Goal: Task Accomplishment & Management: Manage account settings

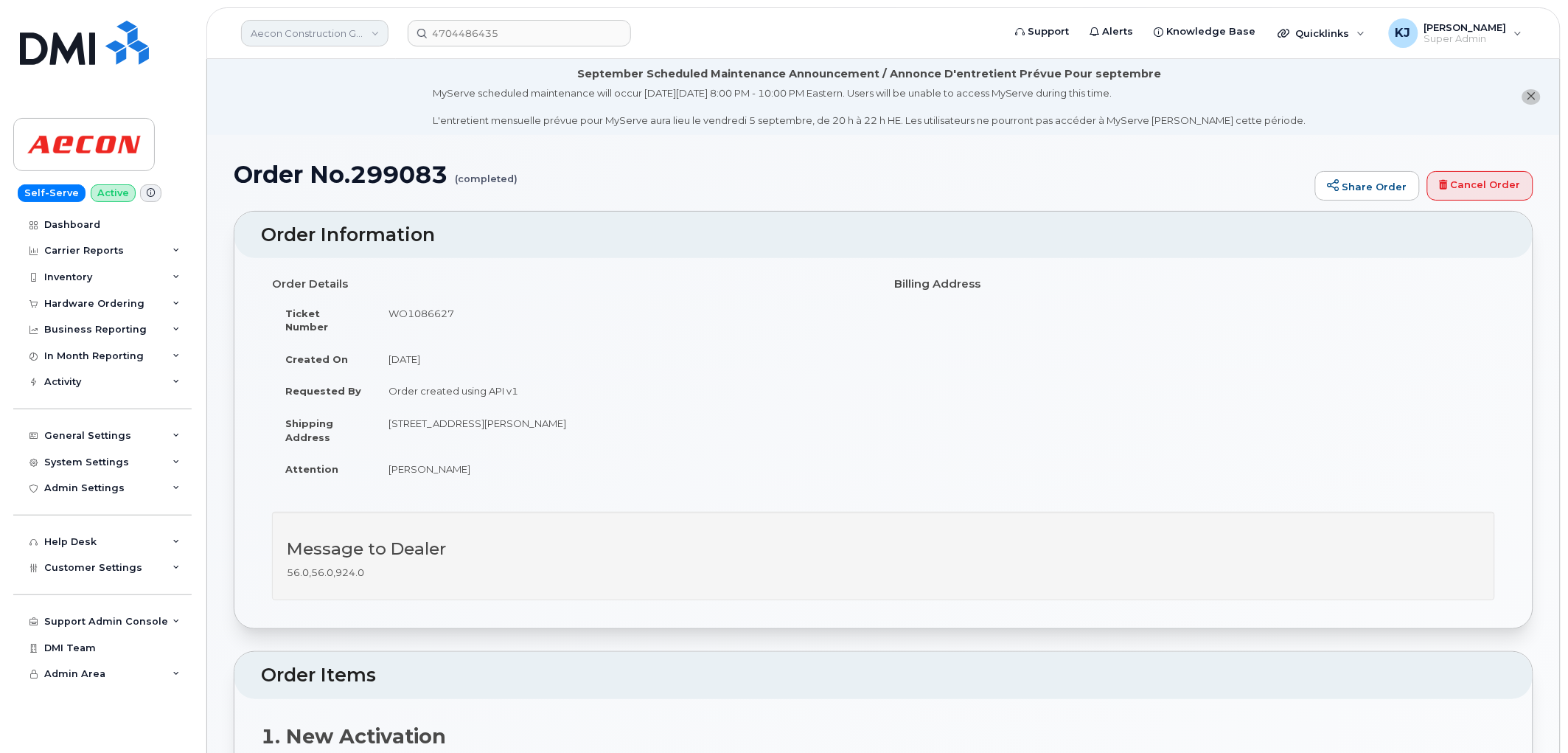
drag, startPoint x: 343, startPoint y: 42, endPoint x: 344, endPoint y: 35, distance: 7.1
click at [344, 38] on link "Aecon Construction Group Inc" at bounding box center [315, 33] width 148 height 27
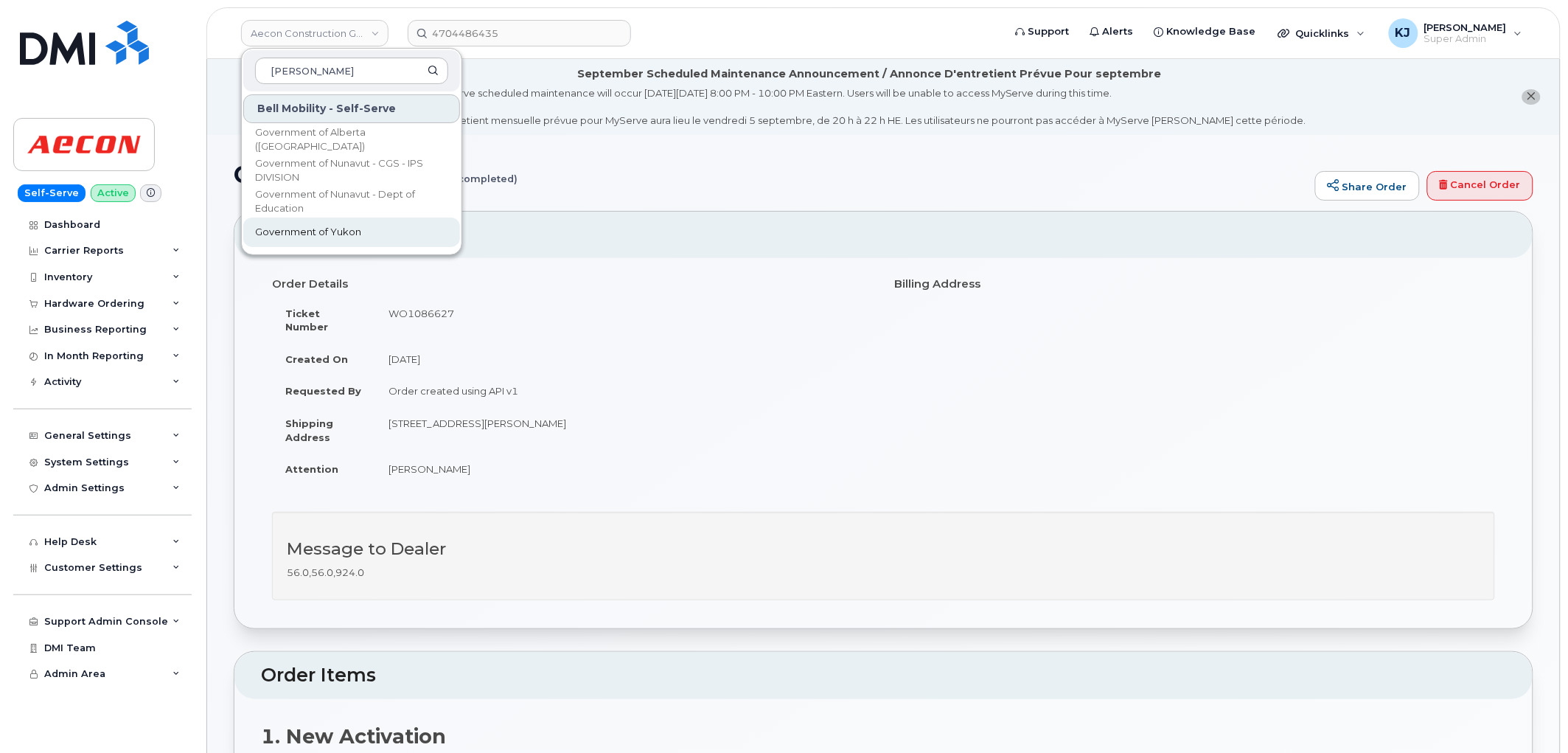
type input "gover"
click at [344, 233] on span "Government of Yukon" at bounding box center [308, 232] width 106 height 15
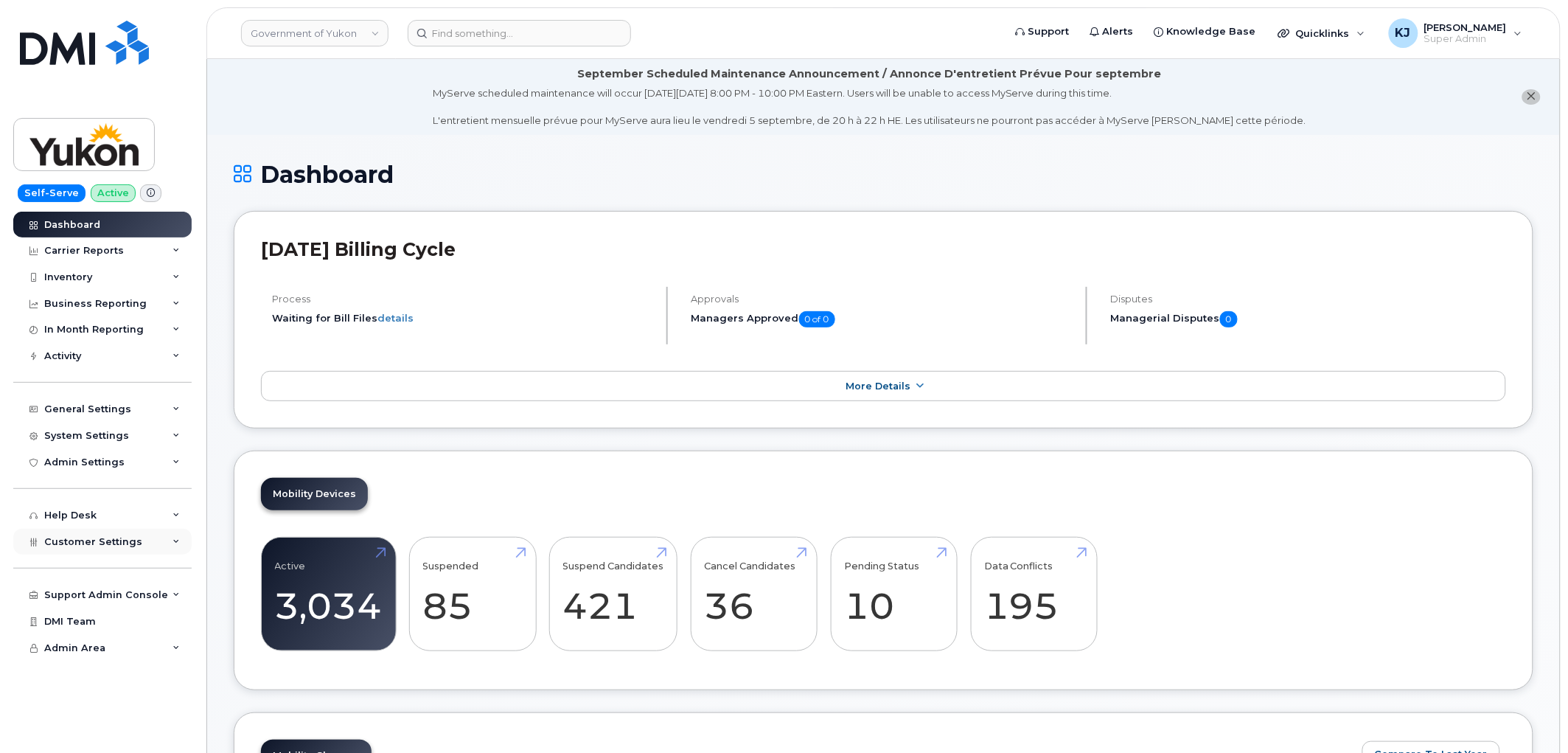
click at [92, 543] on span "Customer Settings" at bounding box center [93, 542] width 98 height 11
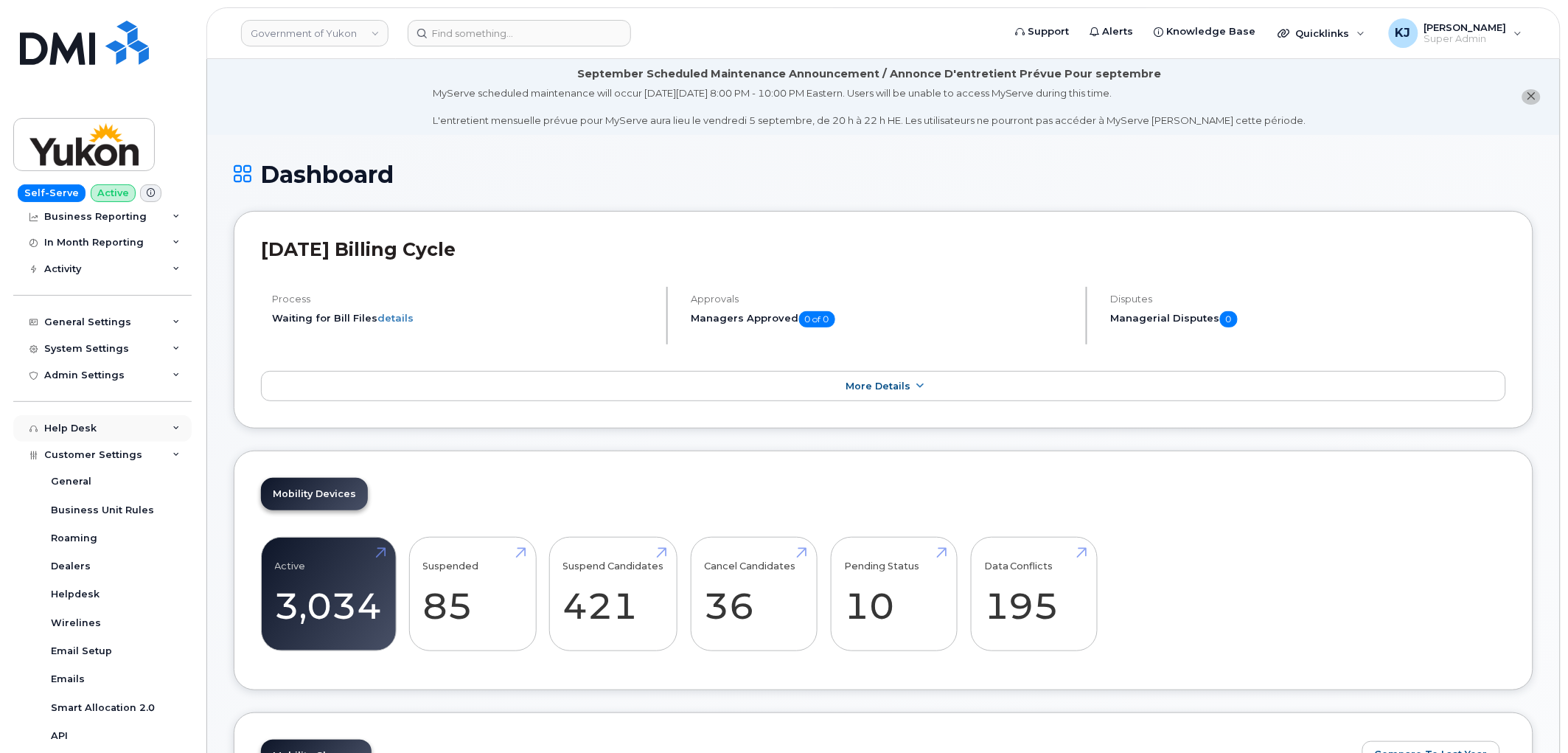
scroll to position [358, 0]
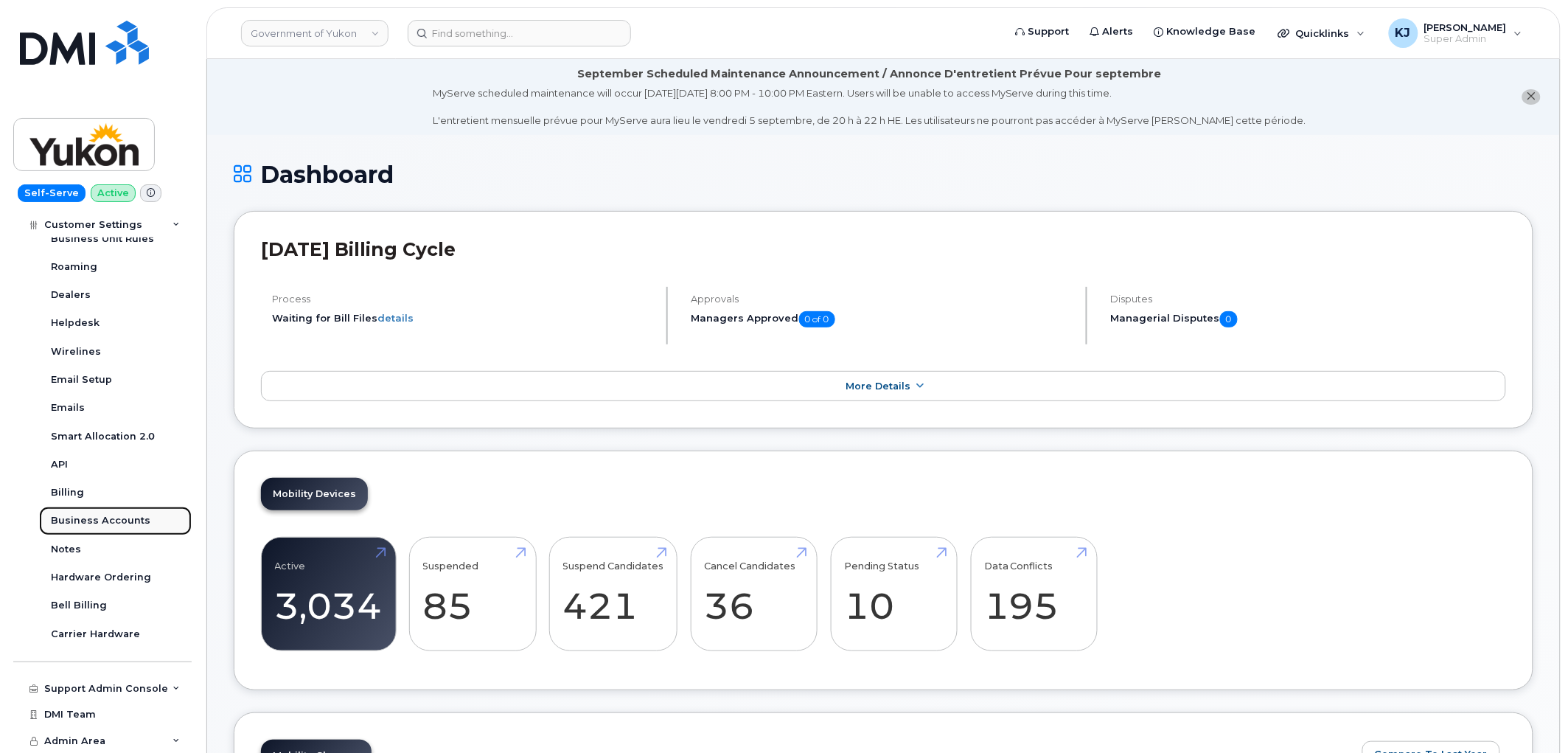
click at [105, 515] on div "Business Accounts" at bounding box center [101, 520] width 100 height 13
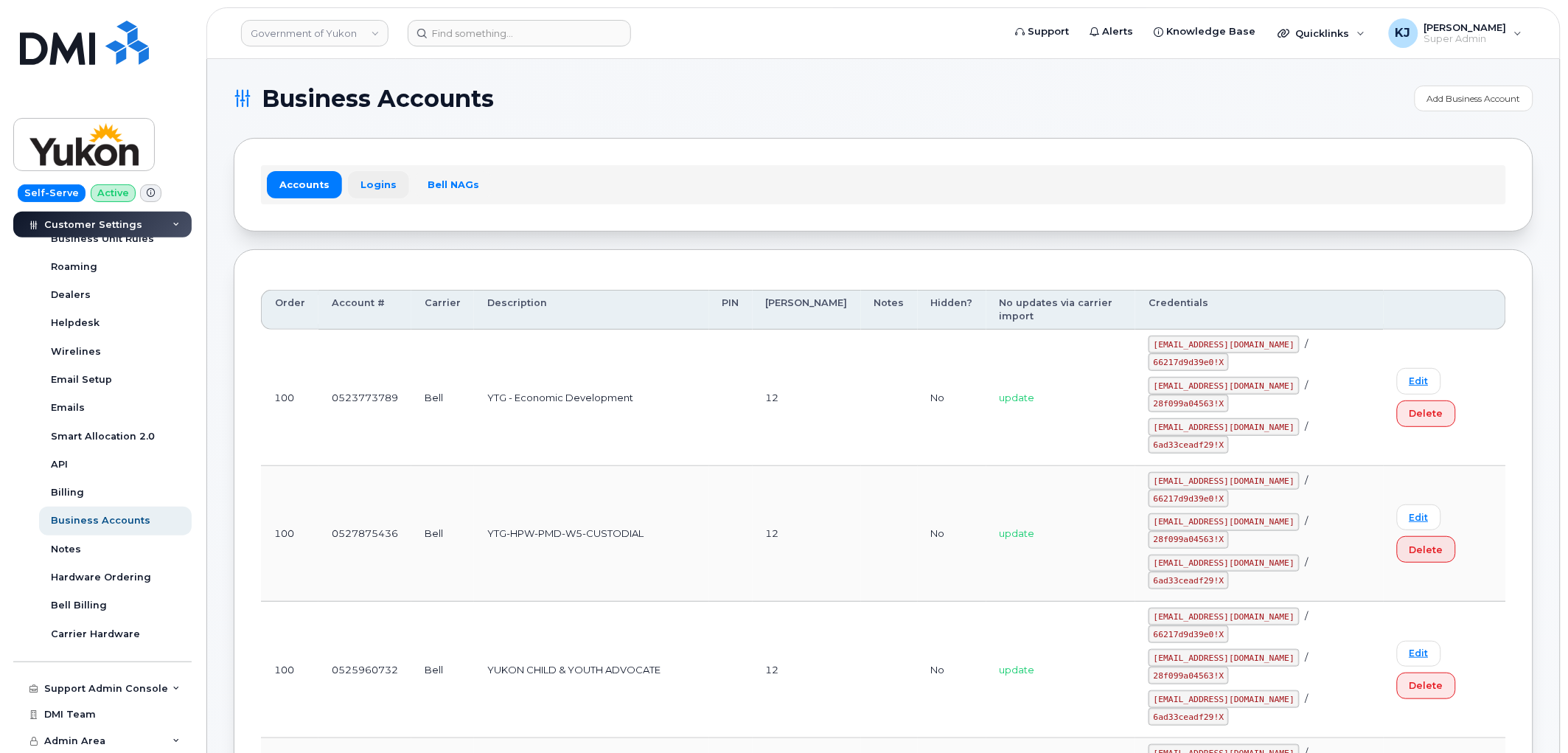
click at [378, 181] on link "Logins" at bounding box center [378, 185] width 61 height 27
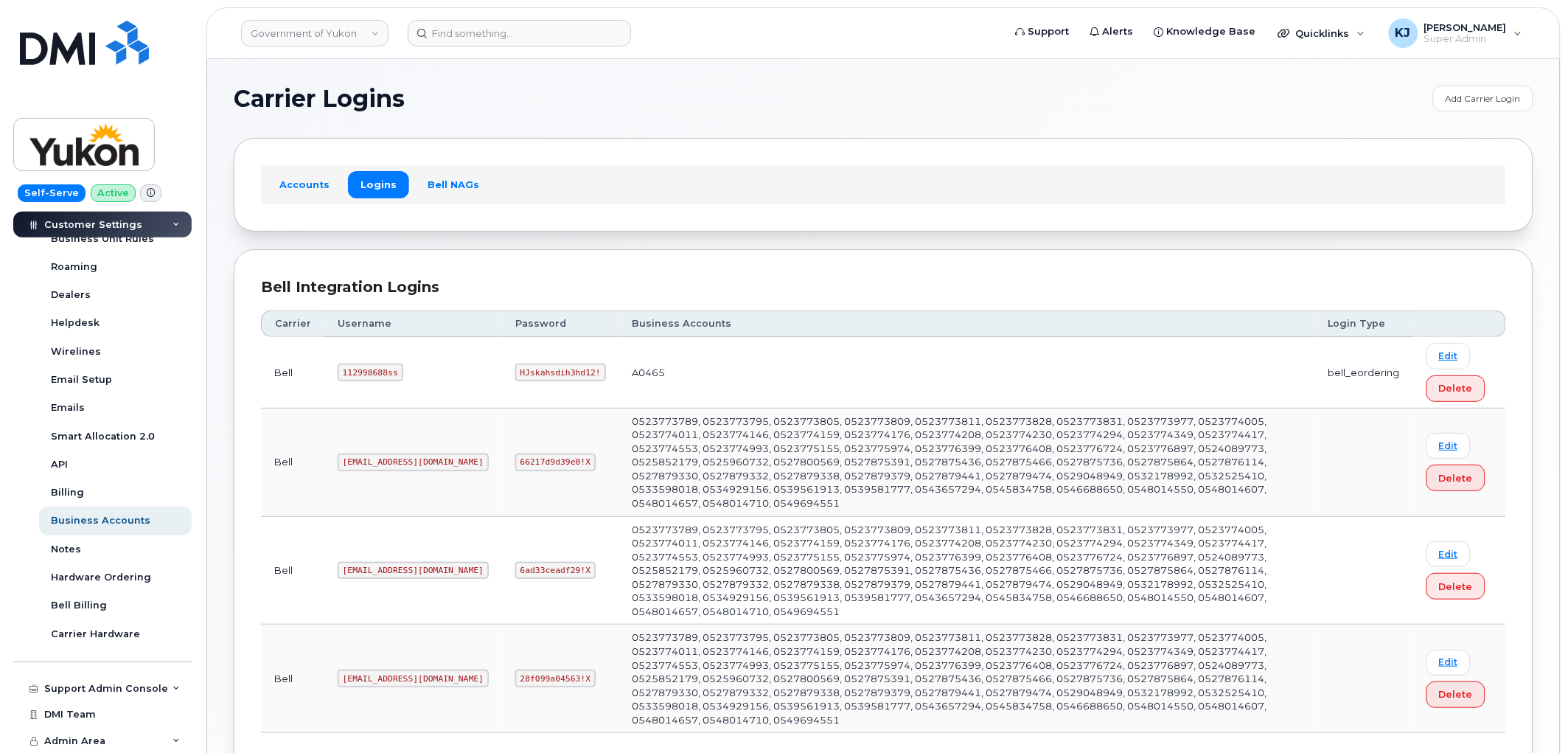
scroll to position [67, 0]
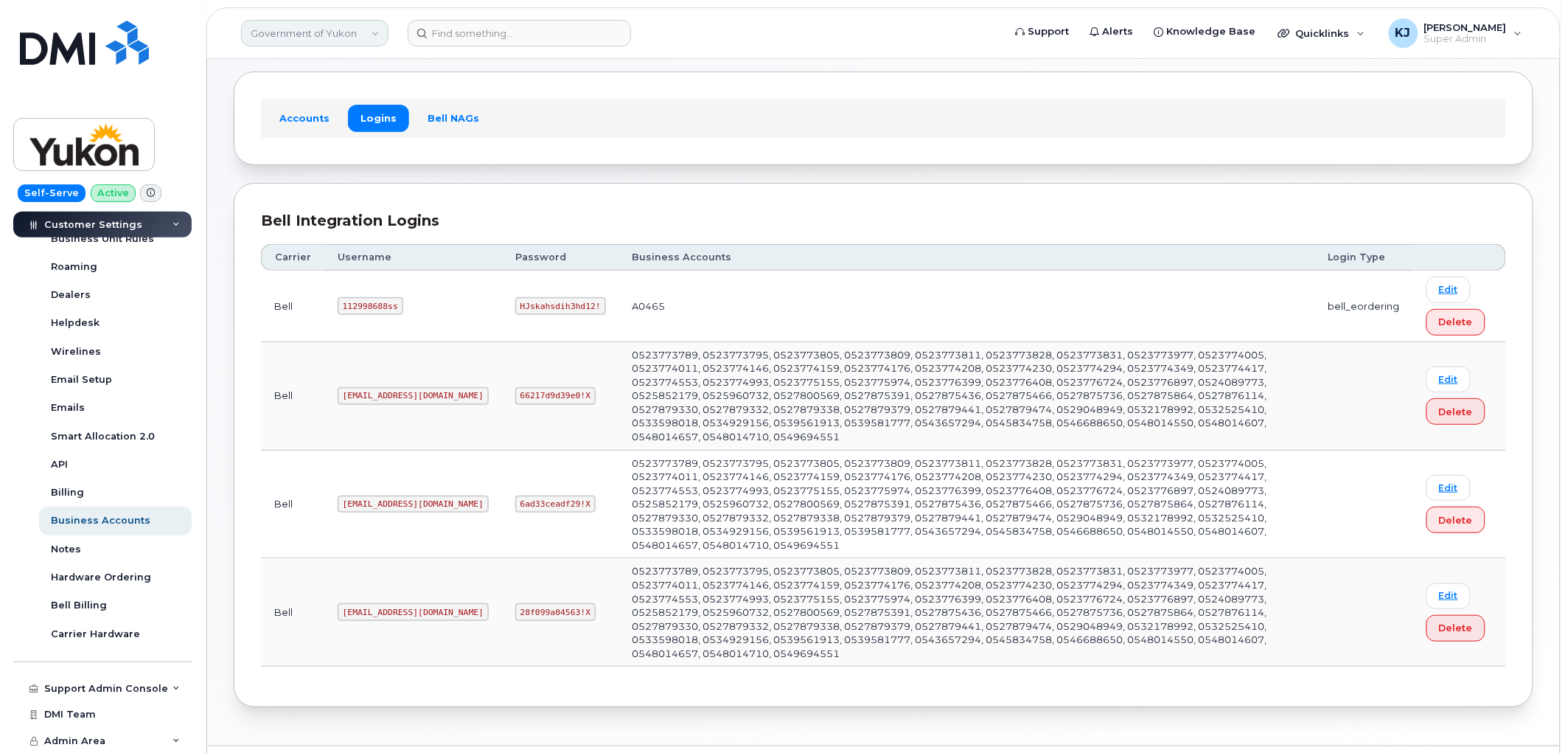
click at [360, 27] on link "Government of Yukon" at bounding box center [315, 33] width 148 height 27
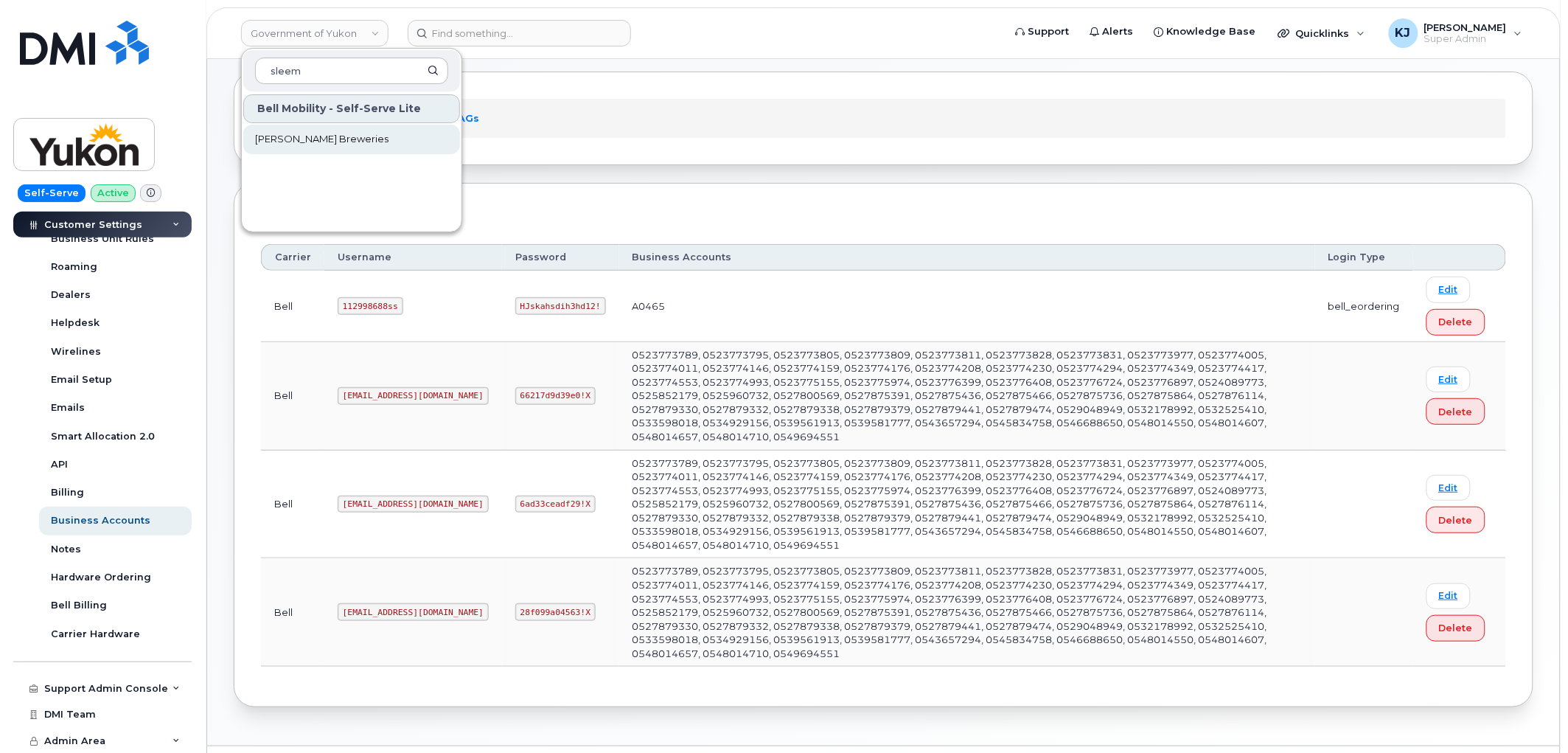
type input "sleem"
click at [317, 146] on link "Sleeman Breweries" at bounding box center [351, 140] width 216 height 30
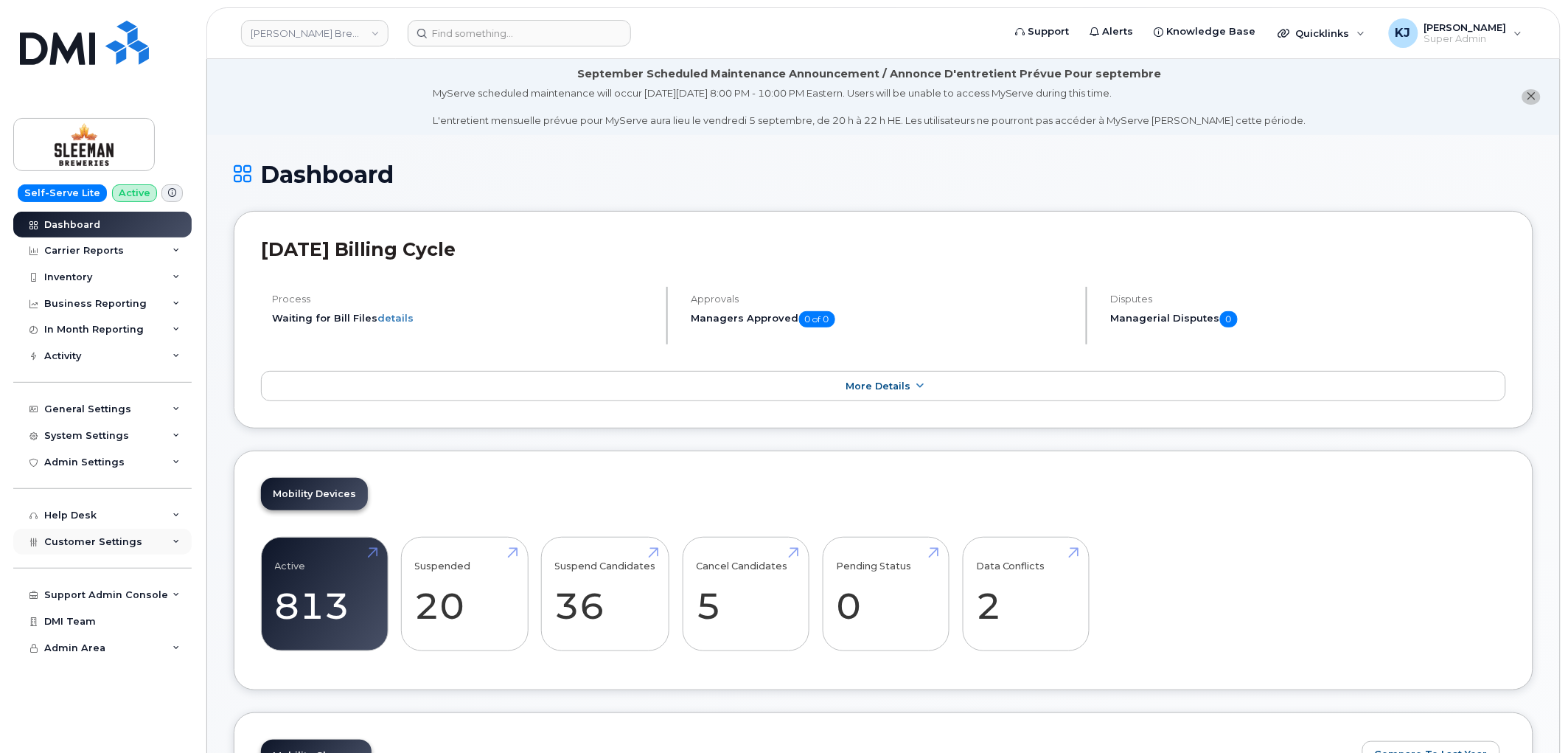
click at [120, 555] on div "Customer Settings" at bounding box center [102, 542] width 178 height 27
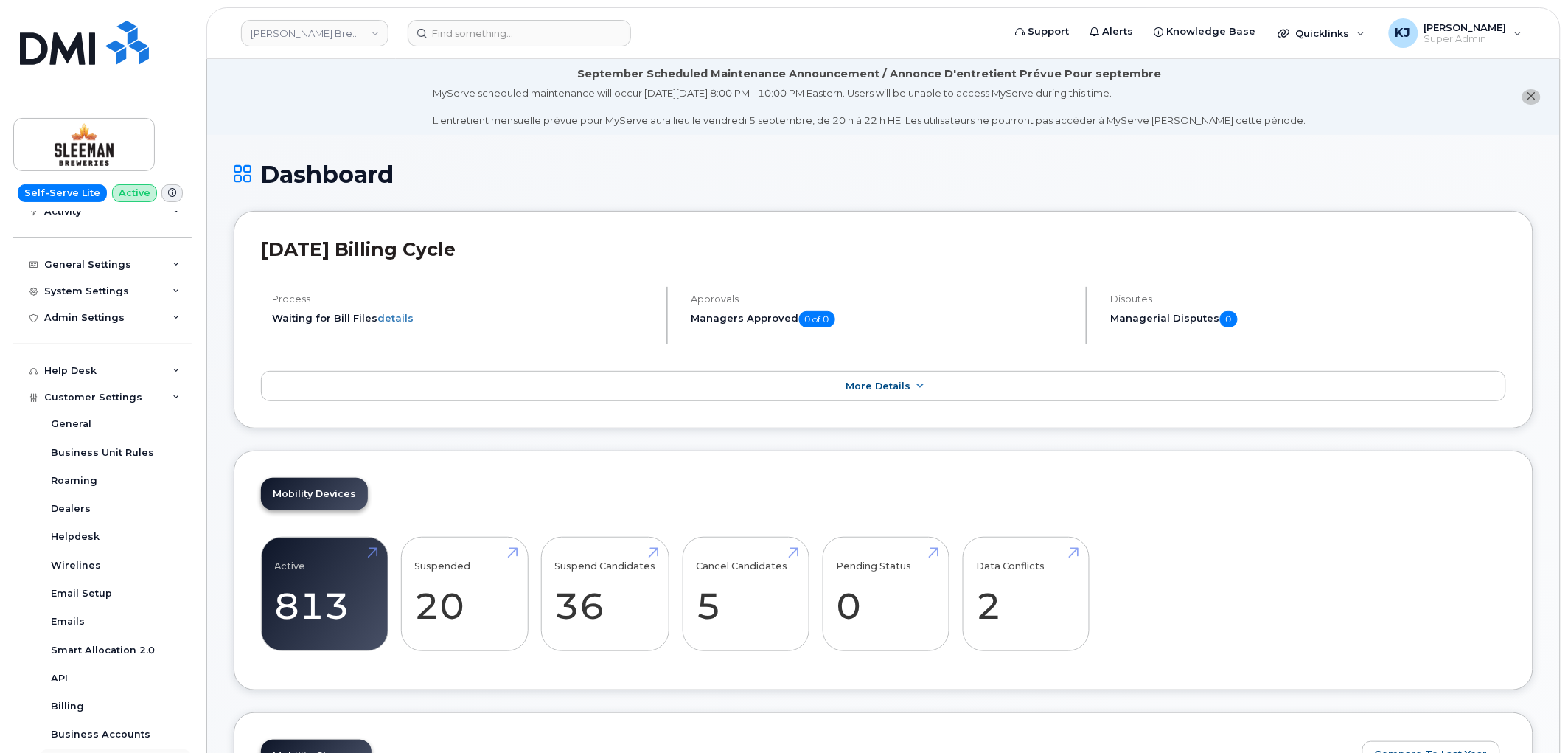
scroll to position [358, 0]
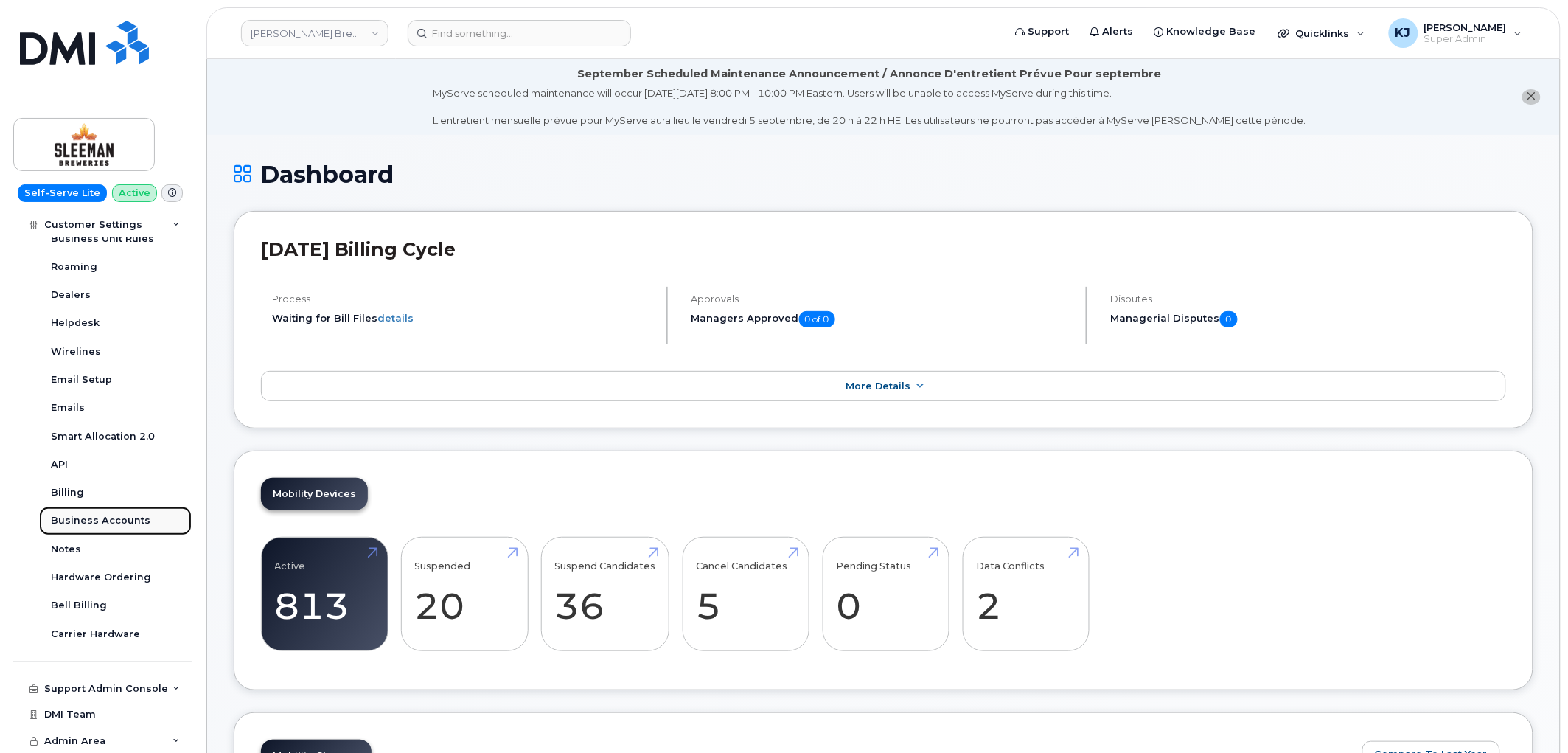
click at [116, 518] on div "Business Accounts" at bounding box center [101, 520] width 100 height 13
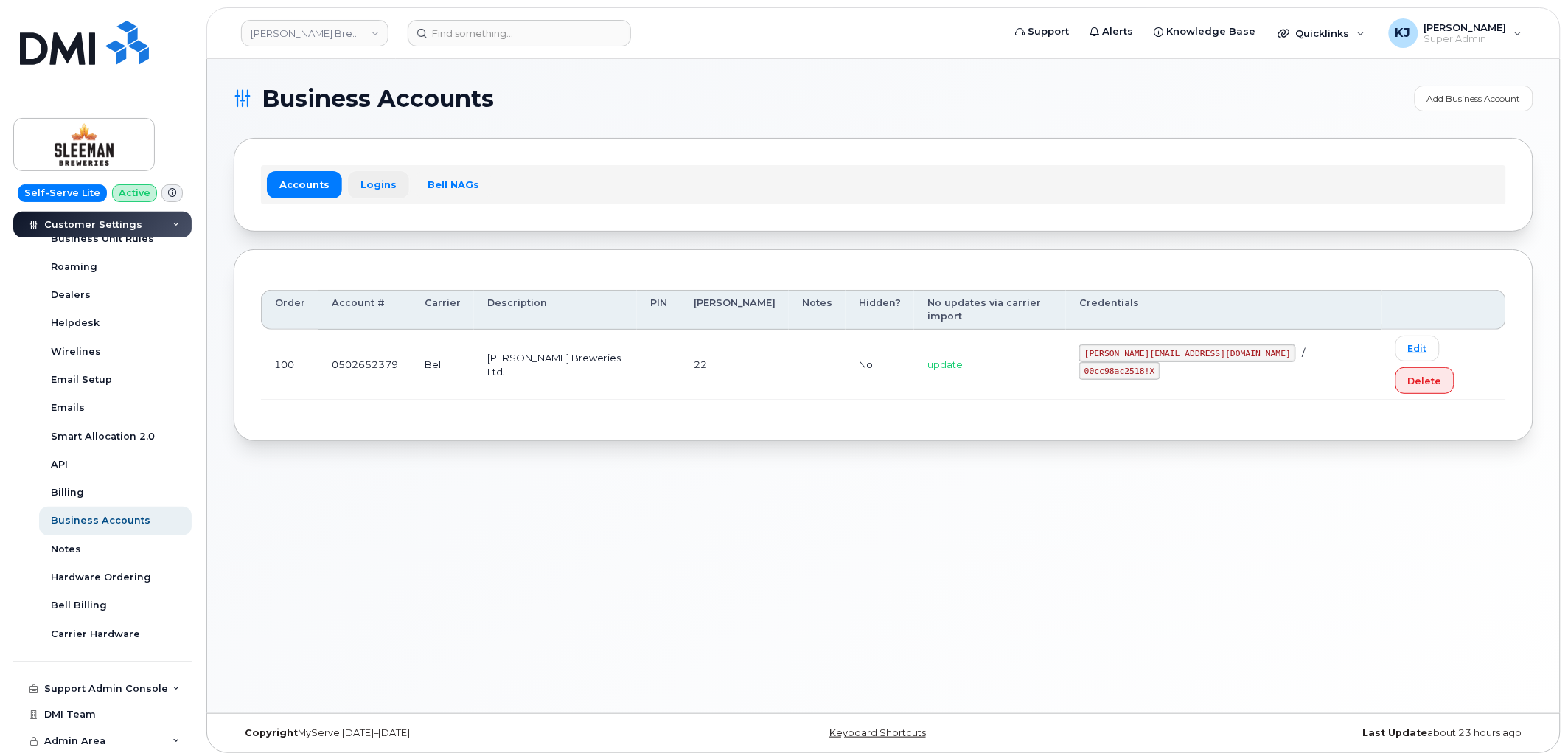
click at [373, 179] on link "Logins" at bounding box center [378, 185] width 61 height 27
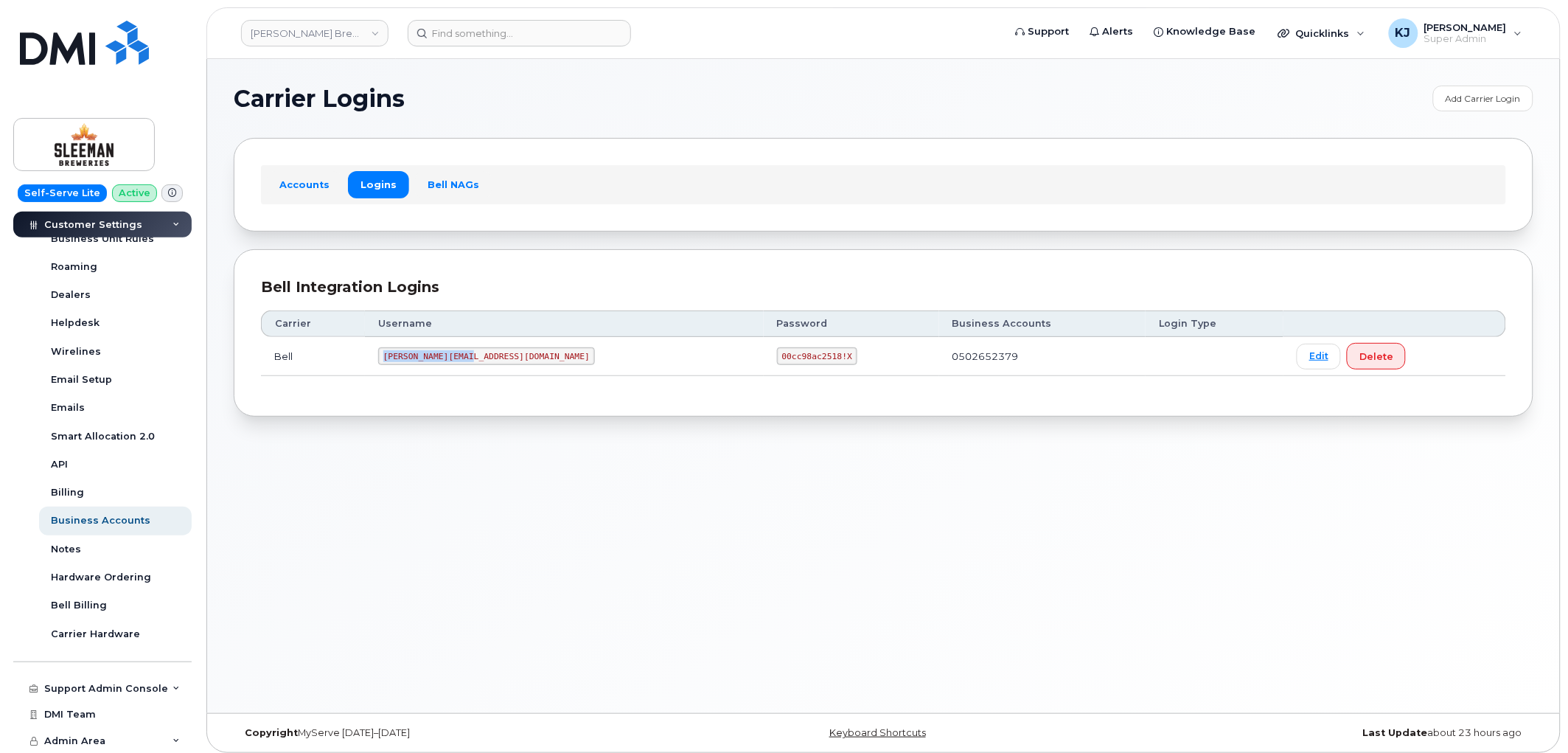
drag, startPoint x: 401, startPoint y: 356, endPoint x: 482, endPoint y: 361, distance: 81.2
click at [482, 361] on code "sleeman@myserve.ca" at bounding box center [485, 356] width 216 height 18
copy code "sleeman@myserve.ca"
drag, startPoint x: 644, startPoint y: 355, endPoint x: 708, endPoint y: 357, distance: 64.0
click at [777, 357] on code "00cc98ac2518!X" at bounding box center [816, 356] width 81 height 18
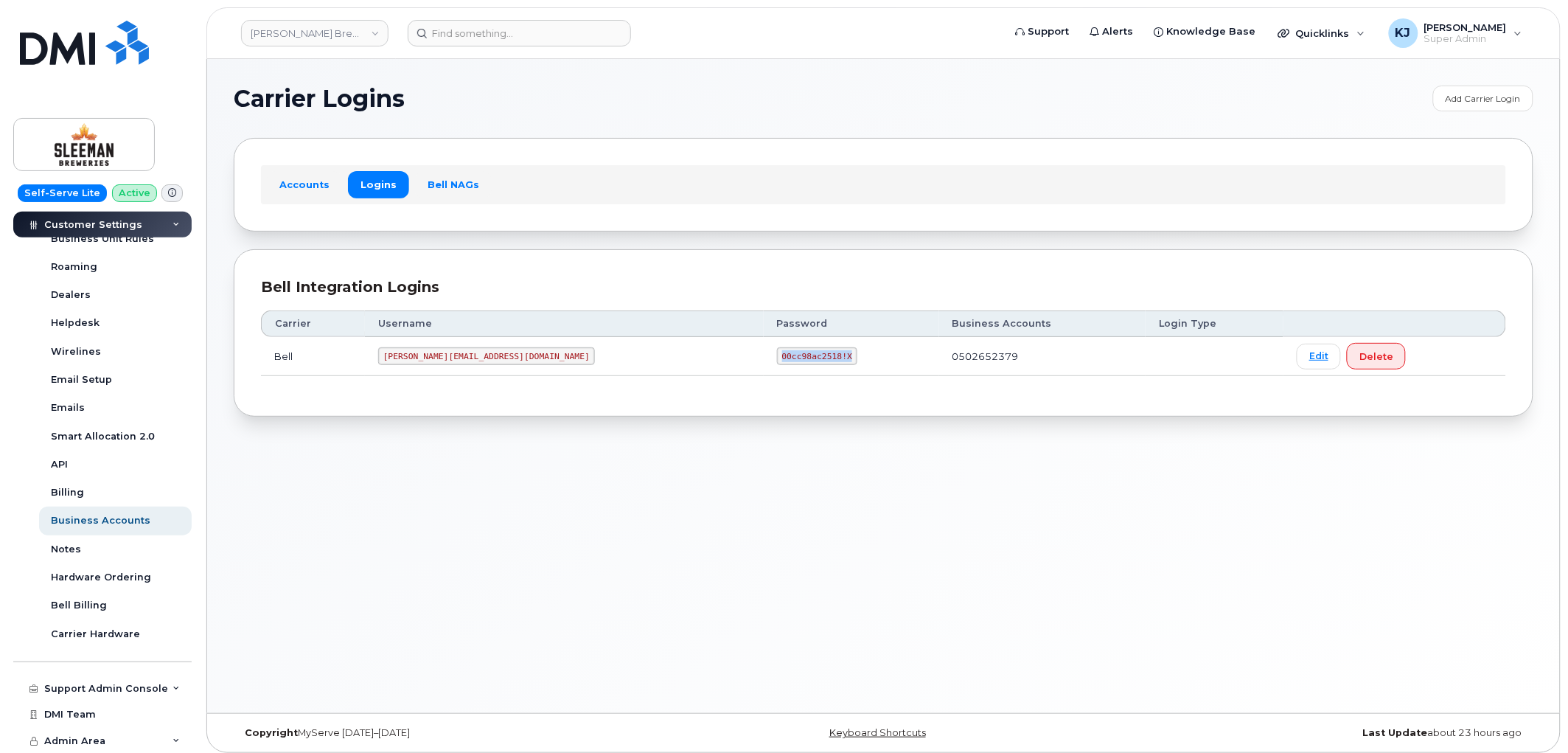
copy code "00cc98ac2518!X"
click at [285, 30] on link "Sleeman Breweries" at bounding box center [315, 33] width 148 height 27
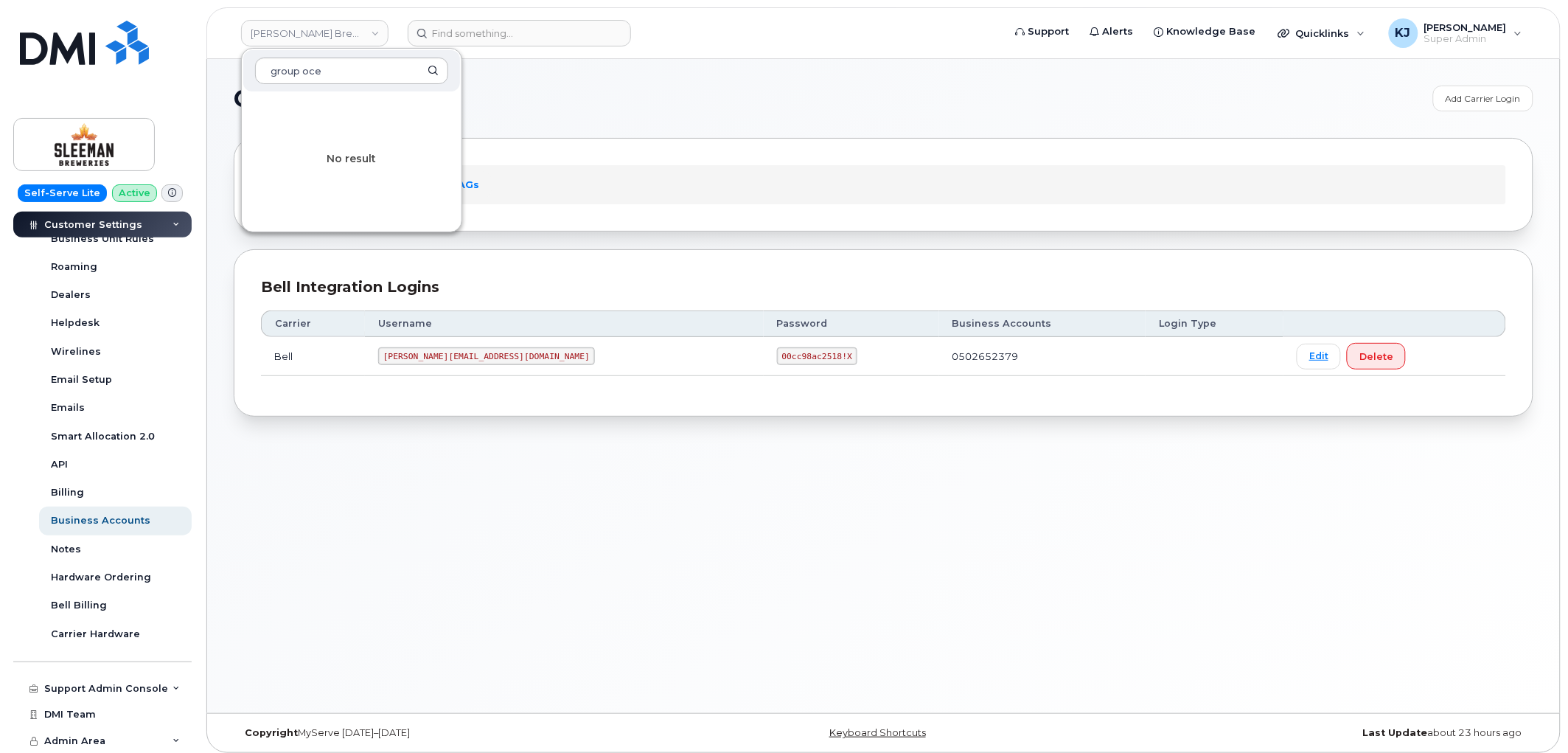
type input "group oce"
click at [476, 28] on input at bounding box center [519, 33] width 223 height 27
paste input "3673312966"
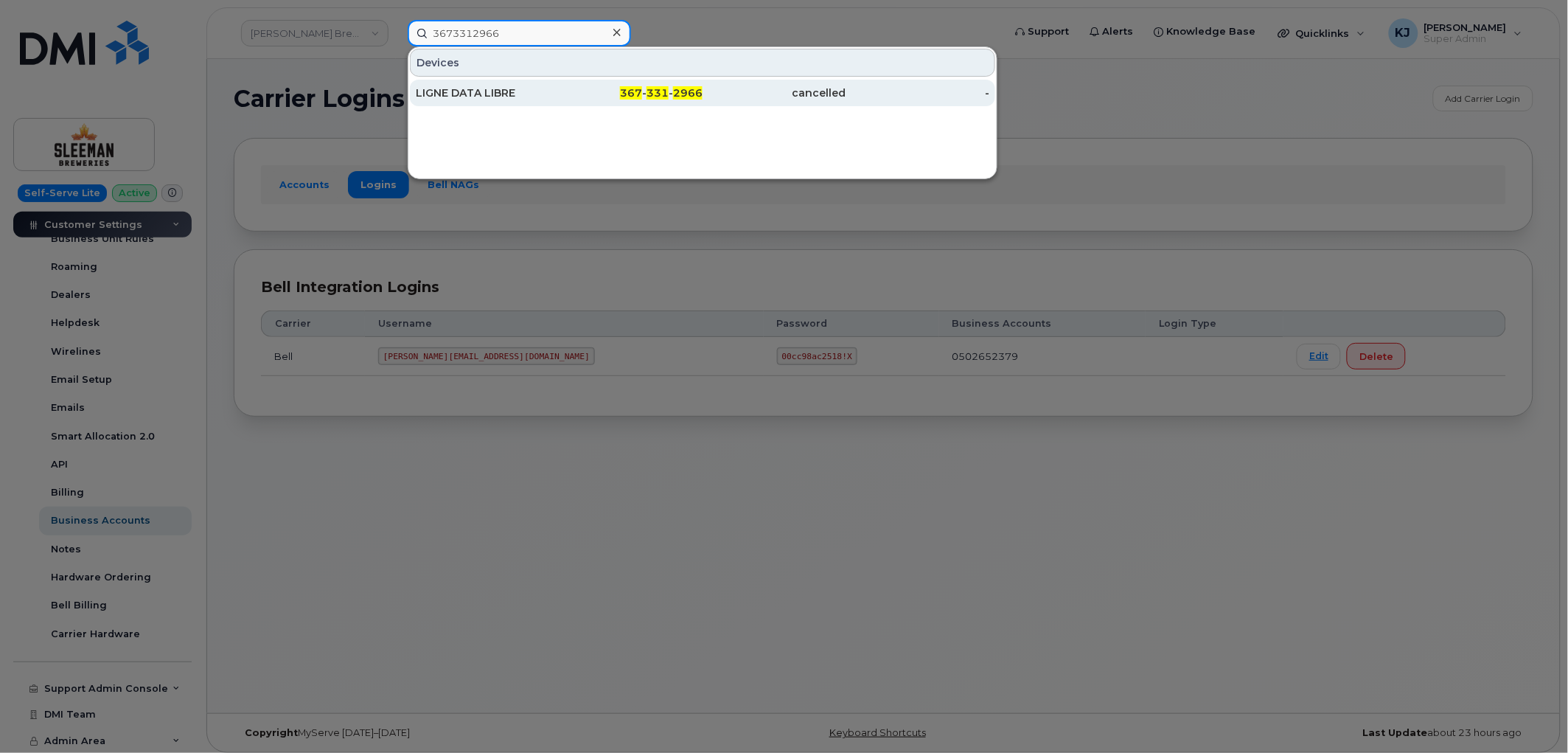
type input "3673312966"
click at [505, 89] on div "LIGNE DATA LIBRE" at bounding box center [487, 93] width 144 height 15
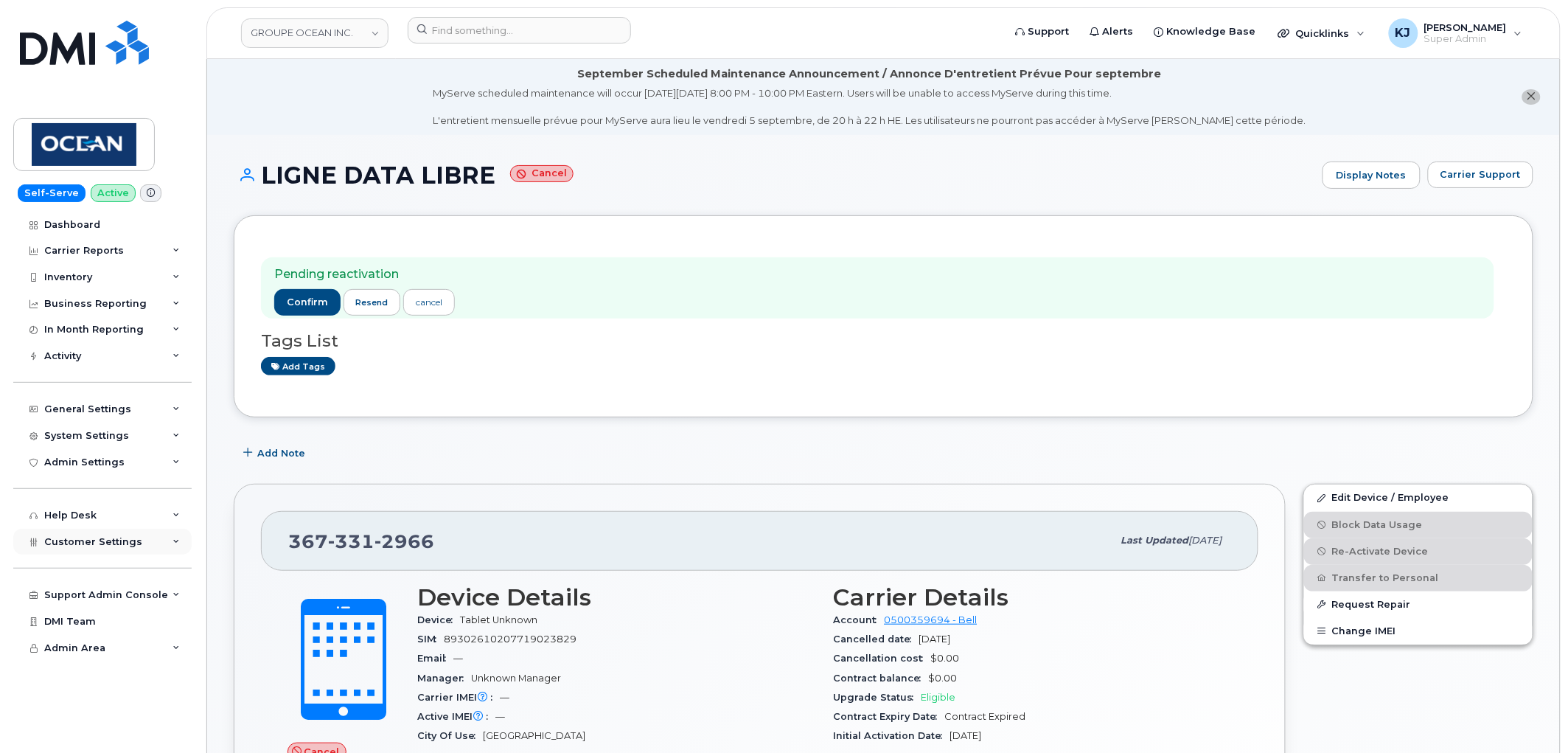
click at [129, 540] on span "Customer Settings" at bounding box center [93, 542] width 98 height 11
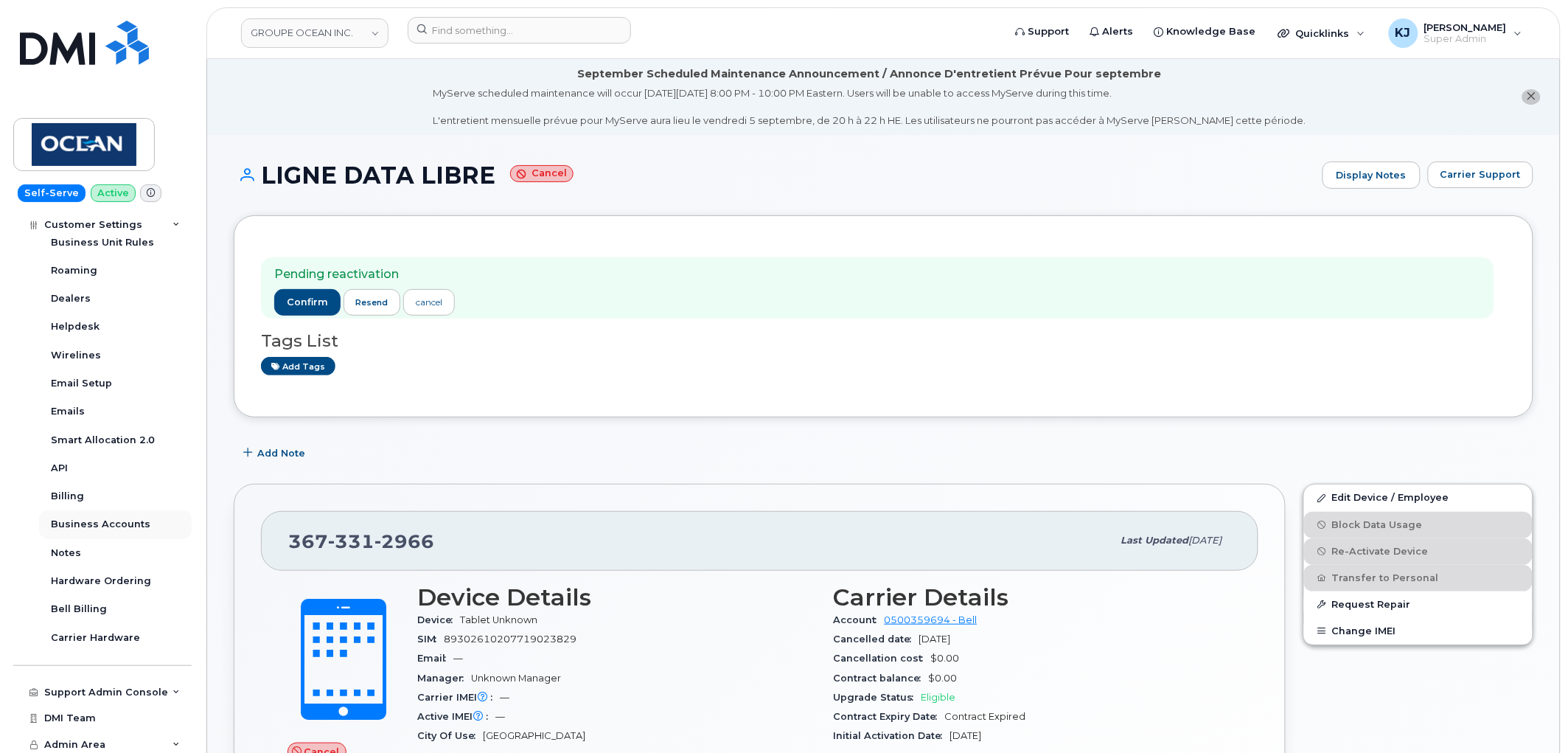
scroll to position [358, 0]
click at [109, 520] on div "Business Accounts" at bounding box center [101, 520] width 100 height 13
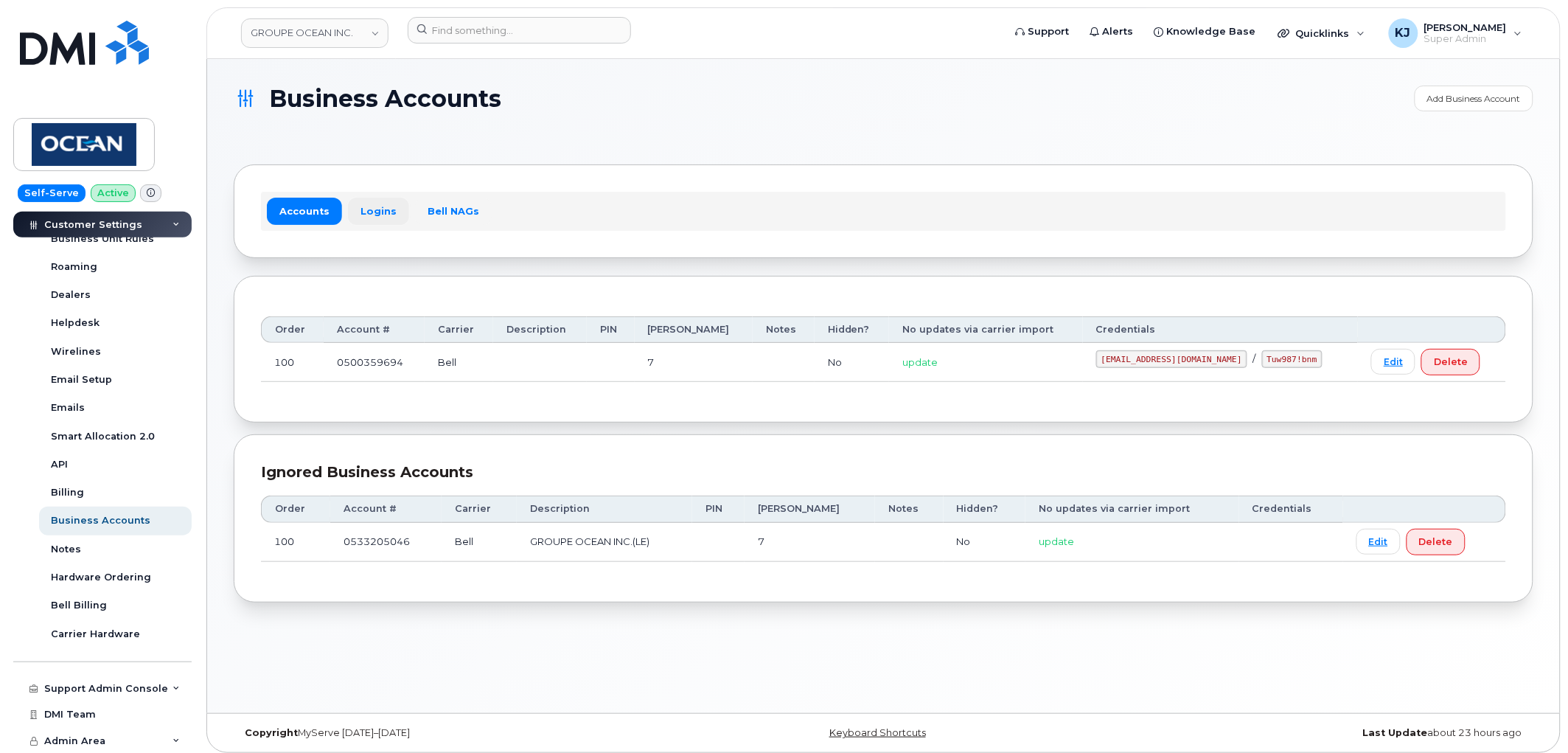
click at [375, 206] on link "Logins" at bounding box center [378, 210] width 61 height 27
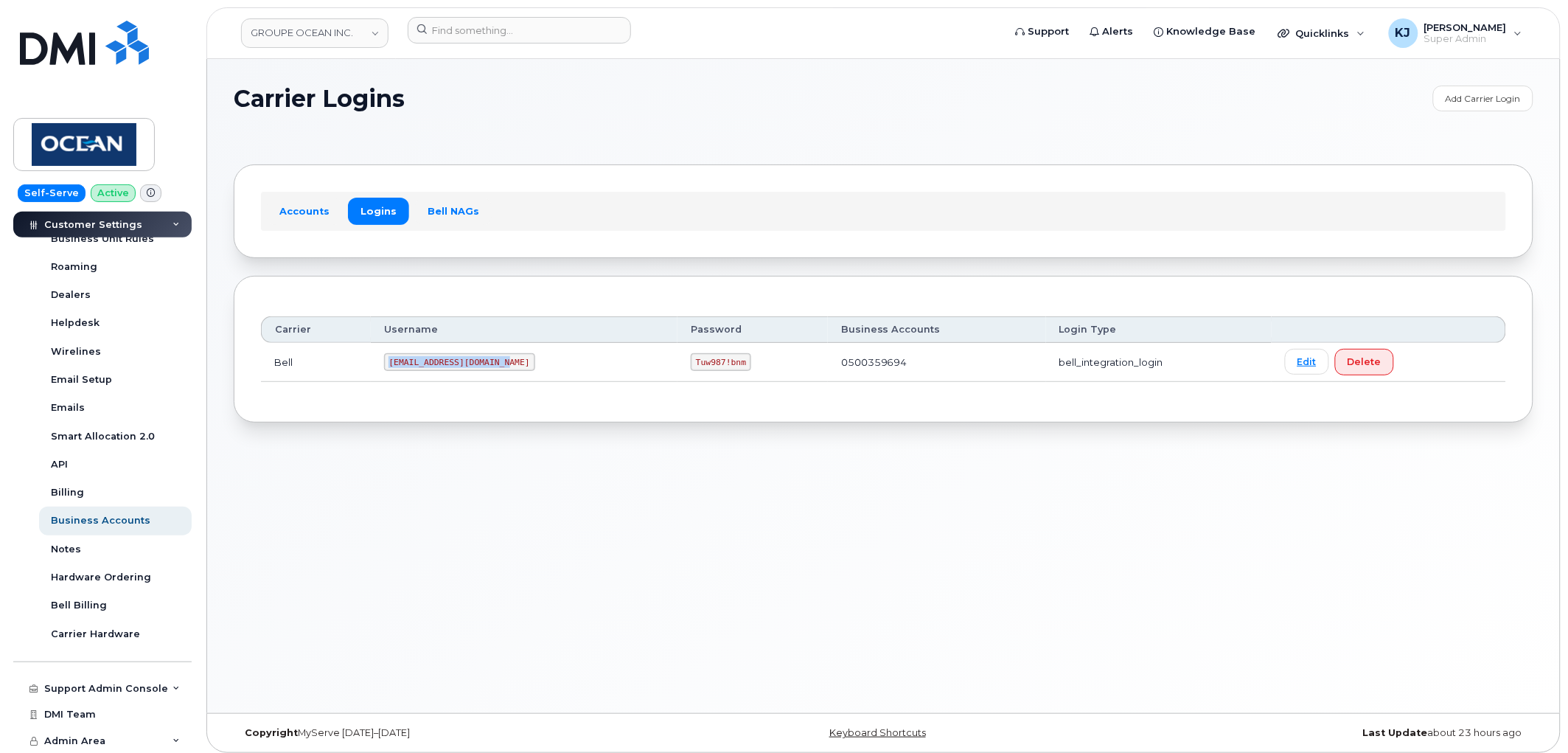
drag, startPoint x: 391, startPoint y: 364, endPoint x: 501, endPoint y: 365, distance: 110.0
click at [501, 365] on code "ms-groupeocean@dminc.com" at bounding box center [460, 362] width 152 height 18
copy code "ms-groupeocean@dminc.com"
drag, startPoint x: 662, startPoint y: 360, endPoint x: 712, endPoint y: 360, distance: 50.0
click at [712, 360] on code "Tuw987!bnm" at bounding box center [721, 362] width 61 height 18
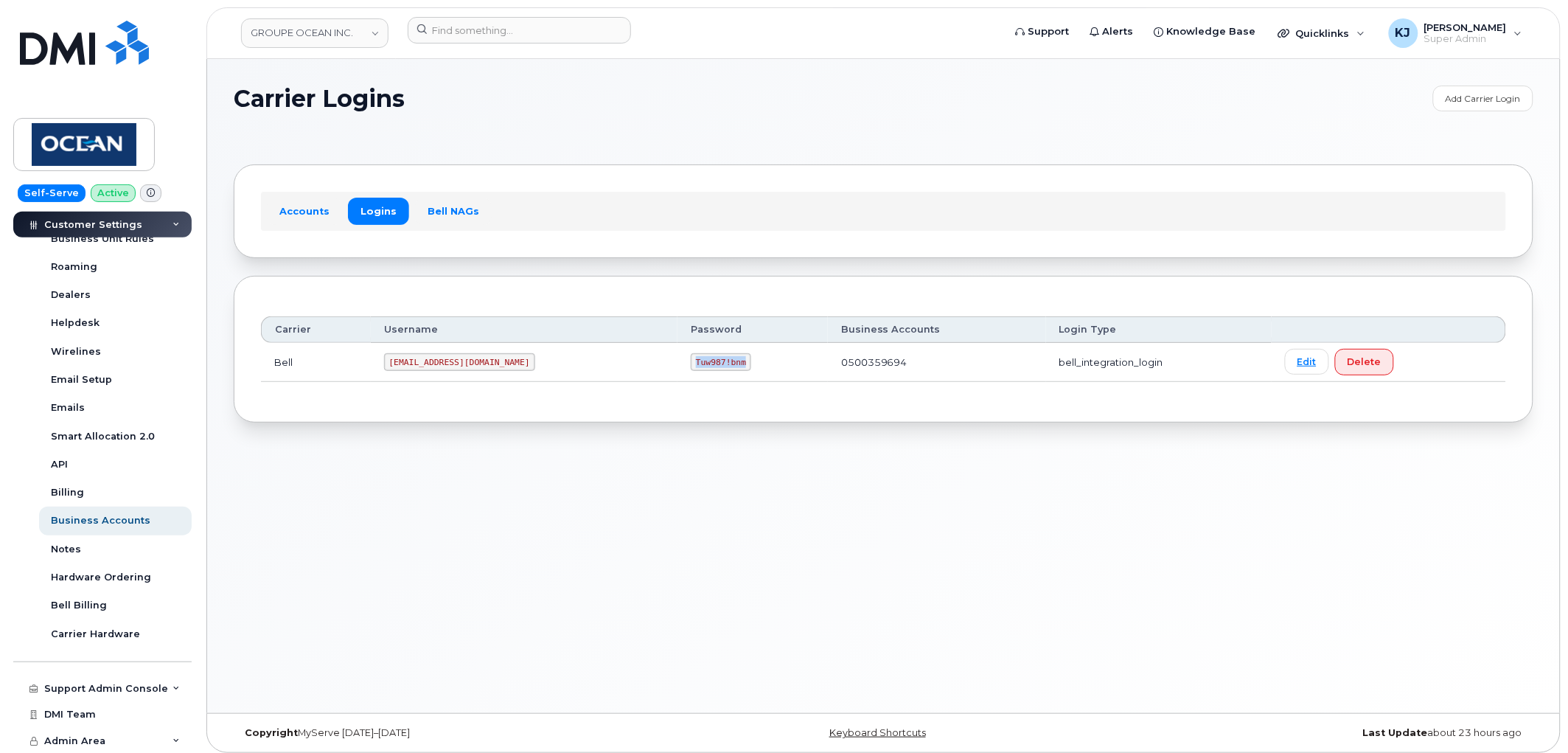
copy code "Tuw987!bnm"
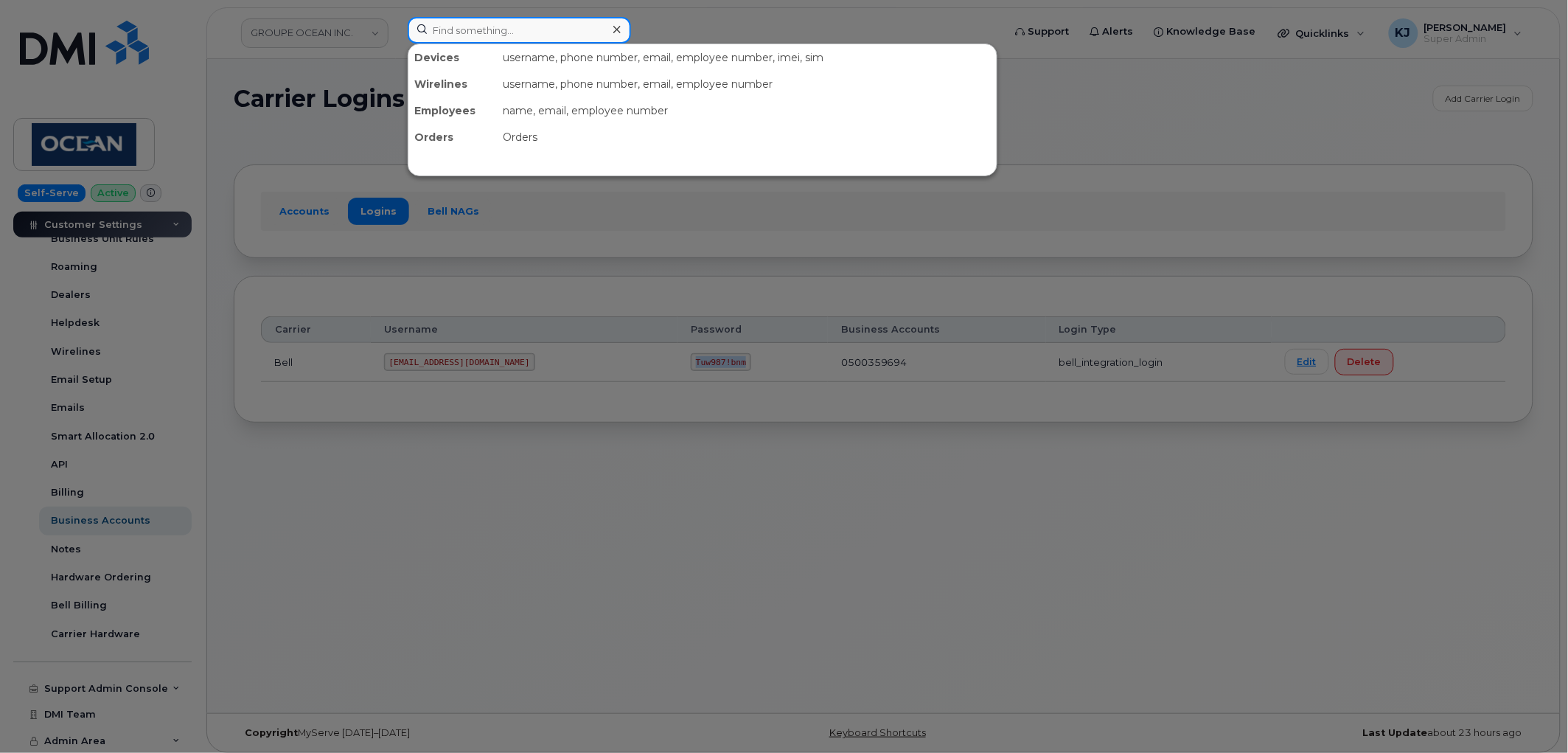
click at [474, 30] on input at bounding box center [519, 30] width 223 height 27
paste input "5142401684"
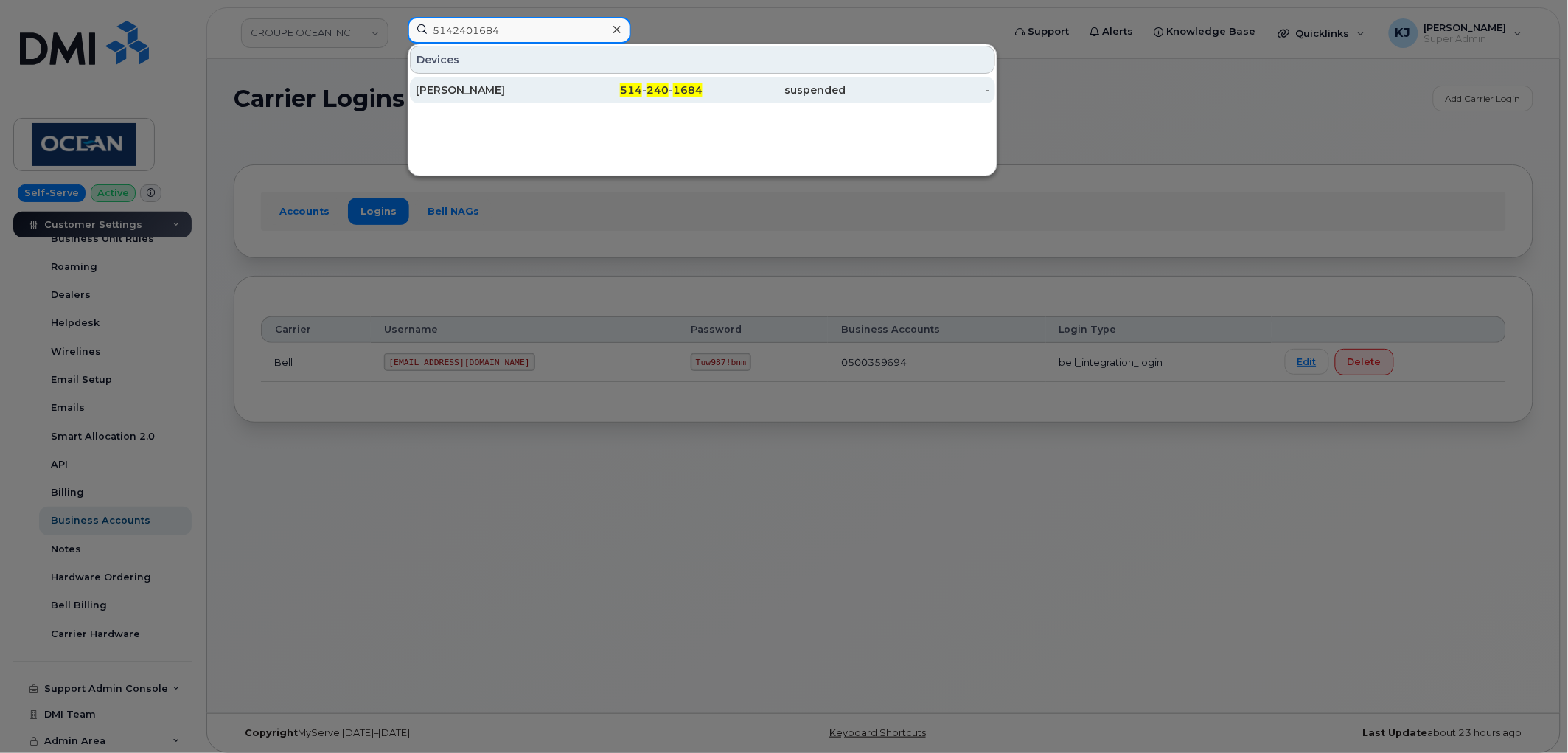
type input "5142401684"
click at [549, 93] on div "[PERSON_NAME]" at bounding box center [487, 90] width 144 height 15
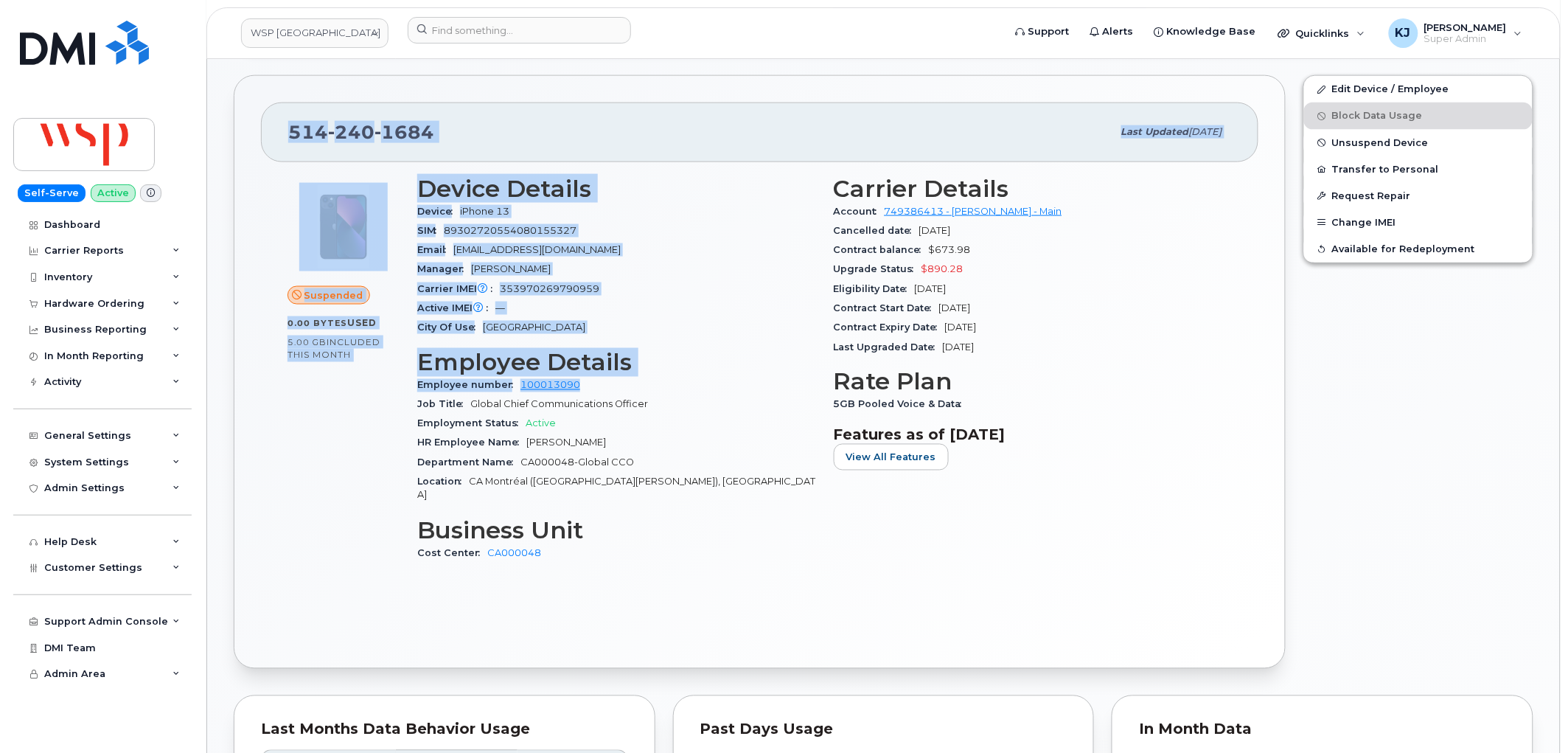
scroll to position [655, 0]
drag, startPoint x: 262, startPoint y: 217, endPoint x: 1071, endPoint y: 439, distance: 838.9
copy div "LOREM IPSUMDOL Sitametco Adipisc Elits Doeiusm Tempori Utla etd: mag Aliqu EnIm…"
click at [494, 33] on input at bounding box center [519, 30] width 223 height 27
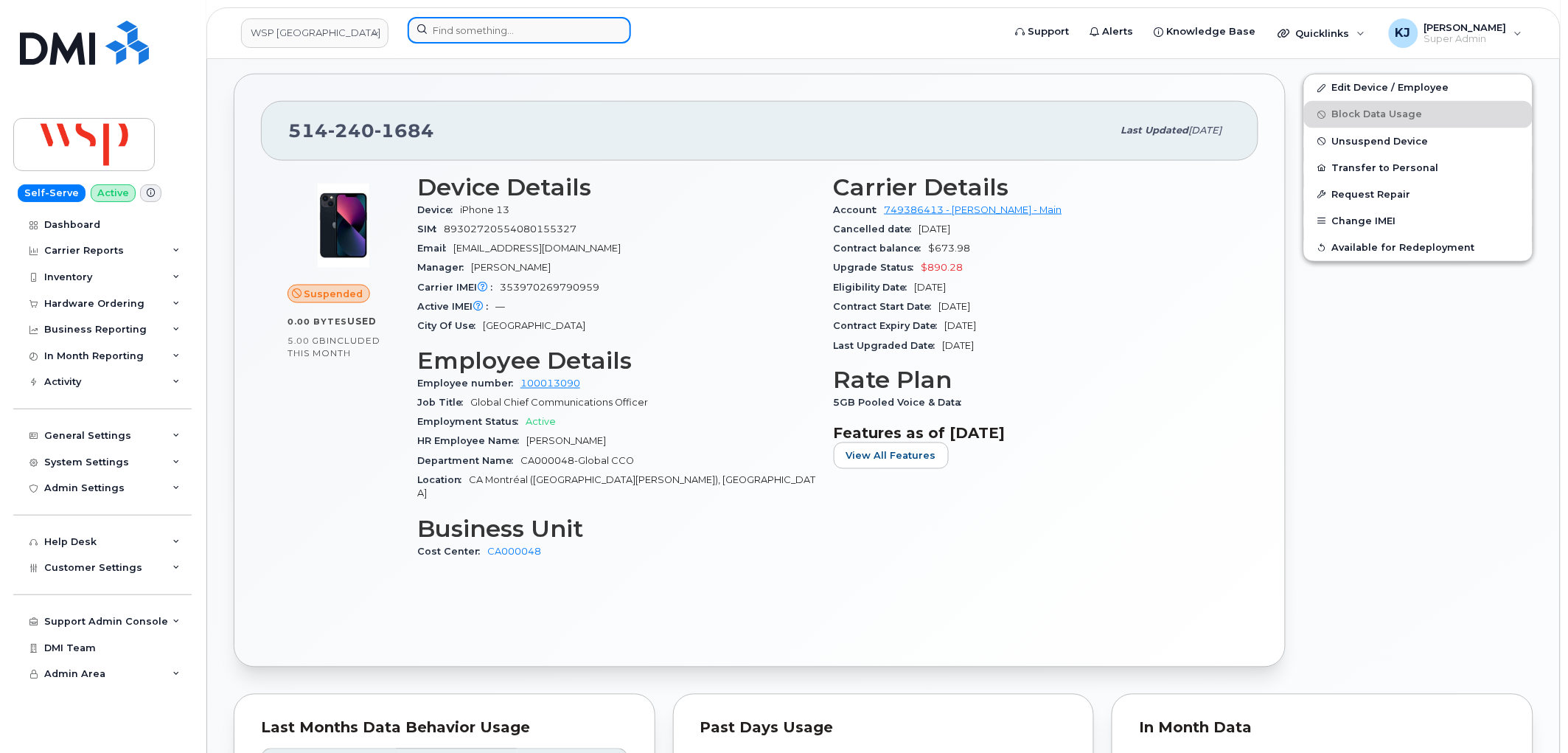
paste input "2636889862"
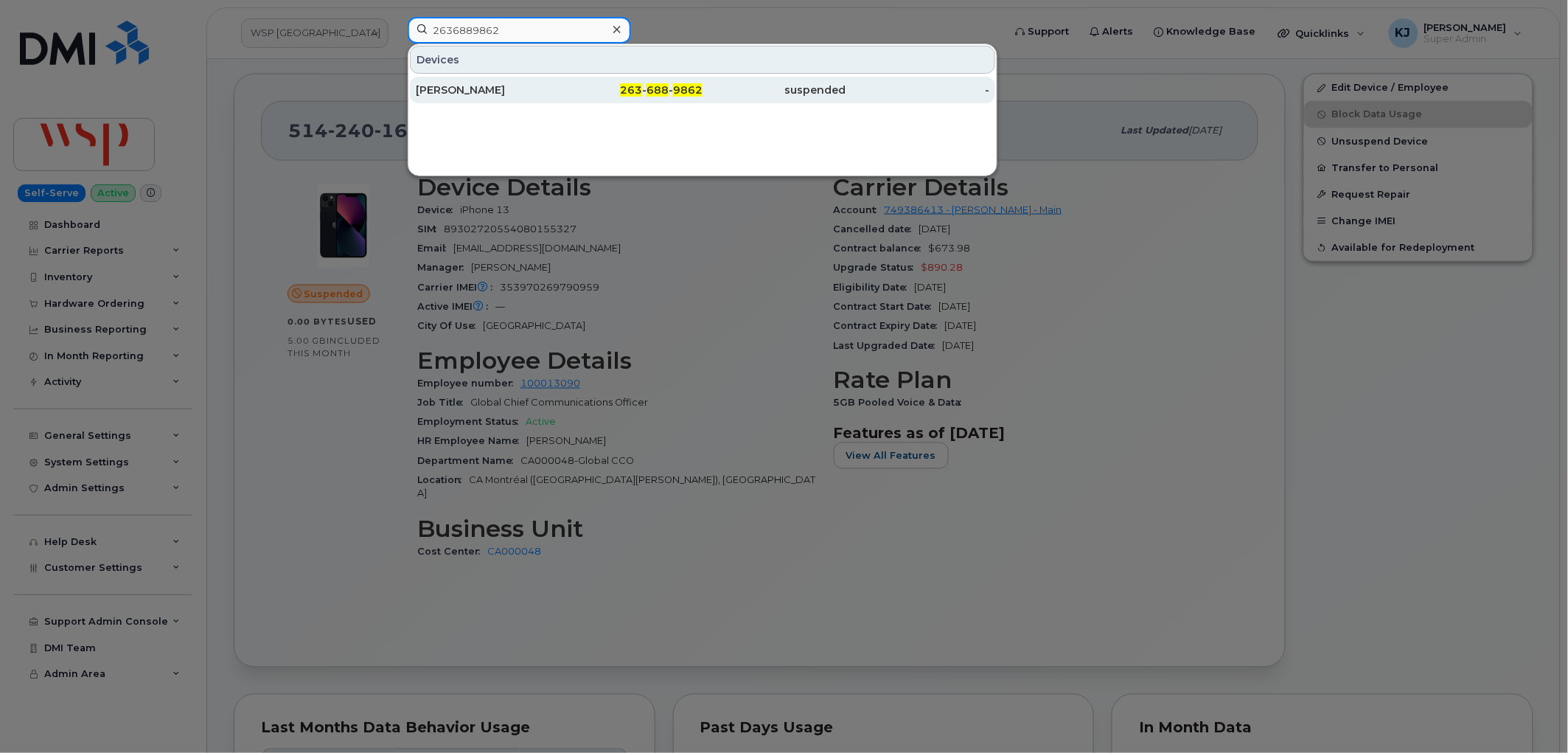
type input "2636889862"
click at [497, 89] on div "[PERSON_NAME]" at bounding box center [487, 90] width 144 height 15
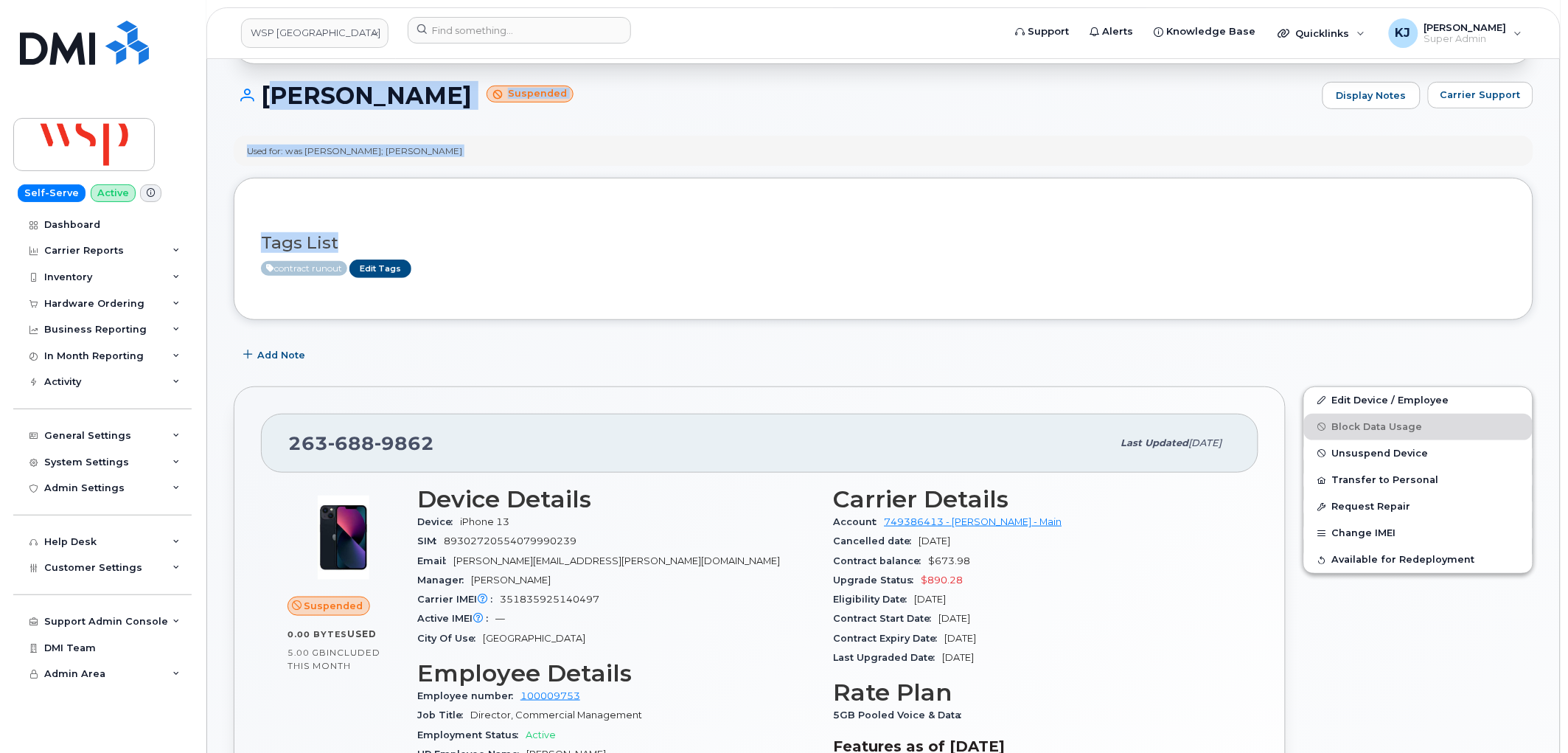
scroll to position [409, 0]
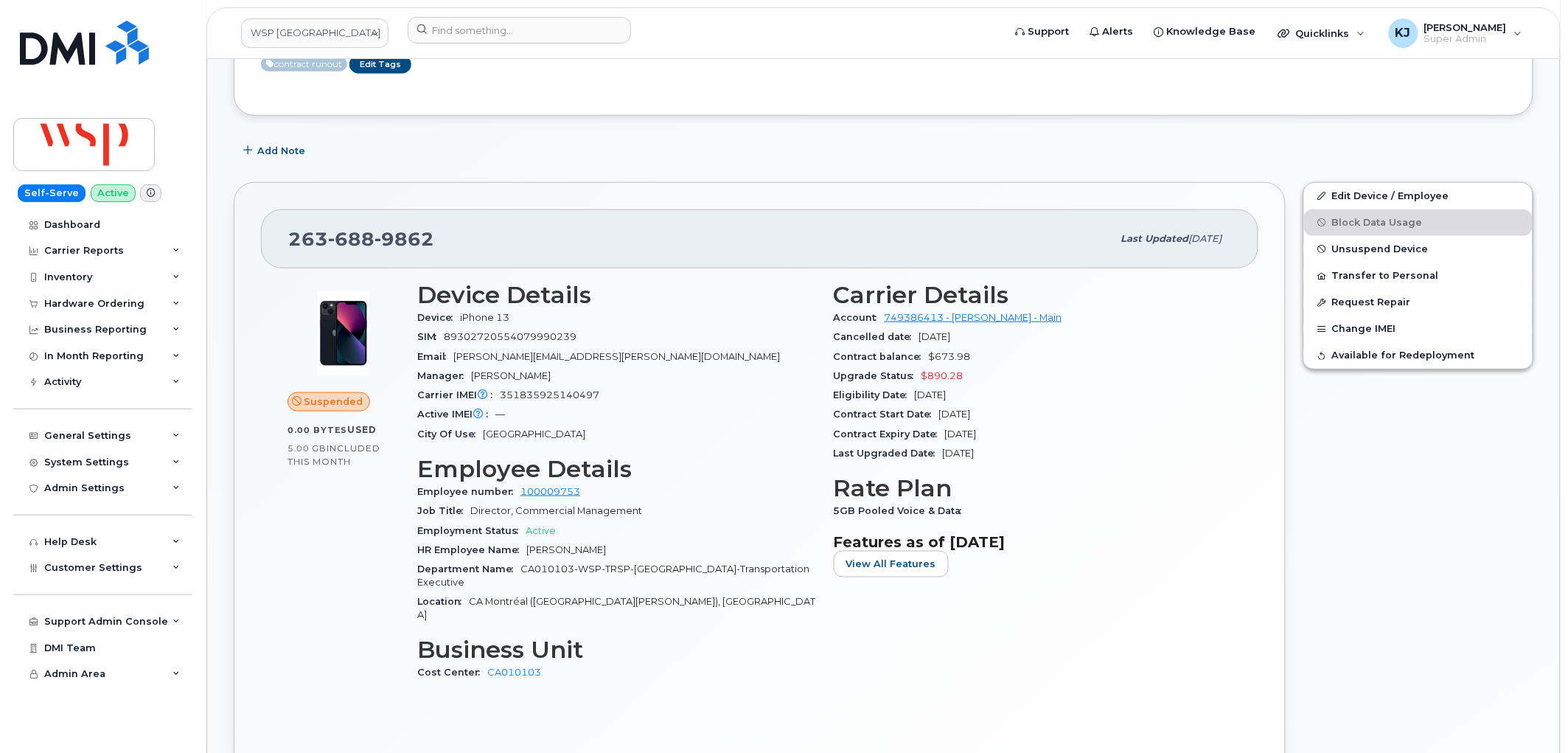
drag, startPoint x: 263, startPoint y: 216, endPoint x: 1068, endPoint y: 548, distance: 870.8
copy div "NATHALIE BOURQUE Suspended Display Notes Carrier Support Used for: was Peter Mc…"
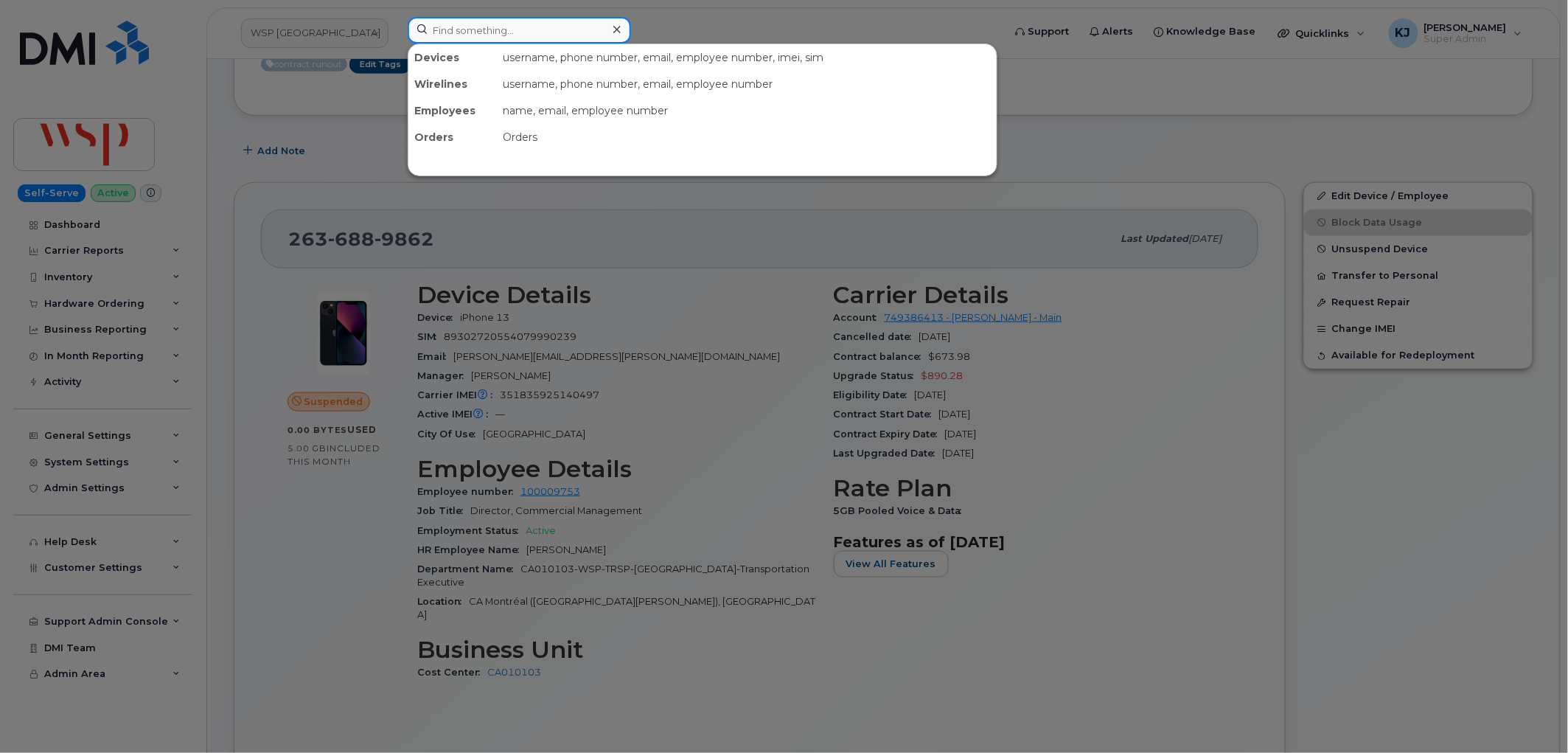
click at [477, 39] on input at bounding box center [519, 30] width 223 height 27
paste input "3062411147"
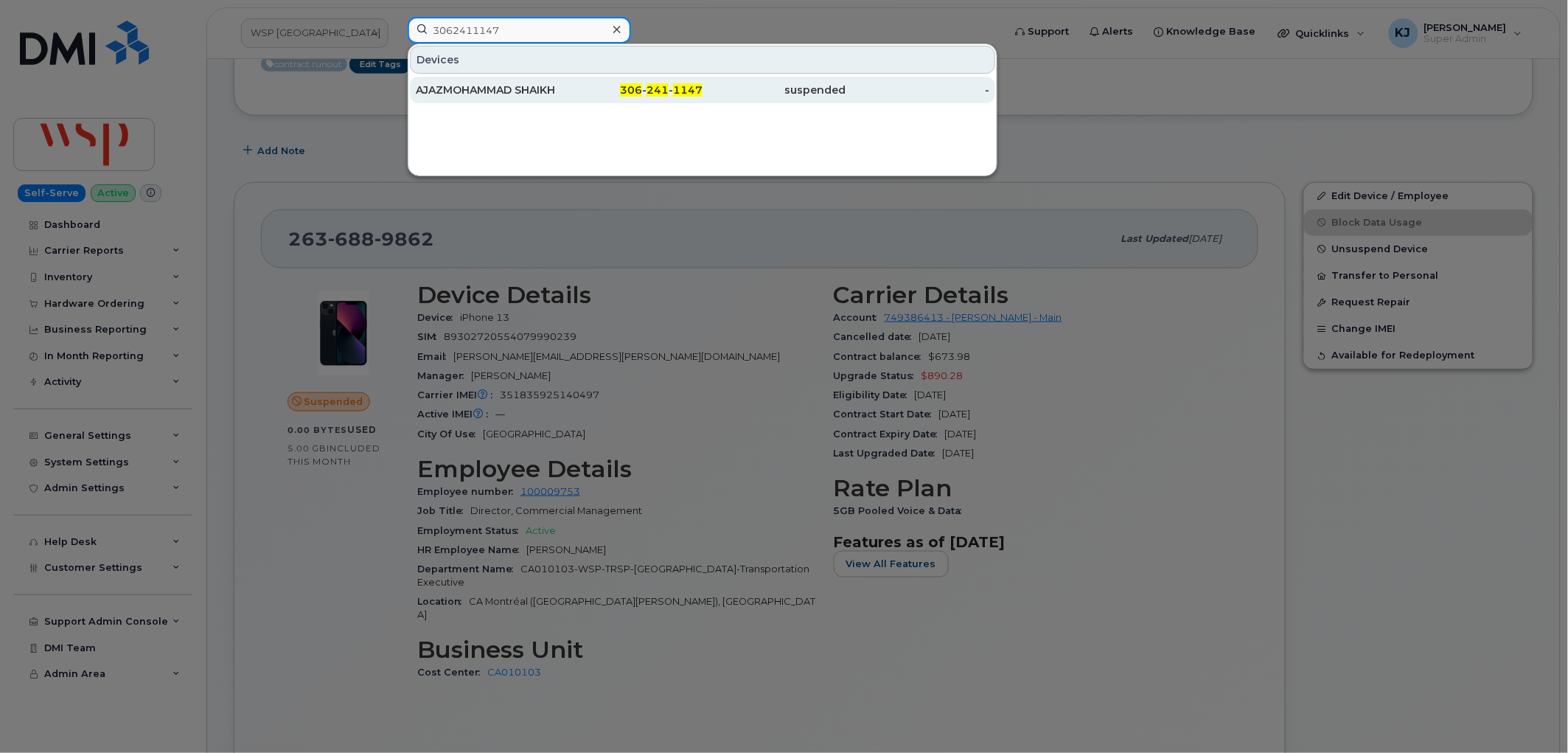
type input "3062411147"
click at [559, 81] on div "AJAZMOHAMMAD SHAIKH" at bounding box center [631, 90] width 144 height 27
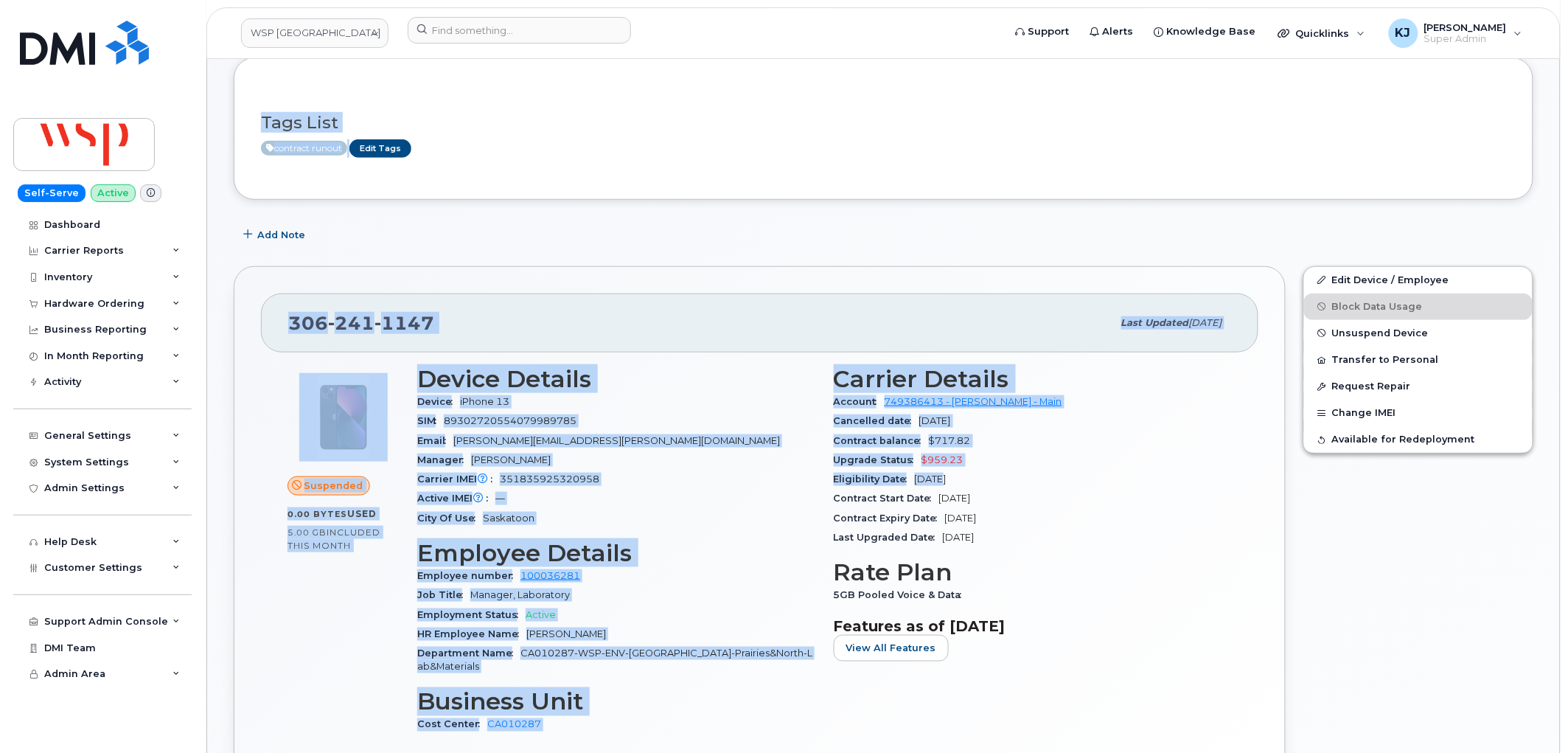
scroll to position [327, 0]
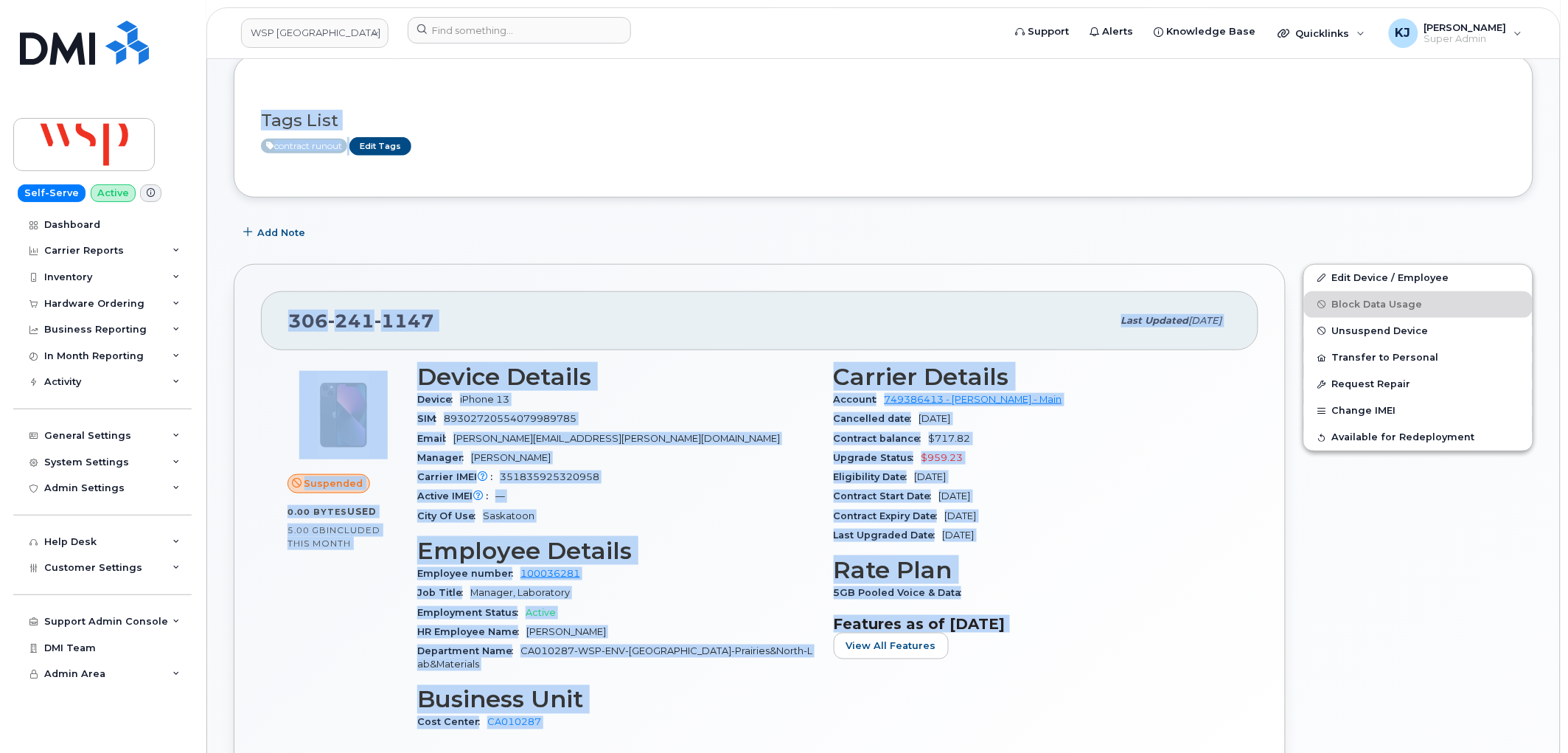
drag, startPoint x: 260, startPoint y: 301, endPoint x: 1062, endPoint y: 655, distance: 876.7
copy div "AJAZMOHAMMAD SHAIKH Suspended Display Notes Carrier Support Used for: was Ajazm…"
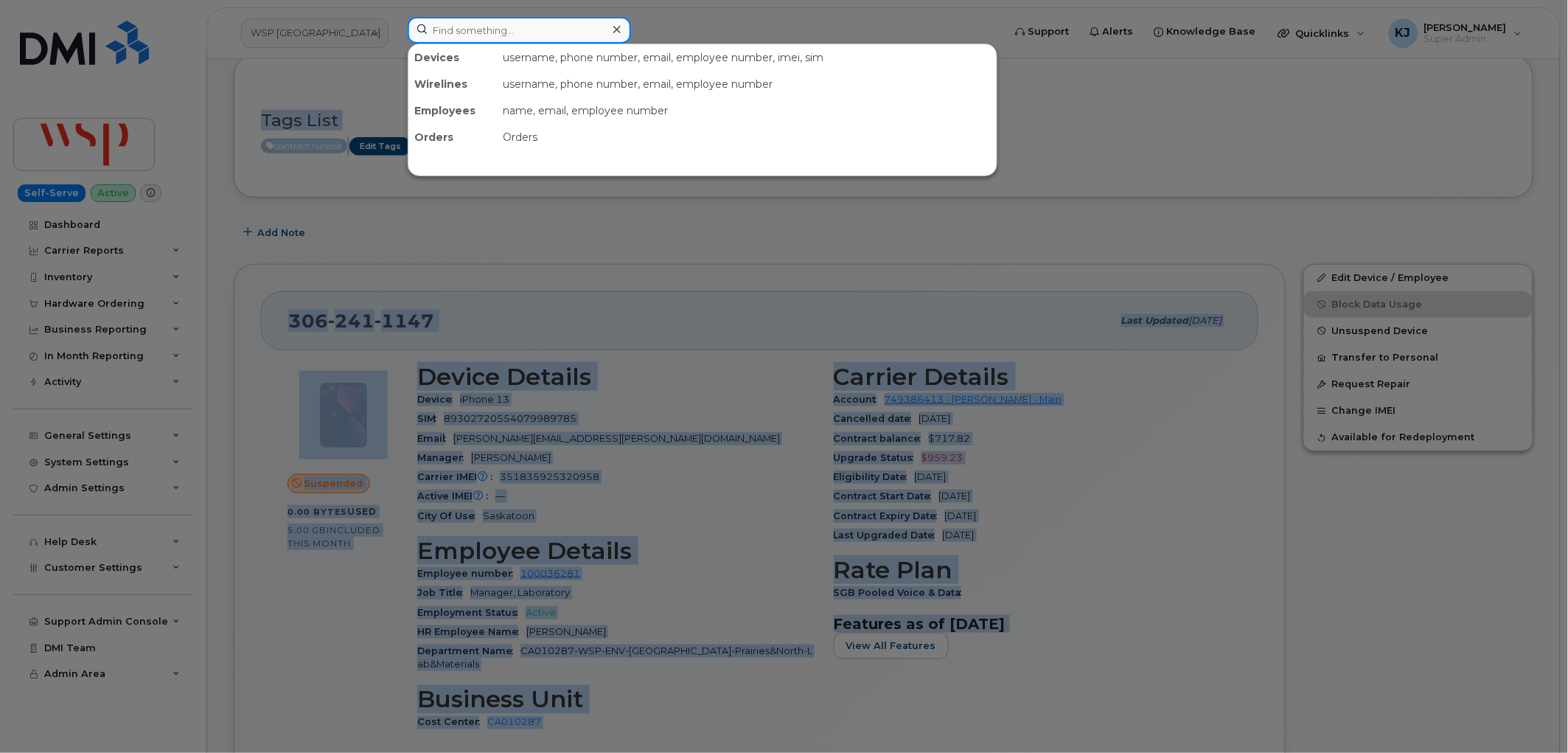
click at [502, 33] on input at bounding box center [519, 30] width 223 height 27
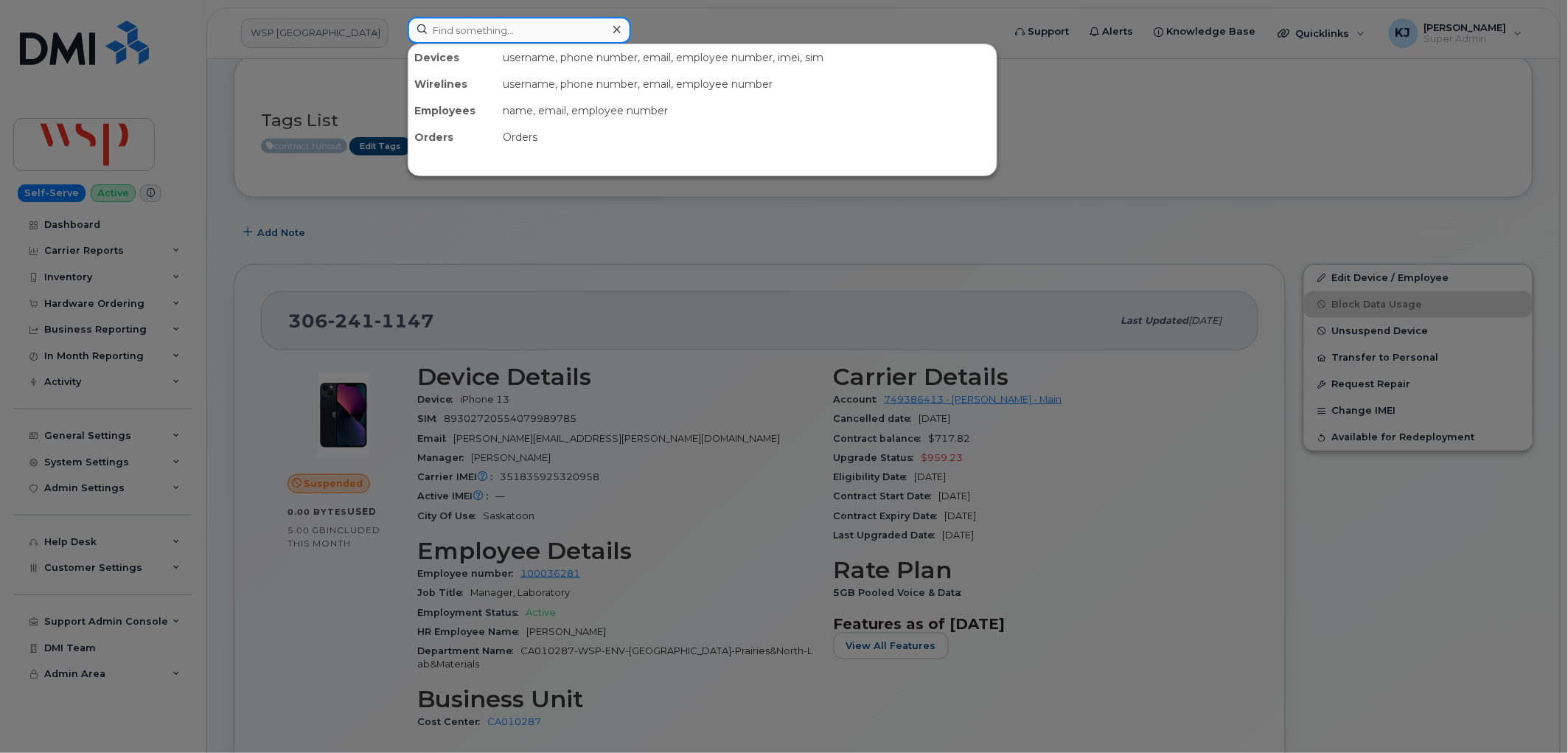
paste input "4039770238"
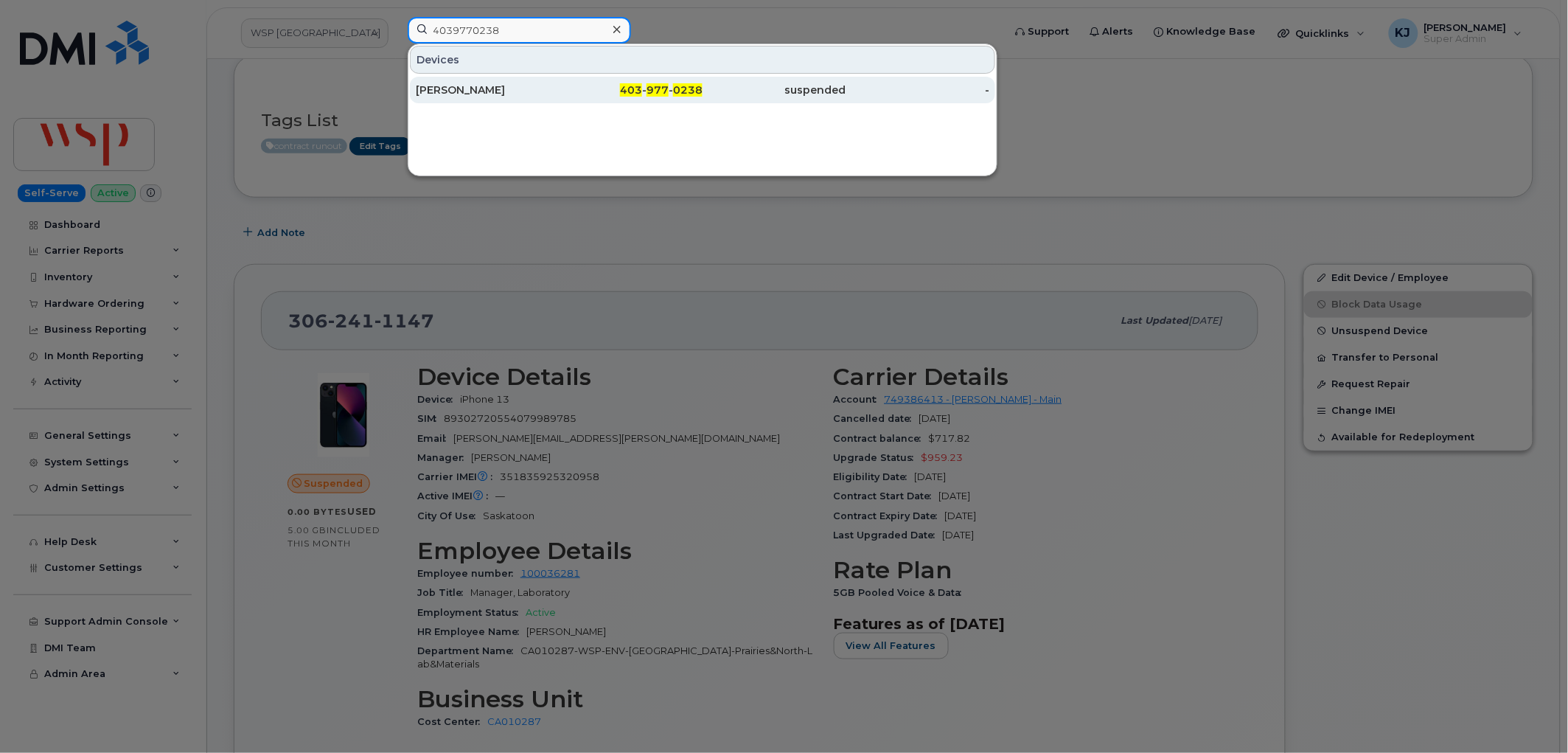
type input "4039770238"
click at [479, 96] on div "[PERSON_NAME]" at bounding box center [487, 90] width 144 height 15
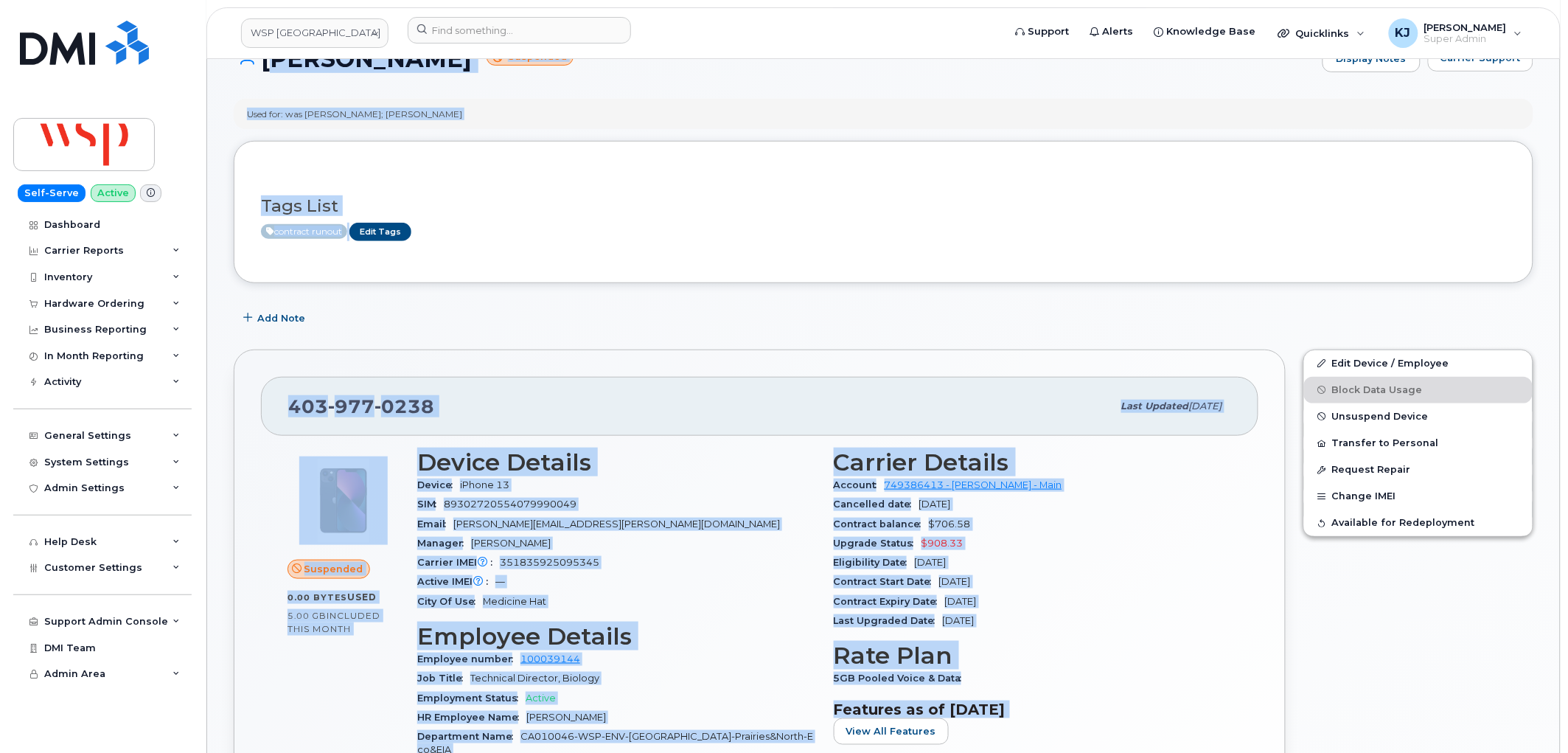
scroll to position [573, 0]
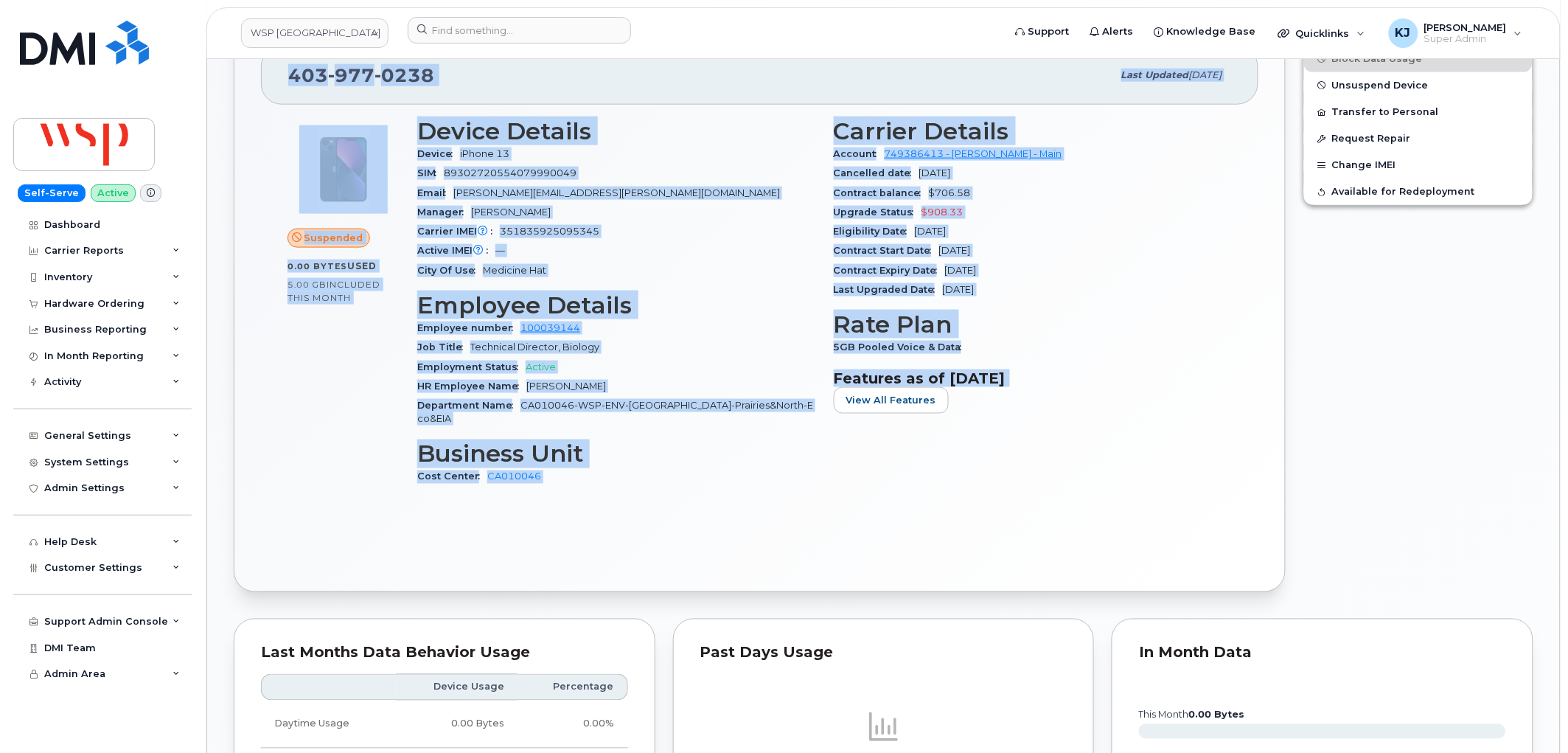
drag, startPoint x: 262, startPoint y: 216, endPoint x: 1032, endPoint y: 404, distance: 792.6
click at [1032, 404] on div "Similar Devices (20) [PERSON_NAME] Suspended Display Notes Carrier Support Used…" at bounding box center [883, 633] width 1353 height 2142
copy div "LORE IPSUMDO Sitametco Adipisc Elits Doeiusm Tempori Utla etd: mag Aliquae Admi…"
click at [460, 32] on input at bounding box center [519, 30] width 223 height 27
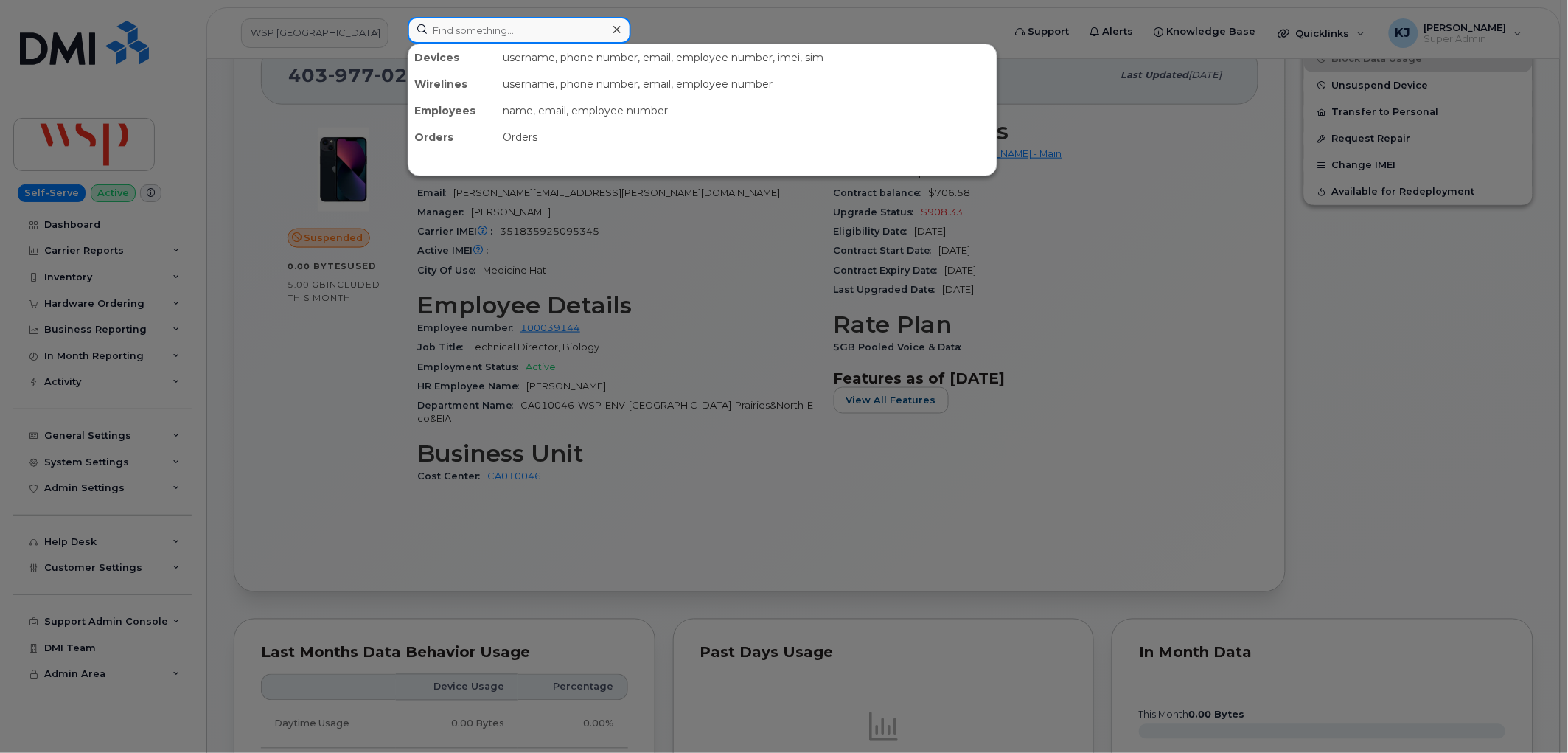
paste input "7809040853"
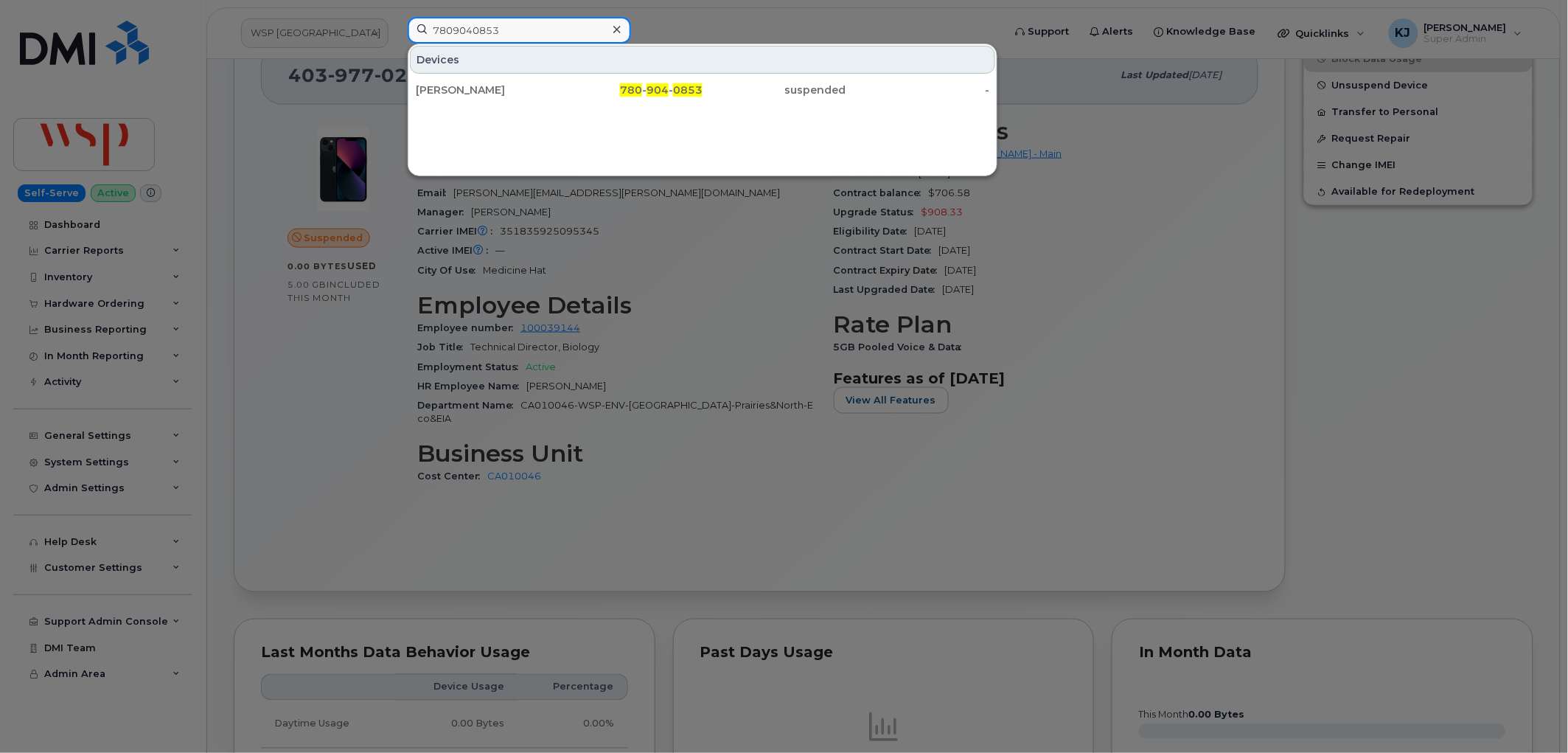
type input "7809040853"
click at [559, 81] on div "ALEXANDRA BURCHILL" at bounding box center [631, 90] width 144 height 27
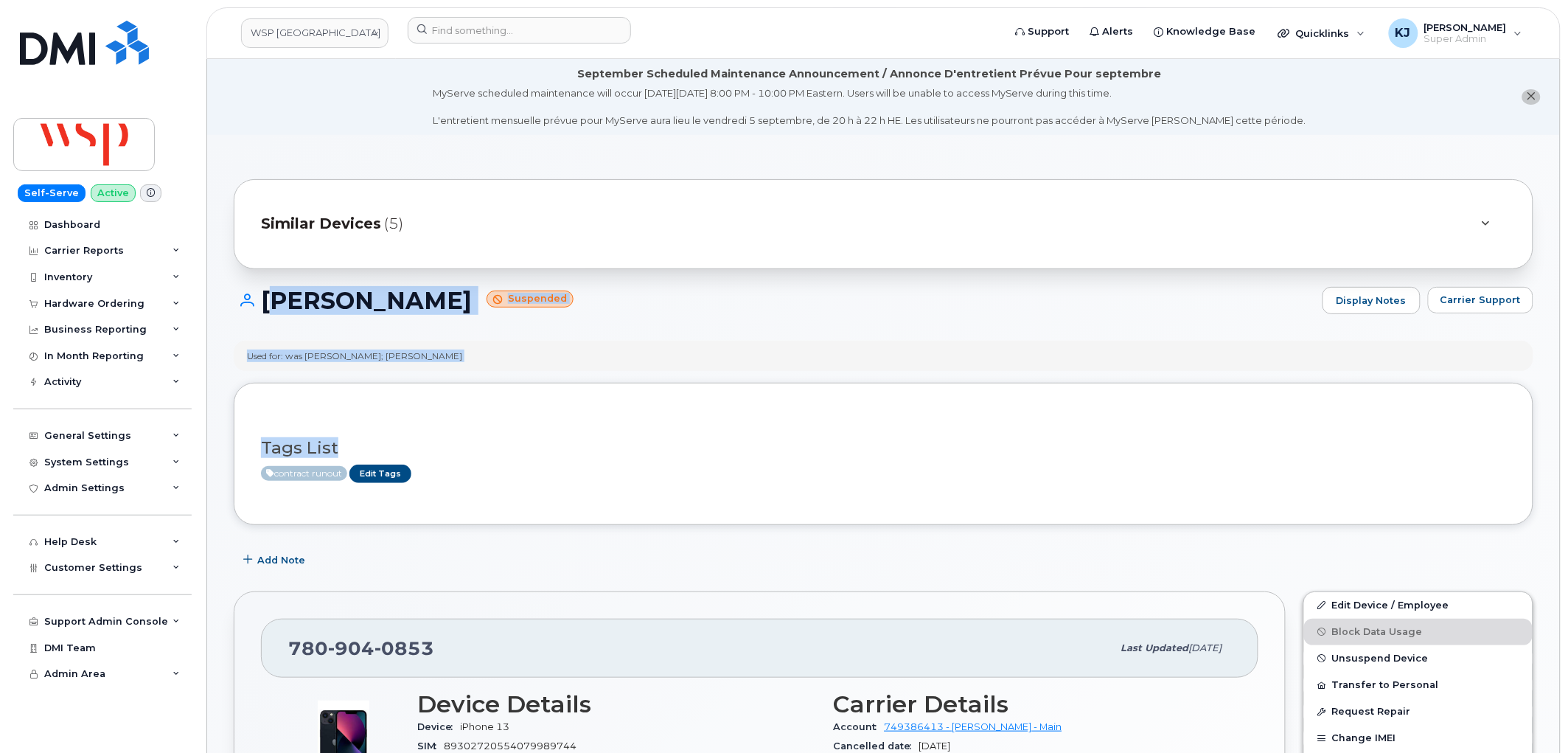
scroll to position [492, 0]
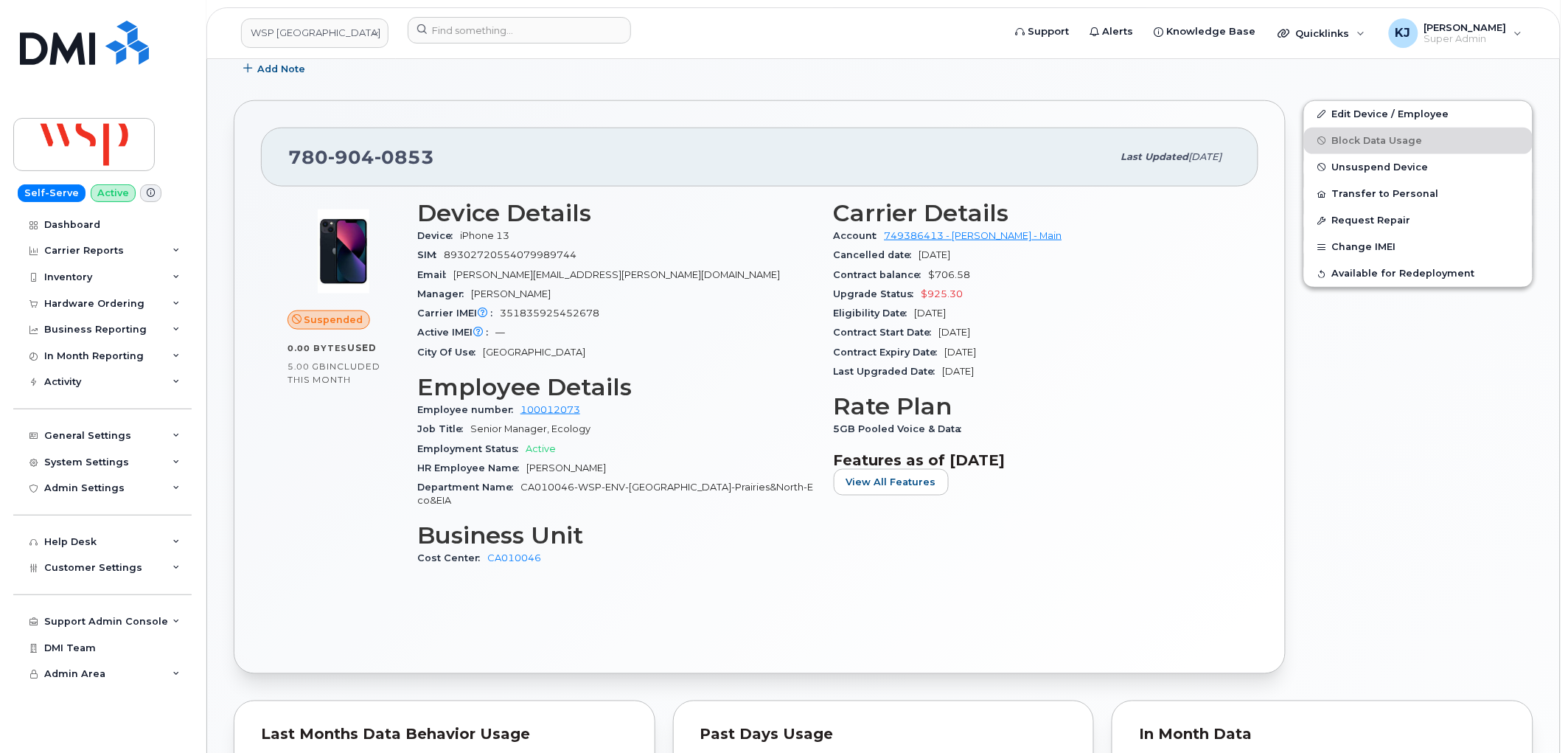
drag, startPoint x: 260, startPoint y: 296, endPoint x: 1055, endPoint y: 461, distance: 811.9
click at [1055, 461] on div "Similar Devices (5) ALEXANDRA BURCHILL Suspended Display Notes Carrier Support …" at bounding box center [883, 735] width 1353 height 2182
copy div "ALEXANDRA BURCHILL Suspended Display Notes Carrier Support Used for: was Alexan…"
click at [461, 26] on input at bounding box center [519, 30] width 223 height 27
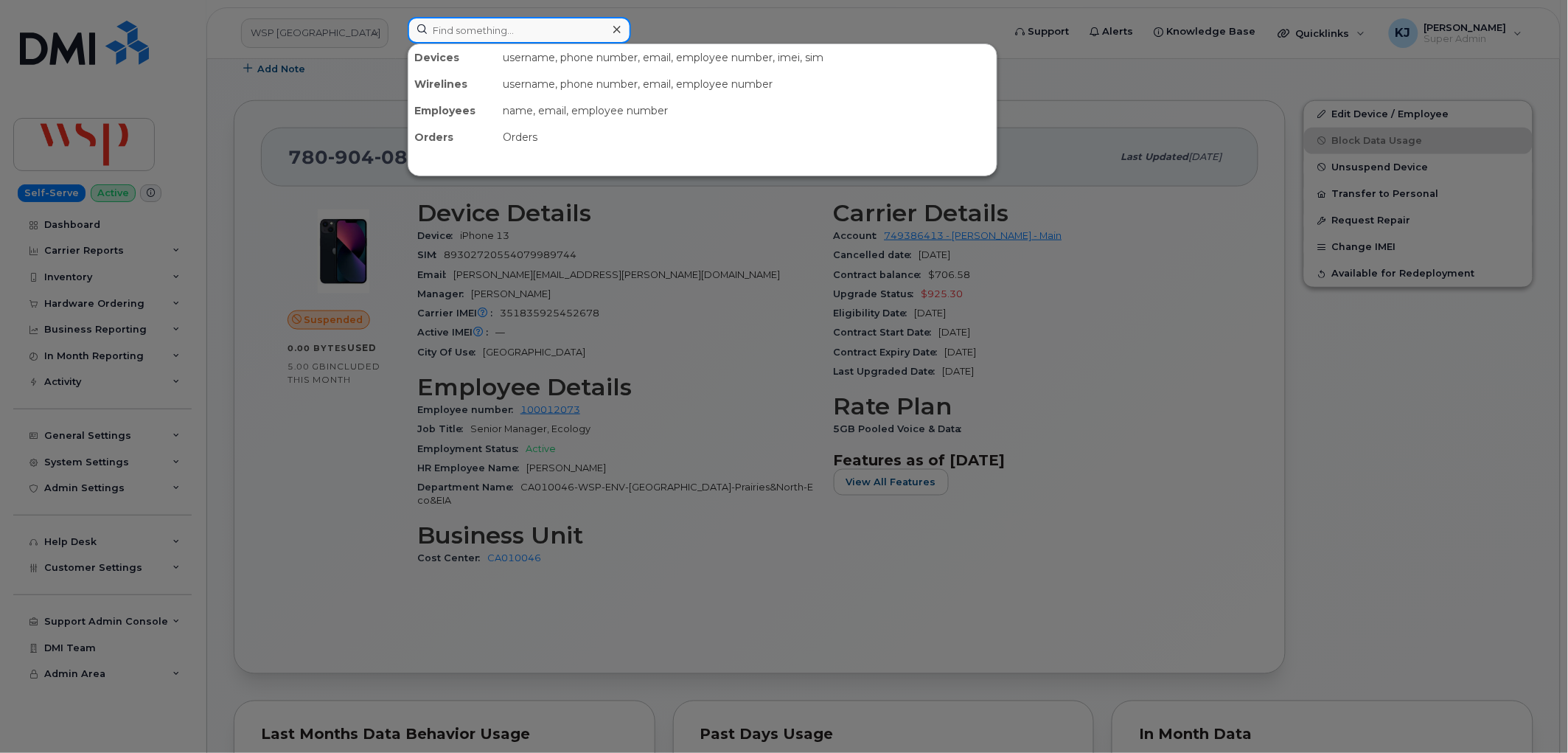
paste input "299489"
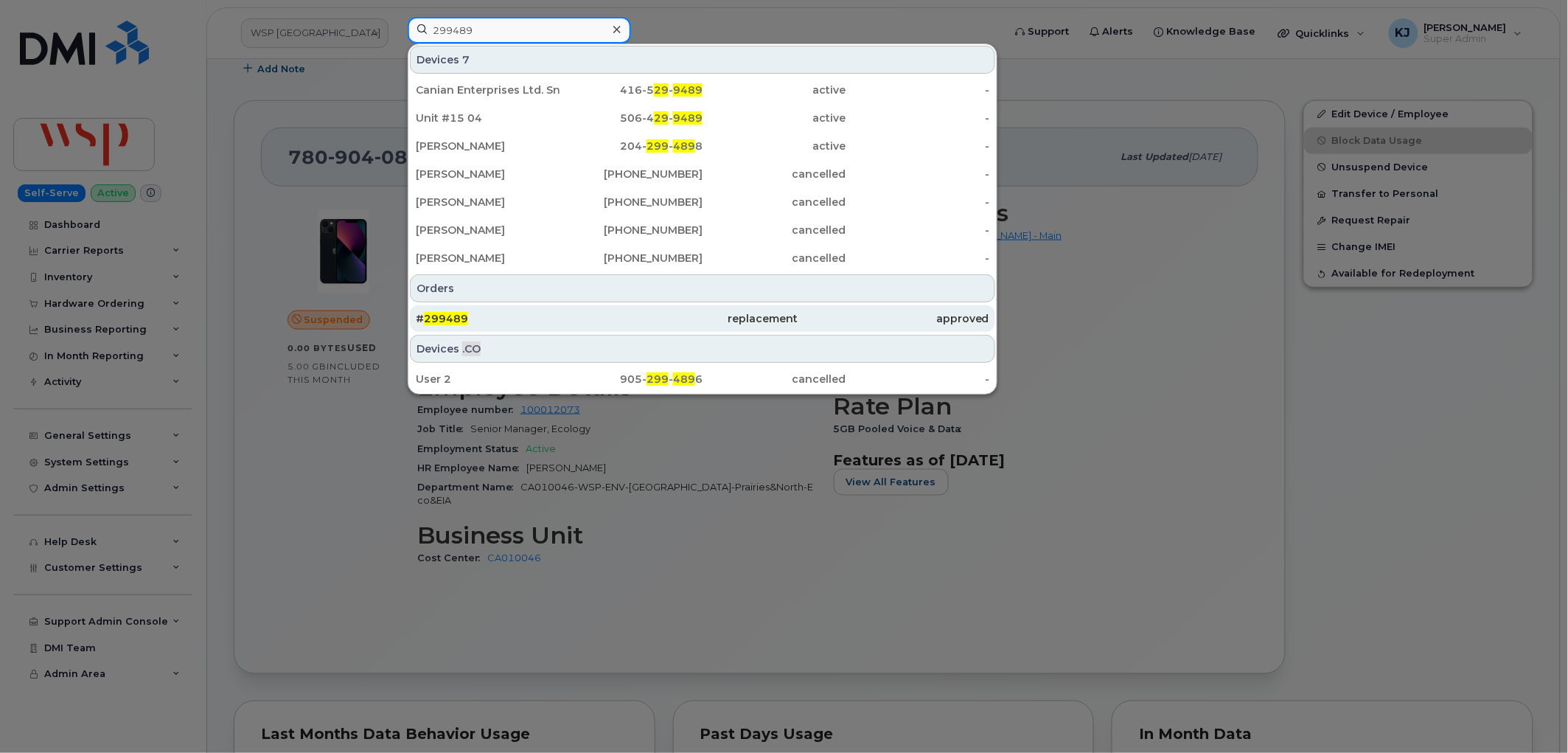
type input "299489"
click at [499, 320] on div "# 299489" at bounding box center [511, 318] width 191 height 15
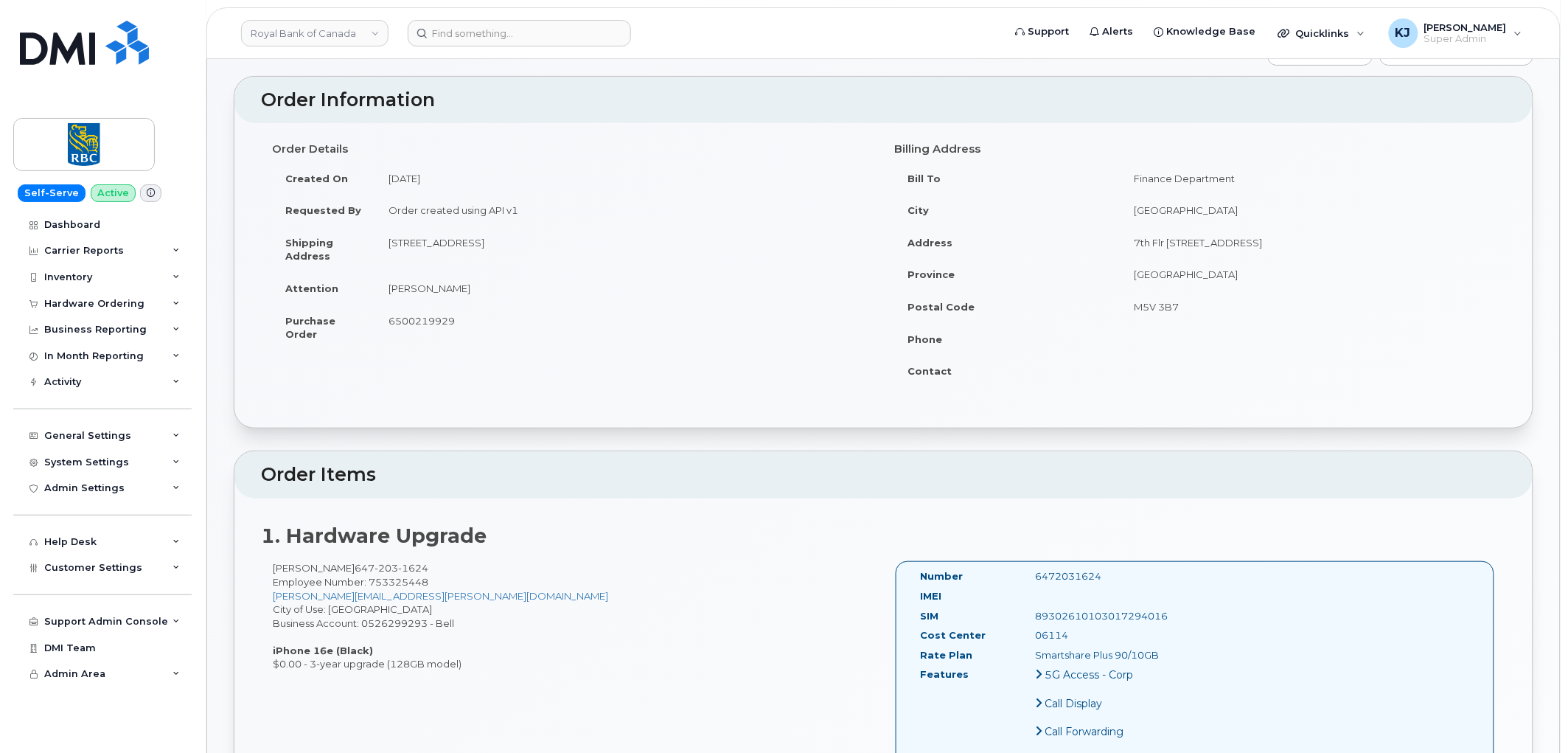
scroll to position [164, 0]
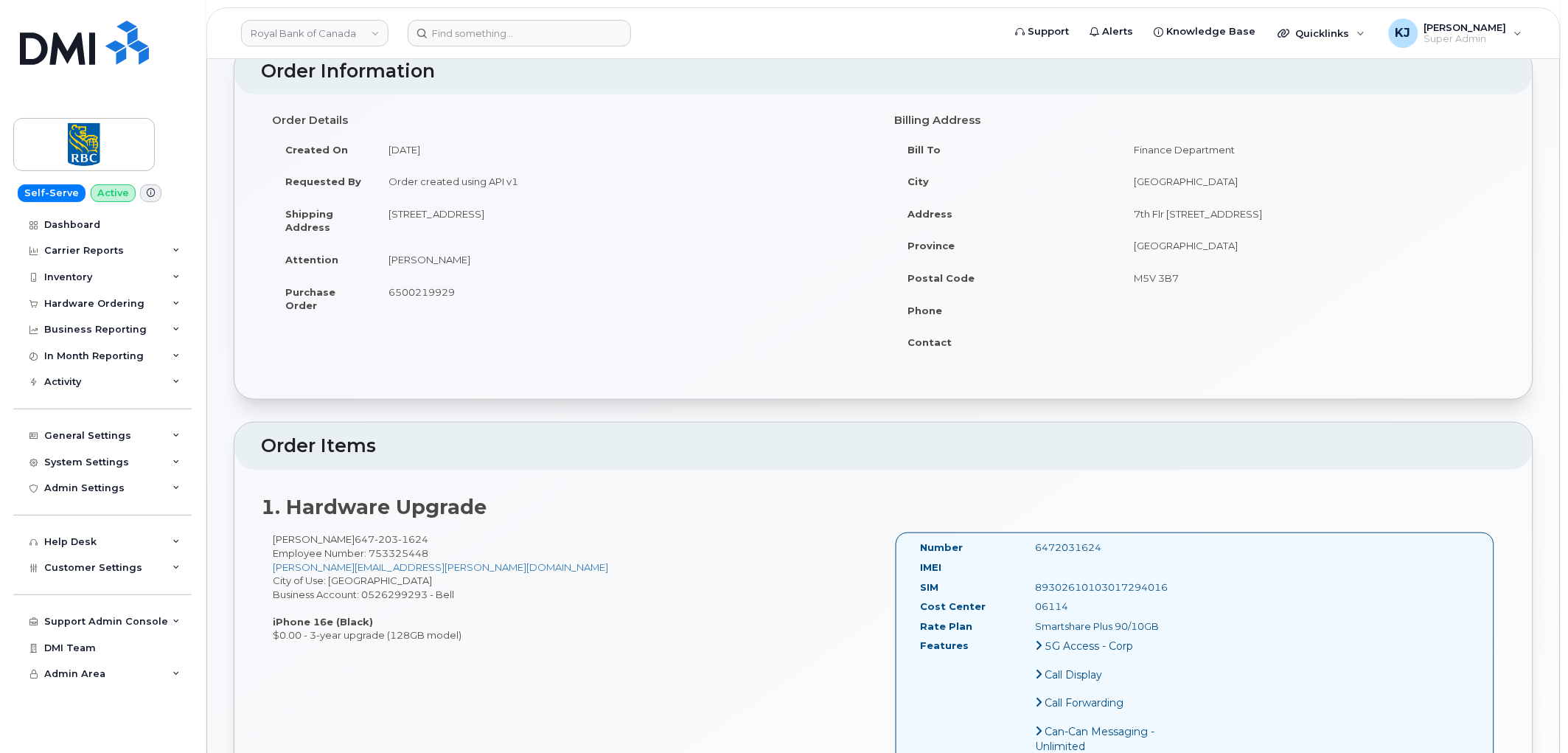
drag, startPoint x: 402, startPoint y: 535, endPoint x: 366, endPoint y: 535, distance: 36.0
click at [375, 535] on span "203" at bounding box center [387, 540] width 24 height 12
drag, startPoint x: 344, startPoint y: 534, endPoint x: 418, endPoint y: 540, distance: 74.2
click at [418, 540] on div "Frances Heinz 647 203 1624 Employee Number: 753325448 frances.heinz@rbc.com Cit…" at bounding box center [572, 587] width 623 height 110
copy span "647 203 1624"
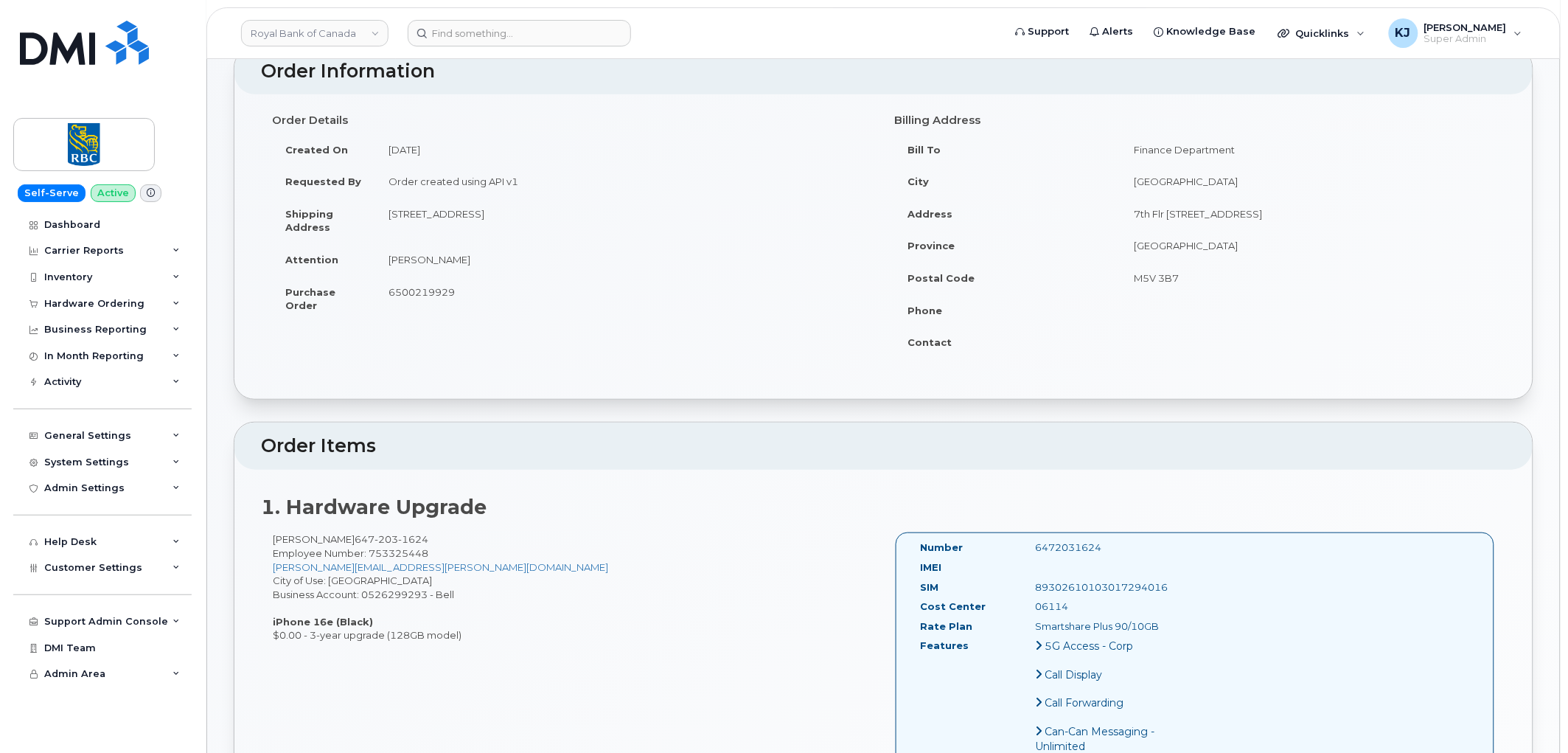
click at [409, 554] on span "Employee Number: 753325448" at bounding box center [351, 554] width 156 height 12
copy span "753325448"
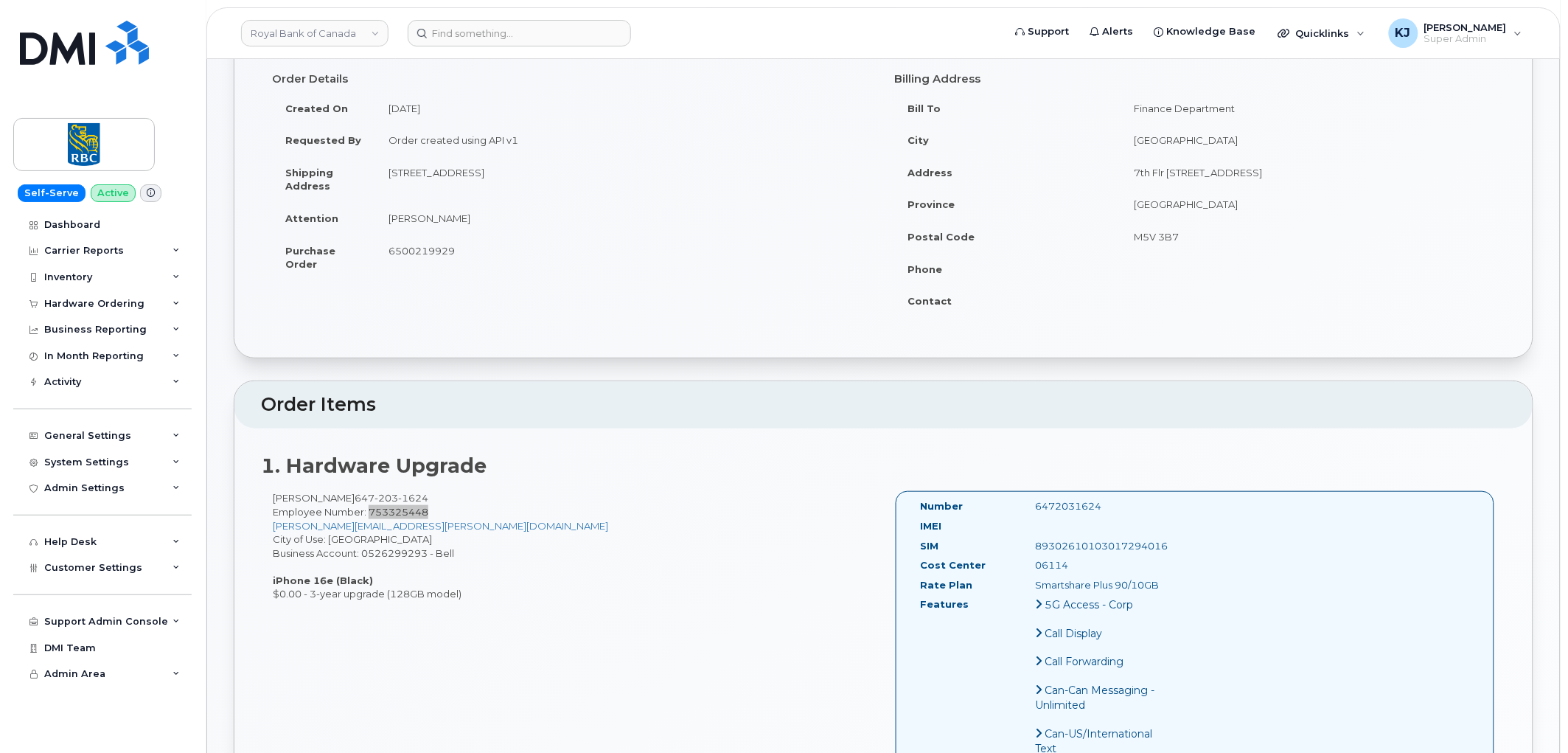
scroll to position [0, 0]
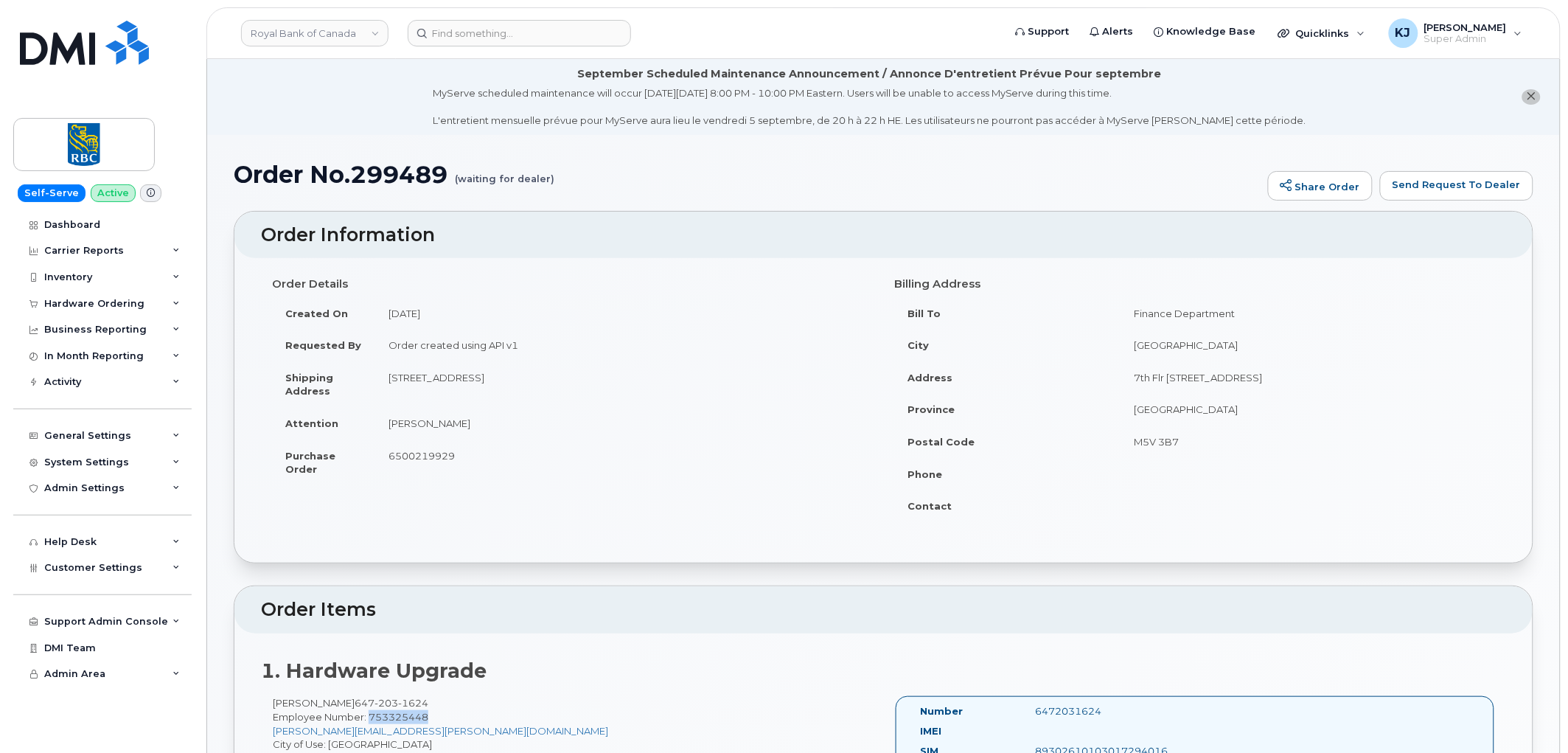
drag, startPoint x: 389, startPoint y: 379, endPoint x: 487, endPoint y: 381, distance: 98.0
click at [487, 381] on td "170 Wheelihan Way Campbellville, ON Canada, L0P1B0" at bounding box center [623, 384] width 497 height 46
copy td "170 Wheelihan Way"
drag, startPoint x: 617, startPoint y: 373, endPoint x: 662, endPoint y: 378, distance: 45.3
click at [662, 378] on td "170 Wheelihan Way Campbellville, ON Canada, L0P1B0" at bounding box center [623, 384] width 497 height 46
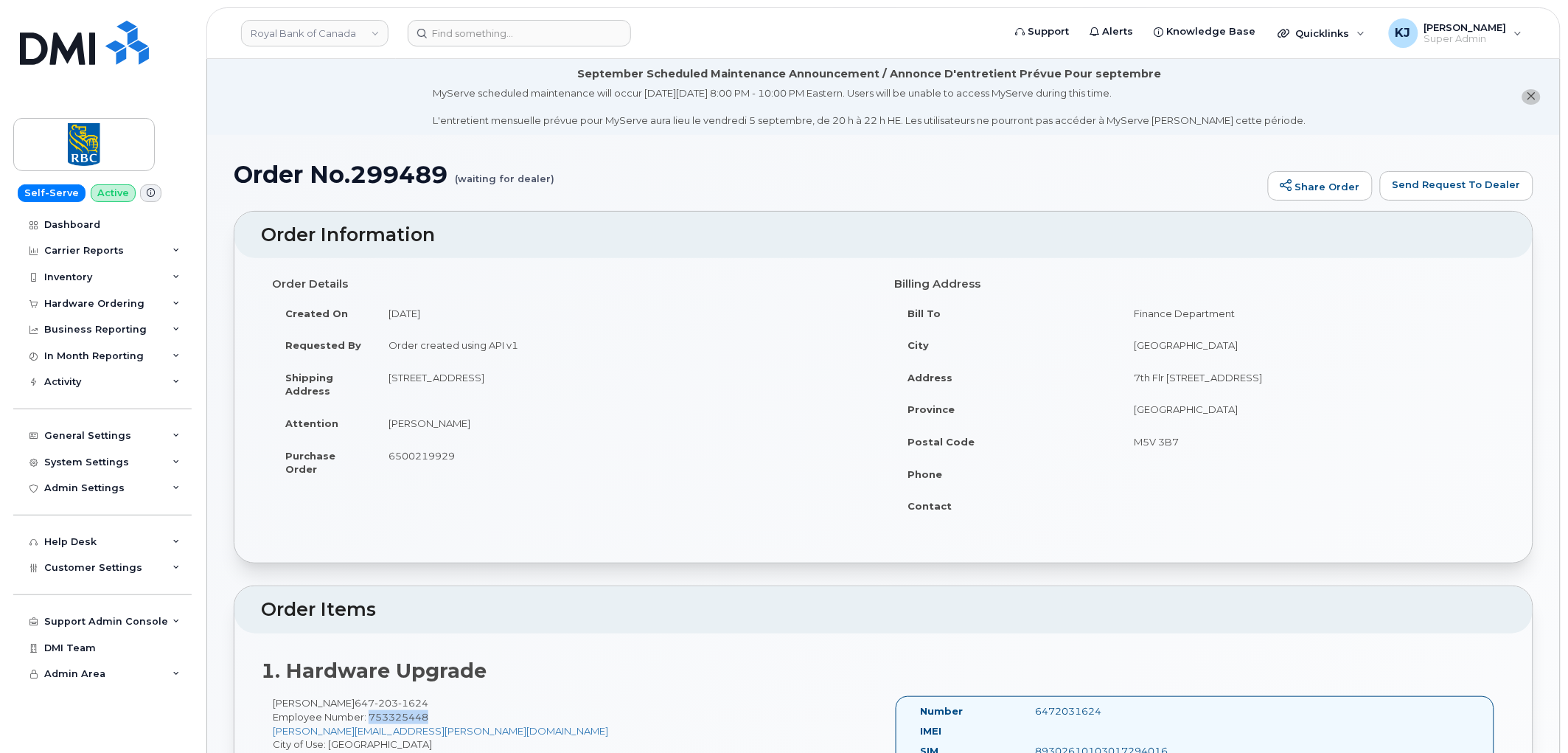
copy td "L0P1B0"
drag, startPoint x: 455, startPoint y: 426, endPoint x: 386, endPoint y: 424, distance: 69.0
click at [386, 424] on td "Frances Heinz" at bounding box center [623, 423] width 497 height 33
copy td "Frances Heinz"
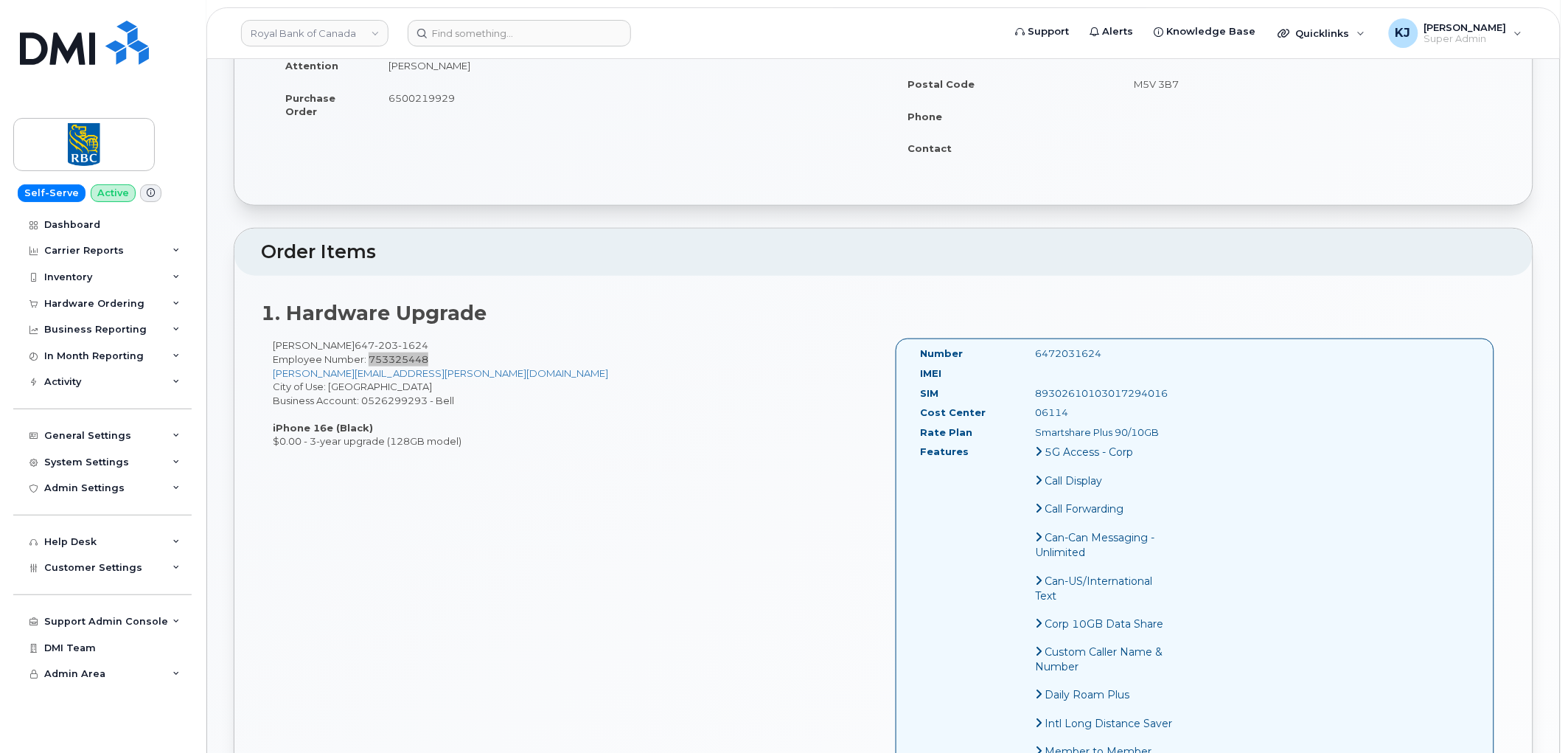
scroll to position [409, 0]
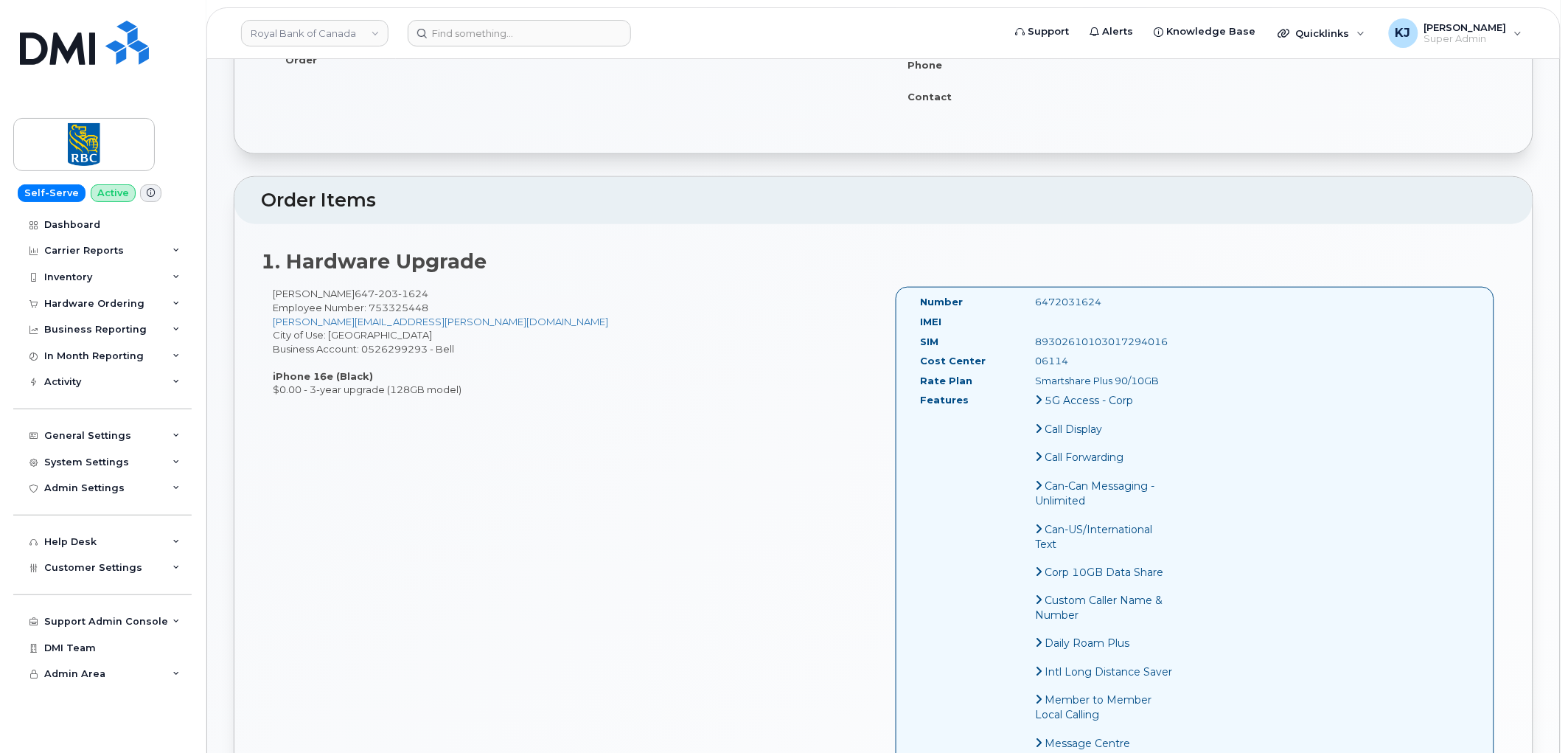
click at [395, 348] on div "Frances Heinz 647 203 1624 Employee Number: 753325448 frances.heinz@rbc.com Cit…" at bounding box center [572, 342] width 623 height 110
copy div "0526299293"
click at [1056, 364] on div "06114" at bounding box center [1105, 361] width 161 height 14
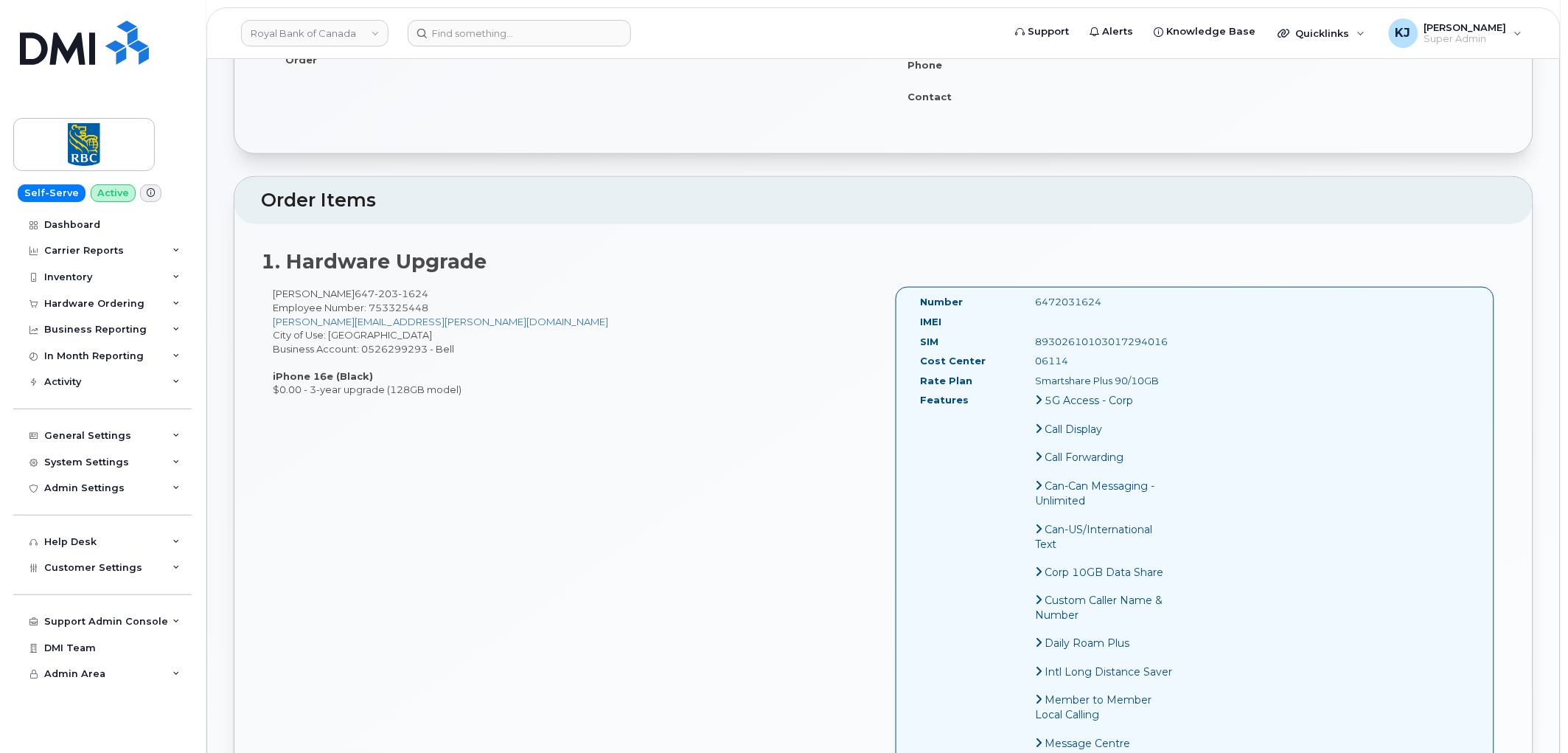
copy div "06114"
click at [395, 310] on span "Employee Number: 753325448" at bounding box center [351, 307] width 156 height 12
copy span "753325448"
drag, startPoint x: 268, startPoint y: 290, endPoint x: 335, endPoint y: 287, distance: 67.1
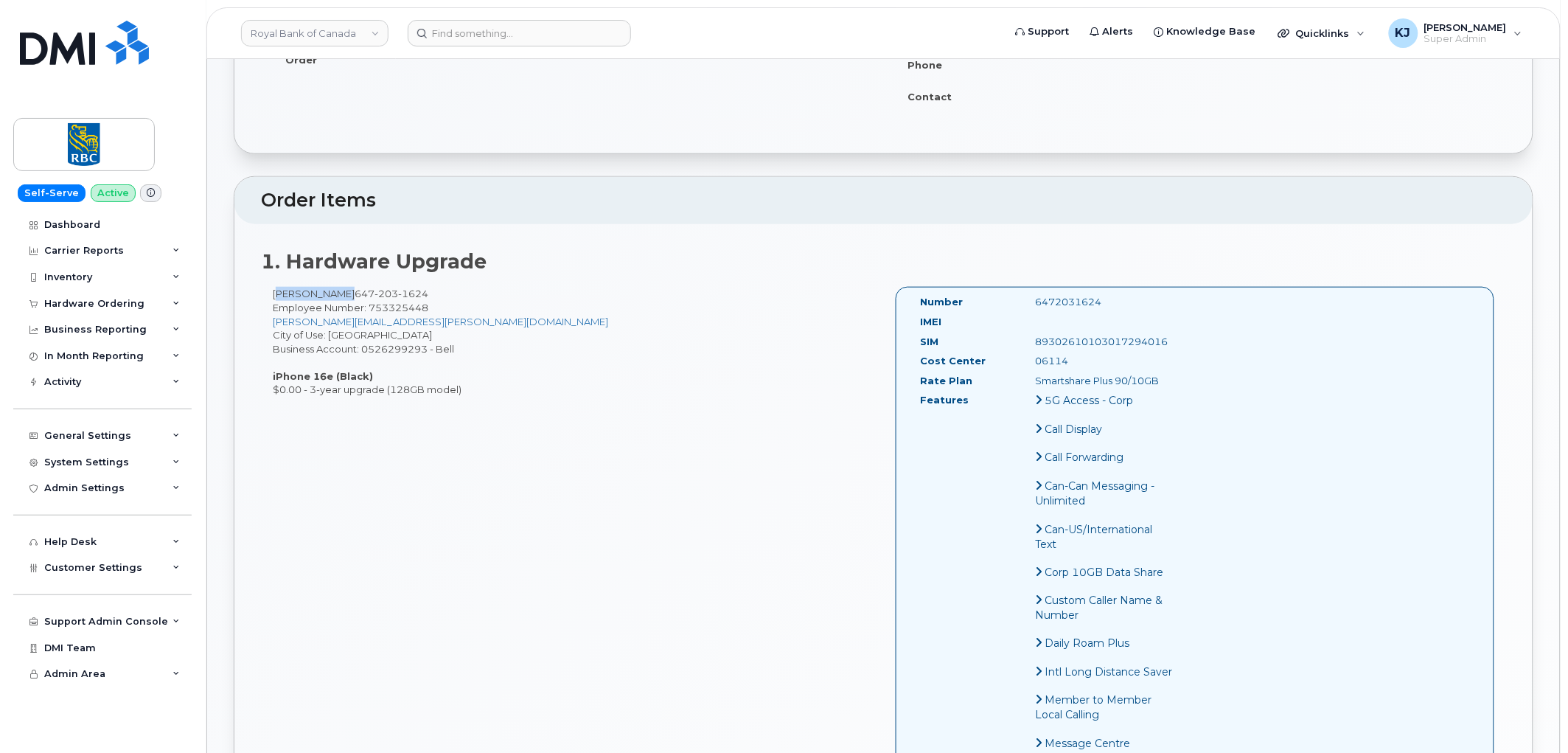
click at [335, 287] on div "Frances Heinz 647 203 1624 Employee Number: 753325448 frances.heinz@rbc.com Cit…" at bounding box center [572, 342] width 623 height 110
copy div "Frances Hein"
click at [340, 295] on div "Frances Heinz 647 203 1624 Employee Number: 753325448 frances.heinz@rbc.com Cit…" at bounding box center [572, 342] width 623 height 110
drag, startPoint x: 337, startPoint y: 292, endPoint x: 302, endPoint y: 293, distance: 35.0
click at [298, 293] on div "Frances Heinz 647 203 1624 Employee Number: 753325448 frances.heinz@rbc.com Cit…" at bounding box center [572, 342] width 623 height 110
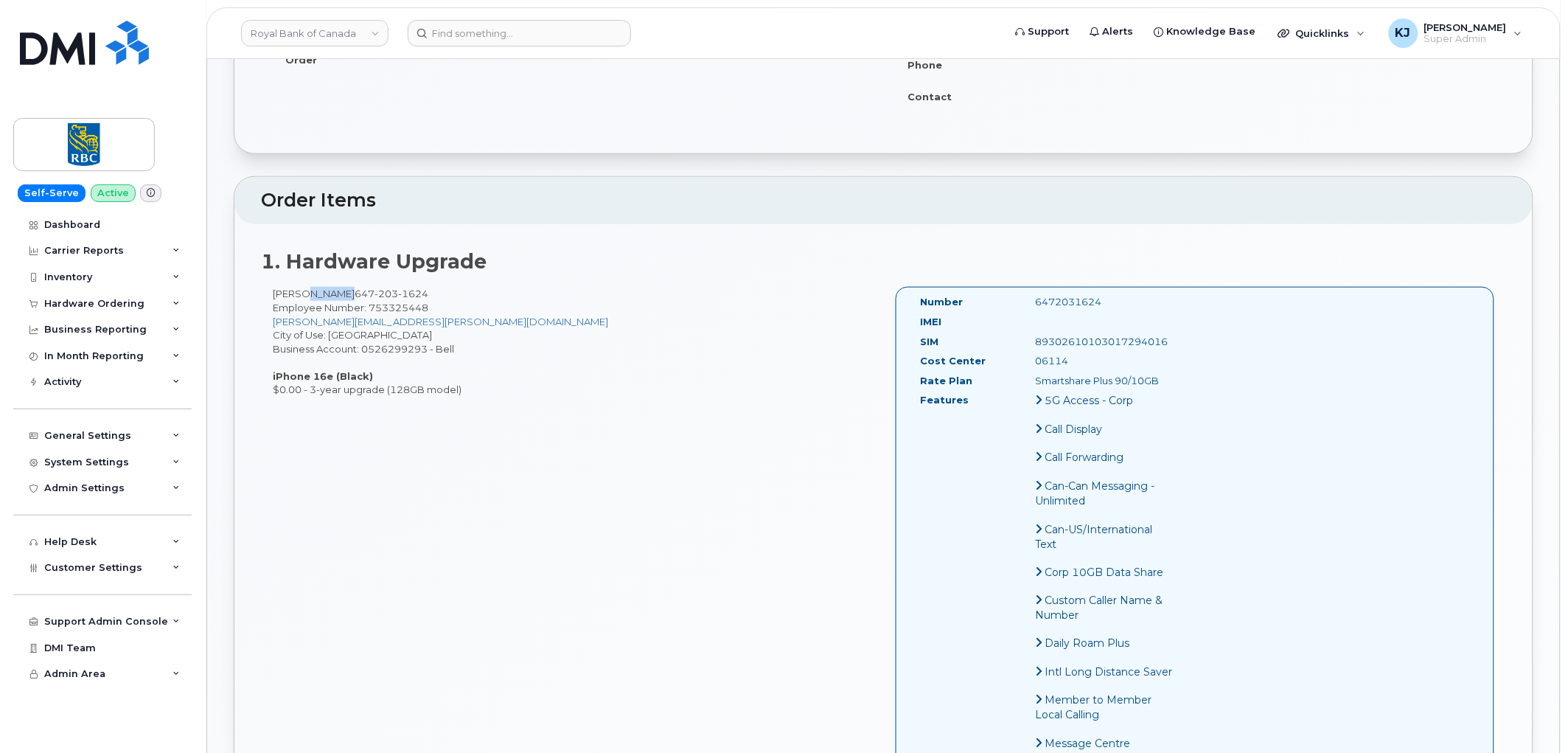
drag, startPoint x: 273, startPoint y: 290, endPoint x: 339, endPoint y: 291, distance: 66.0
click at [339, 291] on div "Frances Heinz 647 203 1624 Employee Number: 753325448 frances.heinz@rbc.com Cit…" at bounding box center [572, 342] width 623 height 110
copy div "Frances Heinz"
drag, startPoint x: 1162, startPoint y: 386, endPoint x: 1028, endPoint y: 381, distance: 134.1
click at [1028, 381] on div "Smartshare Plus 90/10GB" at bounding box center [1105, 381] width 161 height 14
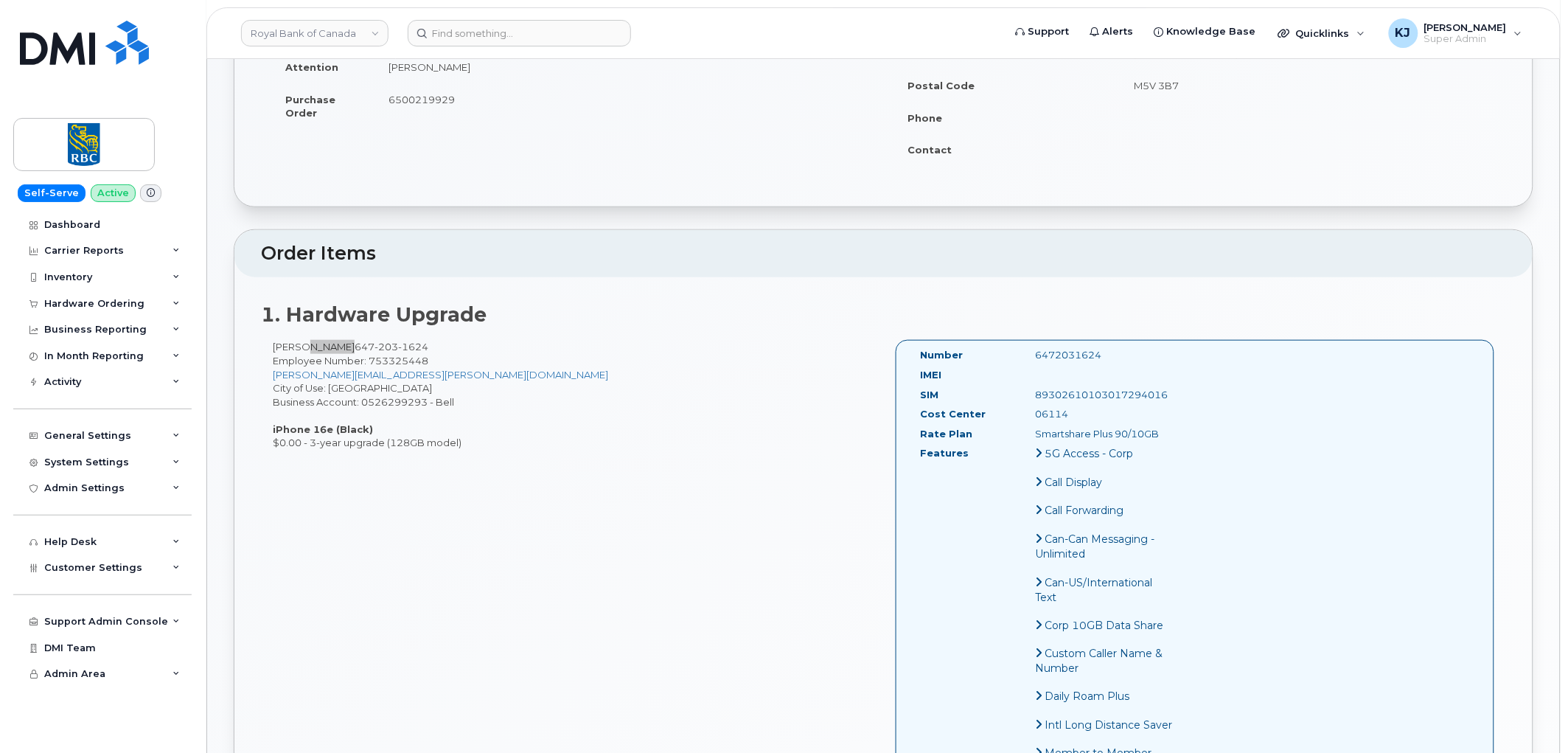
scroll to position [327, 0]
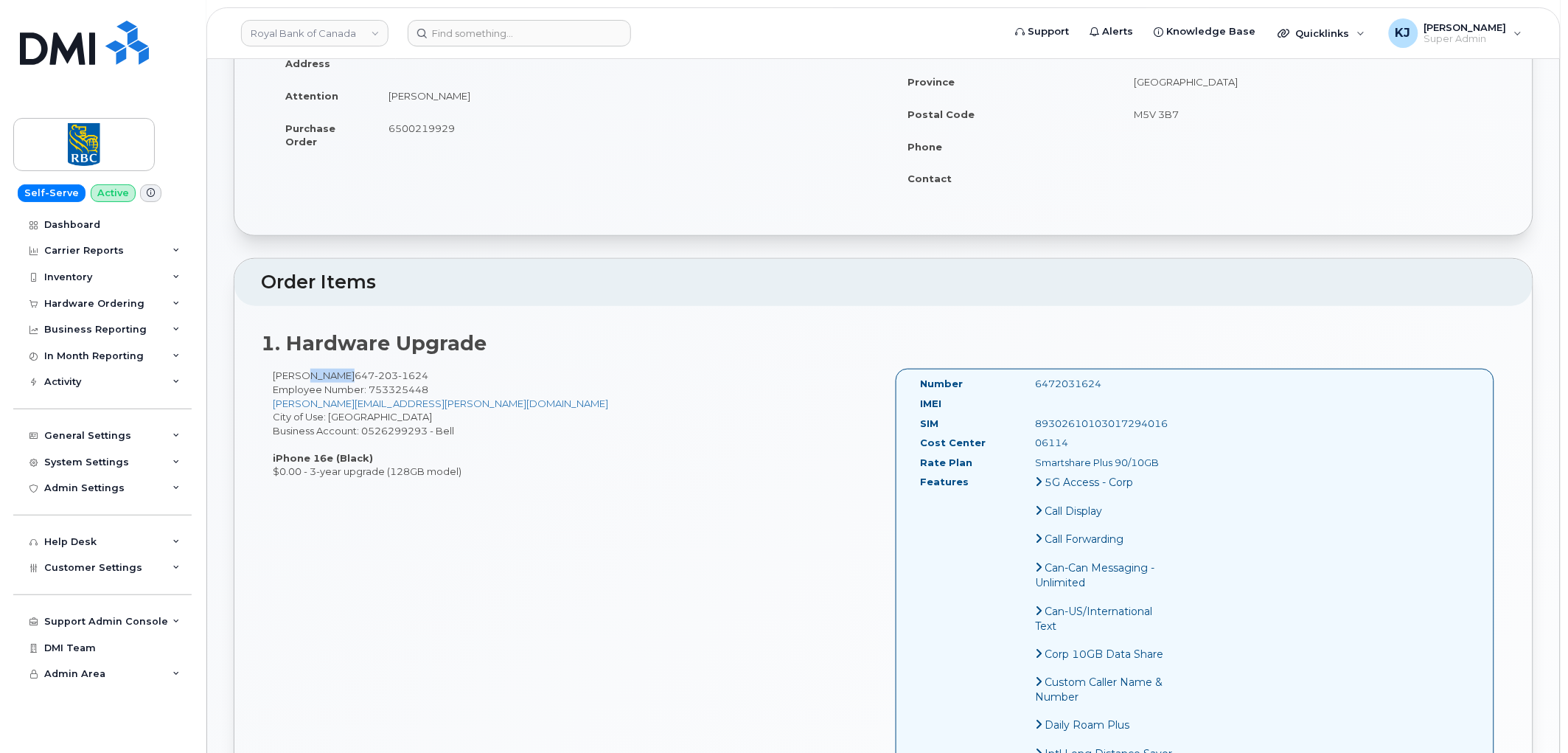
drag, startPoint x: 458, startPoint y: 129, endPoint x: 387, endPoint y: 126, distance: 71.1
click at [387, 126] on td "6500219929" at bounding box center [623, 135] width 497 height 46
drag, startPoint x: 326, startPoint y: 28, endPoint x: 338, endPoint y: 35, distance: 13.9
click at [326, 28] on link "Royal Bank of Canada" at bounding box center [315, 33] width 148 height 27
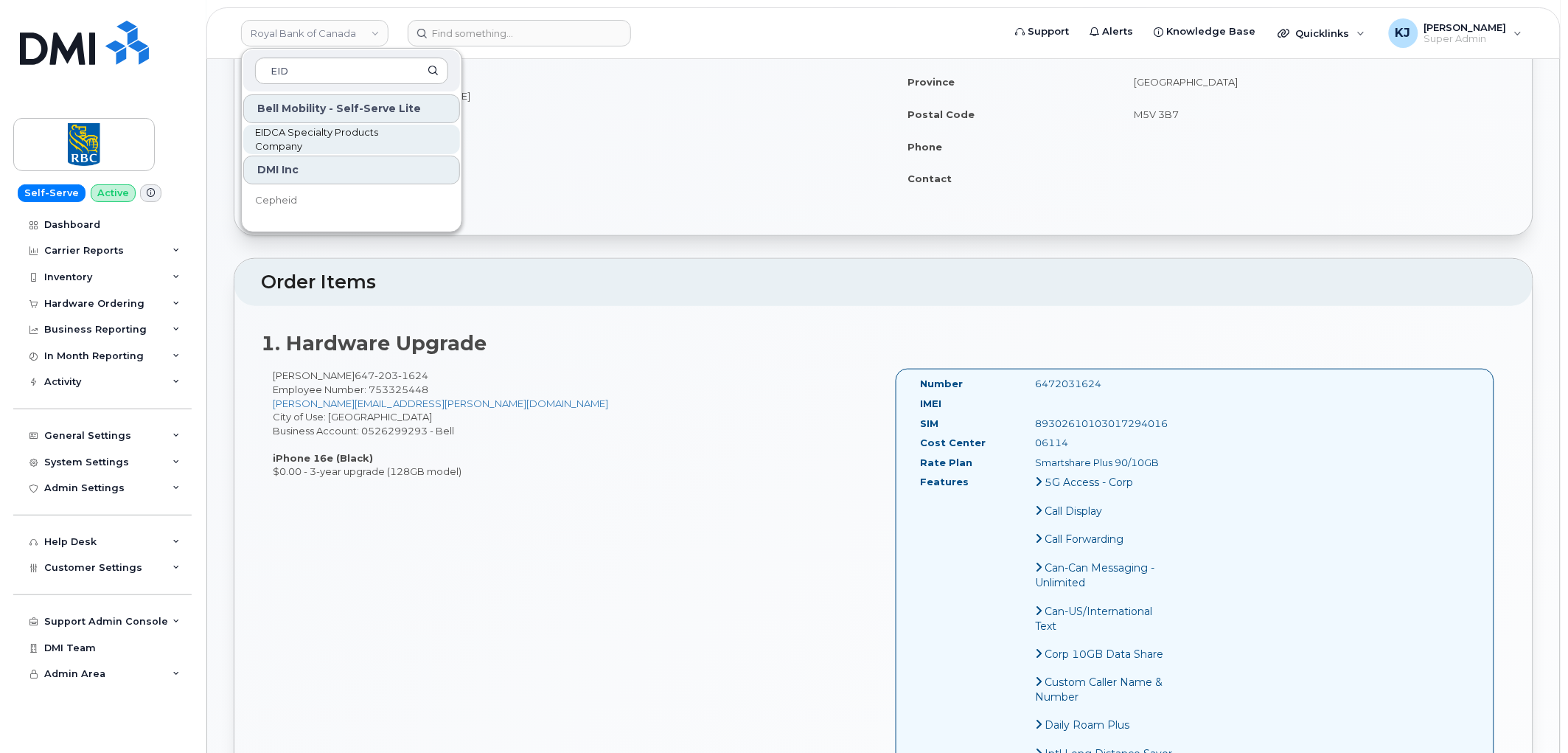
type input "EID"
click at [333, 135] on span "EIDCA Specialty Products Company" at bounding box center [340, 140] width 169 height 29
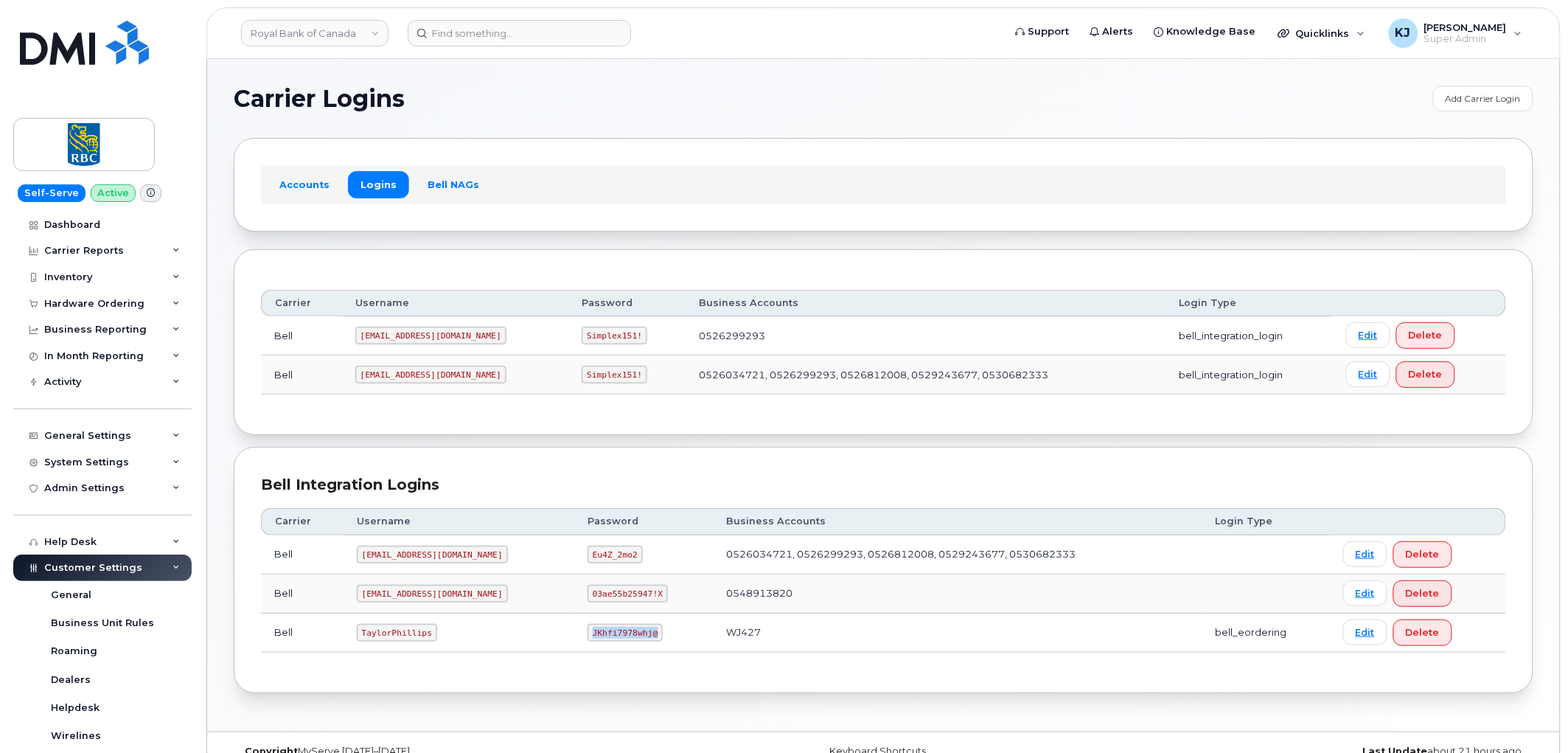
scroll to position [327, 0]
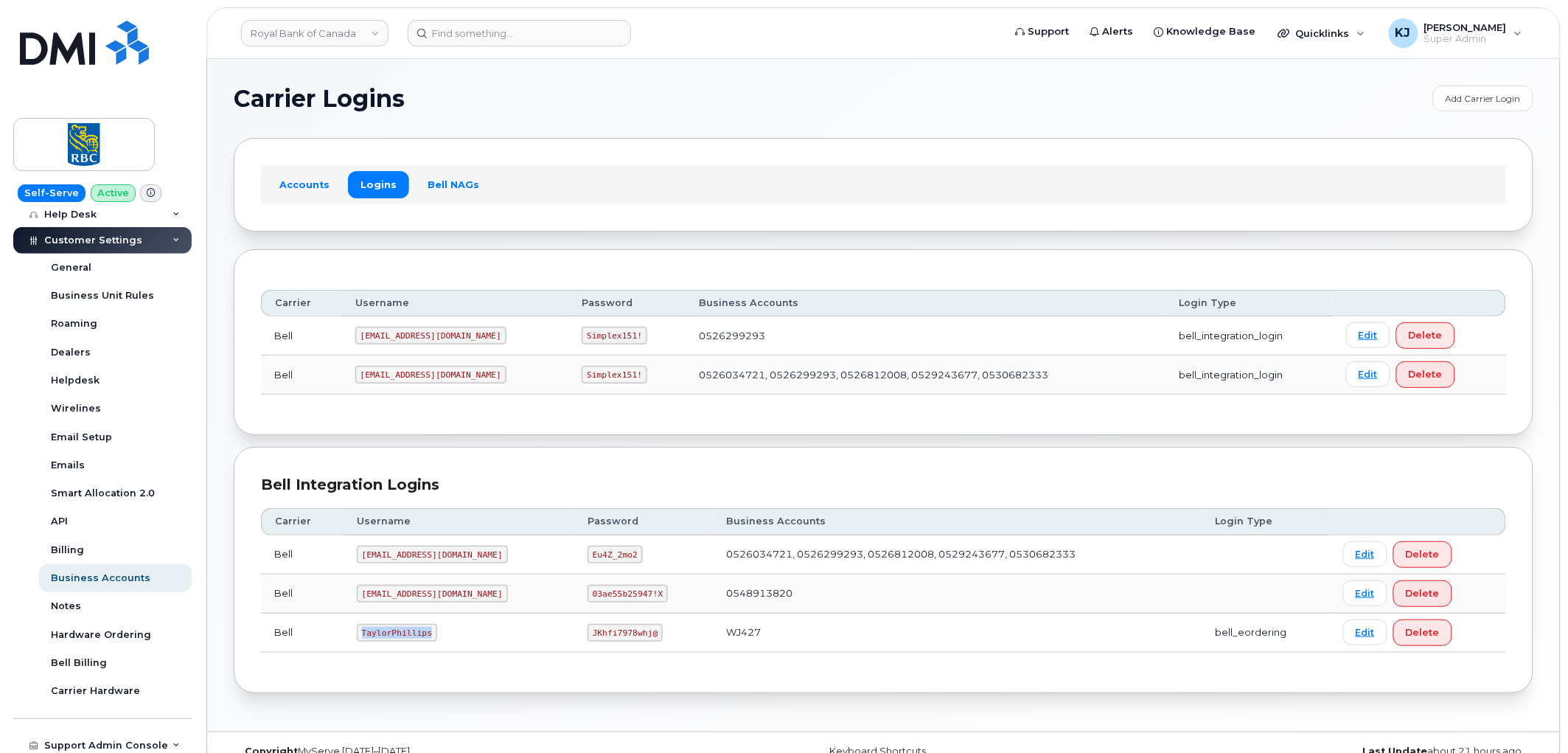
drag, startPoint x: 428, startPoint y: 635, endPoint x: 377, endPoint y: 579, distance: 75.7
click at [347, 627] on td "TaylorPhillips" at bounding box center [459, 632] width 230 height 39
copy code "TaylorPhillips"
click at [587, 635] on code "JKhfi7978whj@" at bounding box center [624, 633] width 75 height 18
drag, startPoint x: 553, startPoint y: 635, endPoint x: 614, endPoint y: 636, distance: 61.0
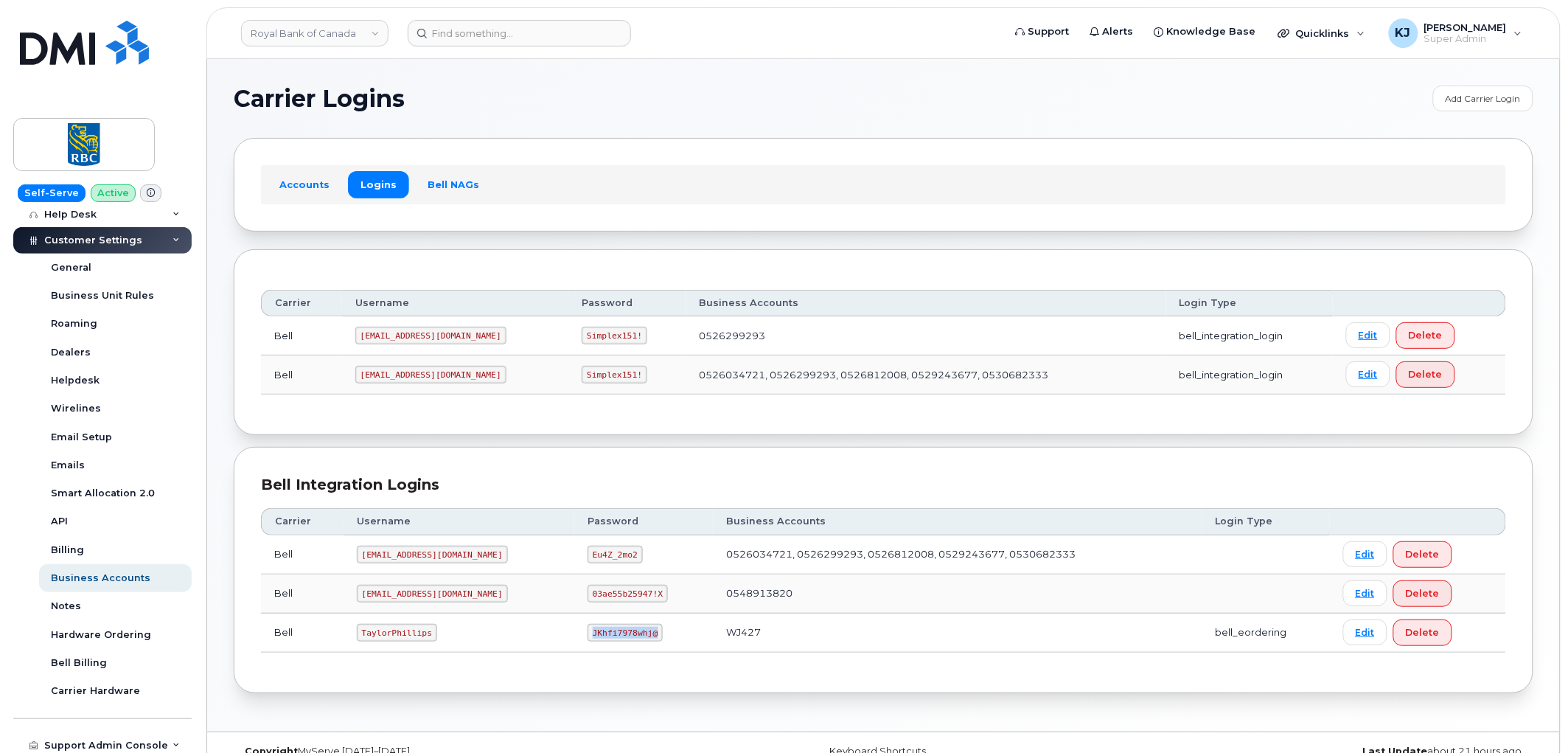
click at [614, 636] on code "JKhfi7978whj@" at bounding box center [624, 633] width 75 height 18
copy code "JKhfi7978whj@"
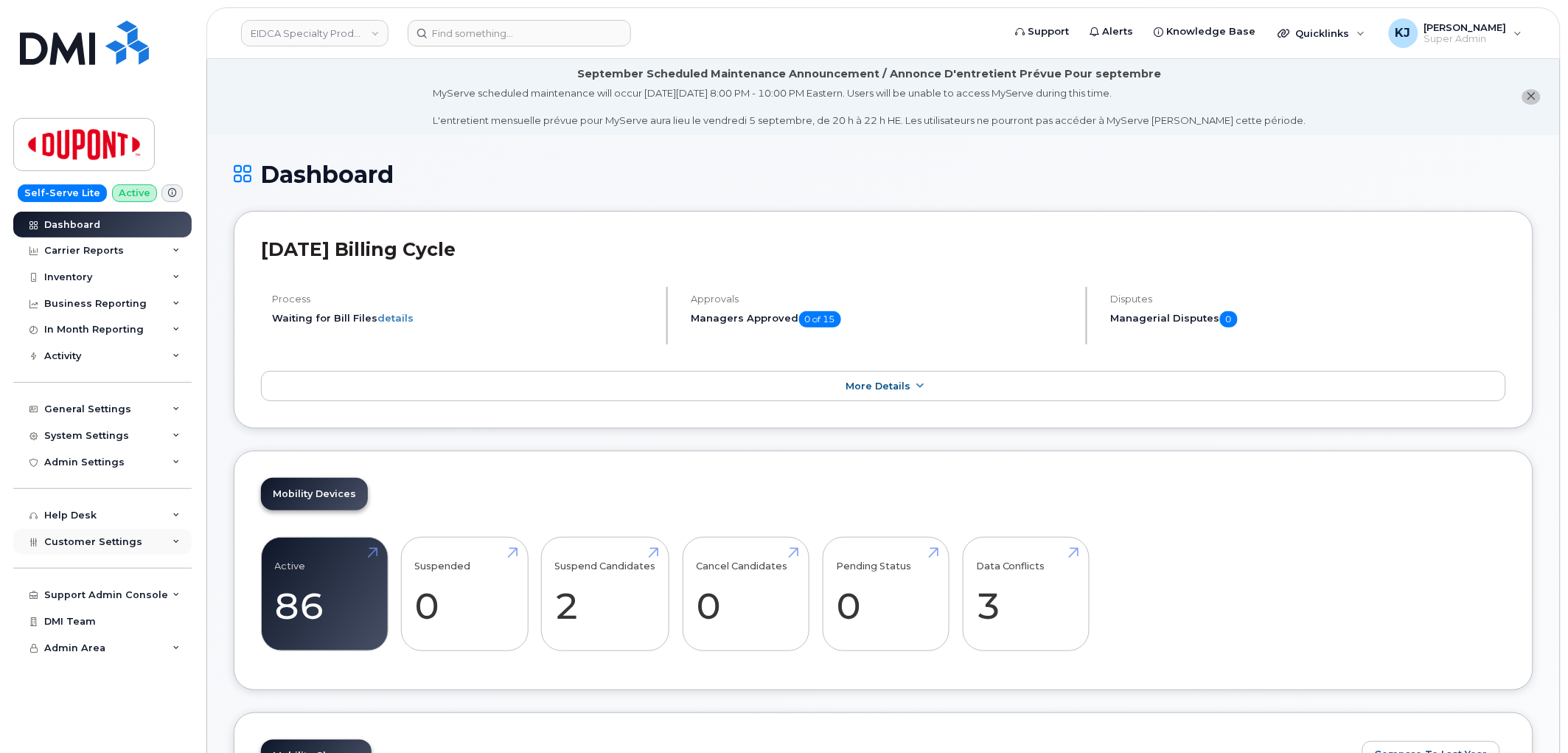
click at [111, 545] on span "Customer Settings" at bounding box center [93, 542] width 98 height 11
click at [127, 540] on span "Customer Settings" at bounding box center [93, 542] width 98 height 11
click at [123, 520] on div "Help Desk" at bounding box center [102, 516] width 178 height 27
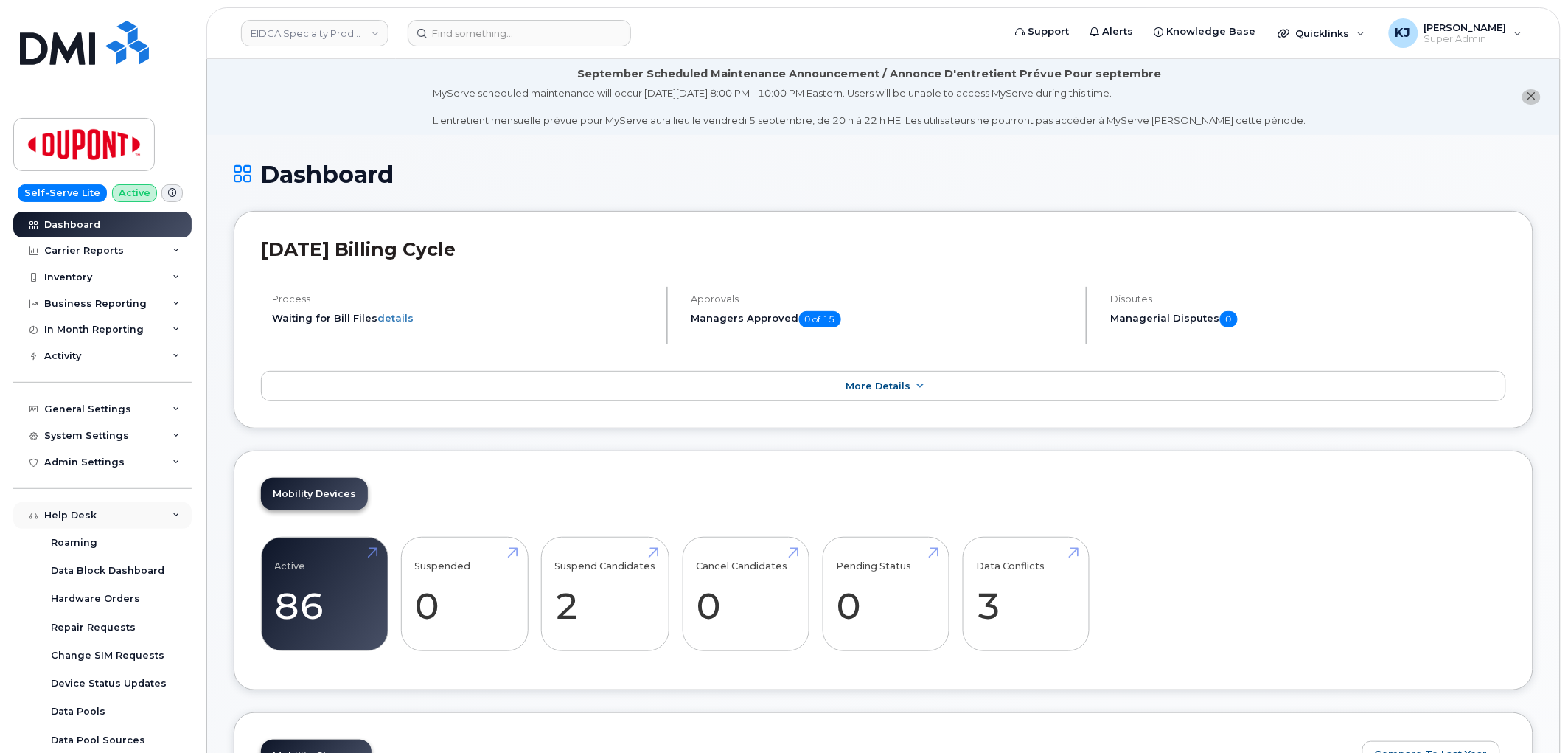
click at [123, 520] on div "Help Desk" at bounding box center [102, 516] width 178 height 27
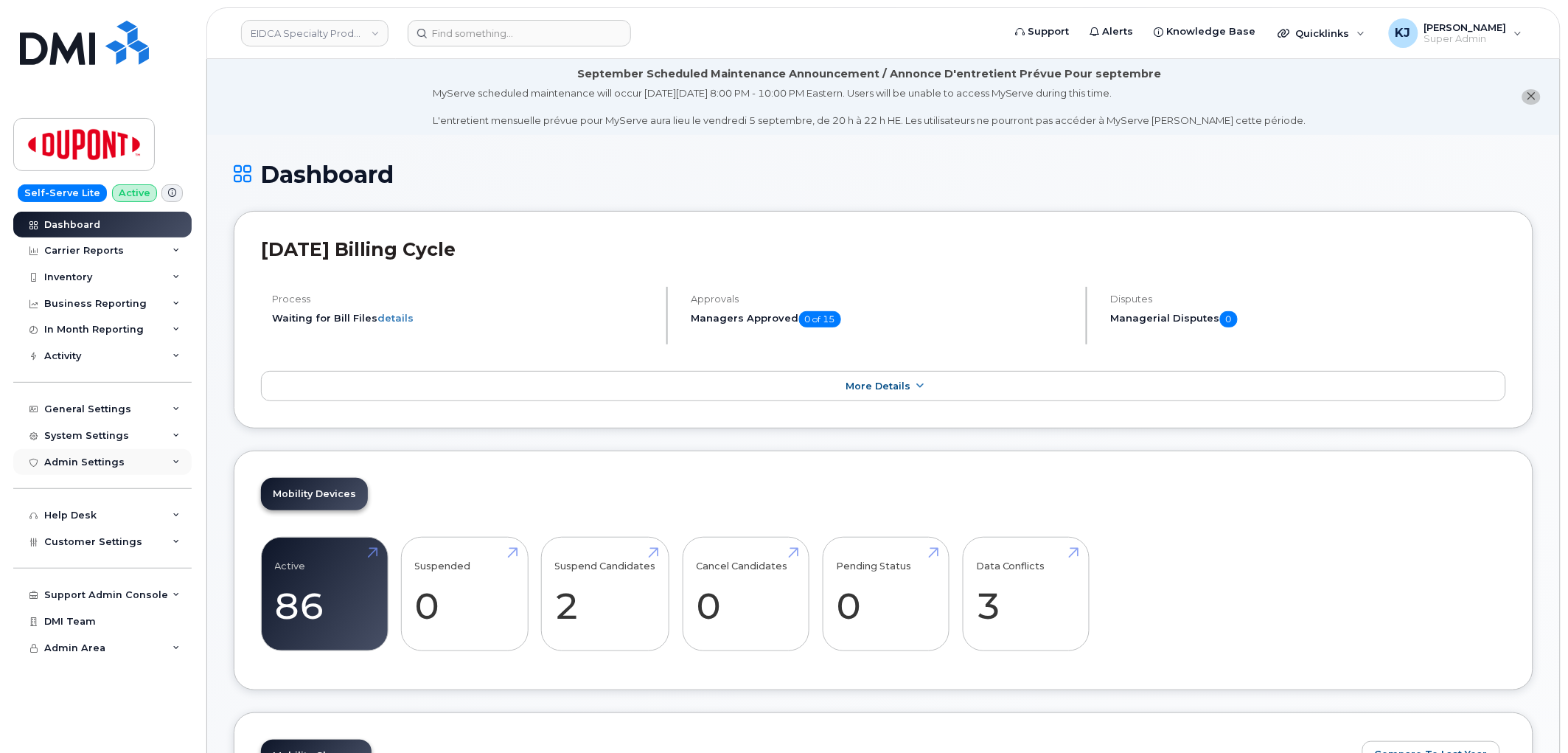
click at [131, 471] on div "Admin Settings" at bounding box center [102, 462] width 178 height 27
click at [126, 431] on div "System Settings" at bounding box center [102, 436] width 178 height 27
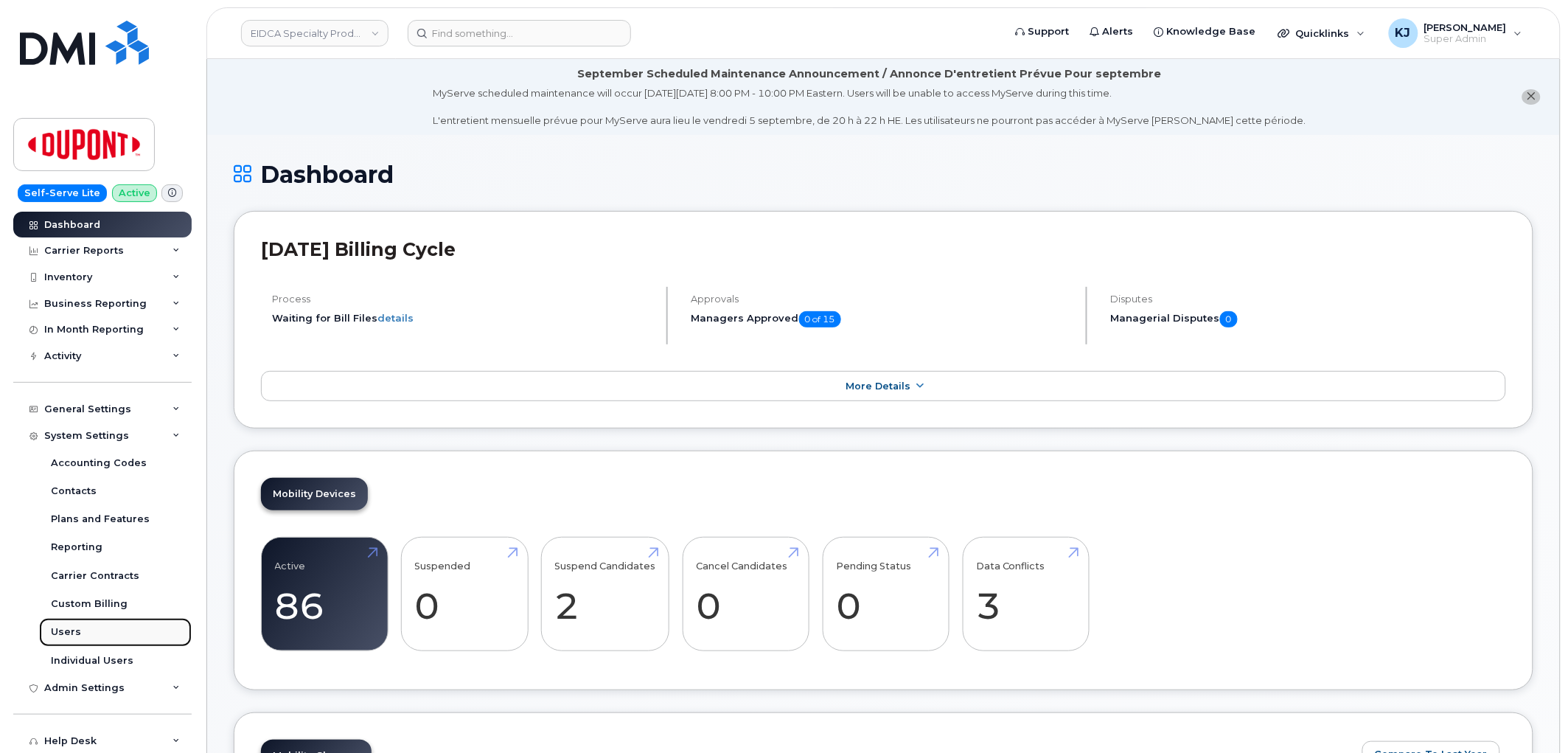
click at [89, 634] on link "Users" at bounding box center [115, 632] width 153 height 28
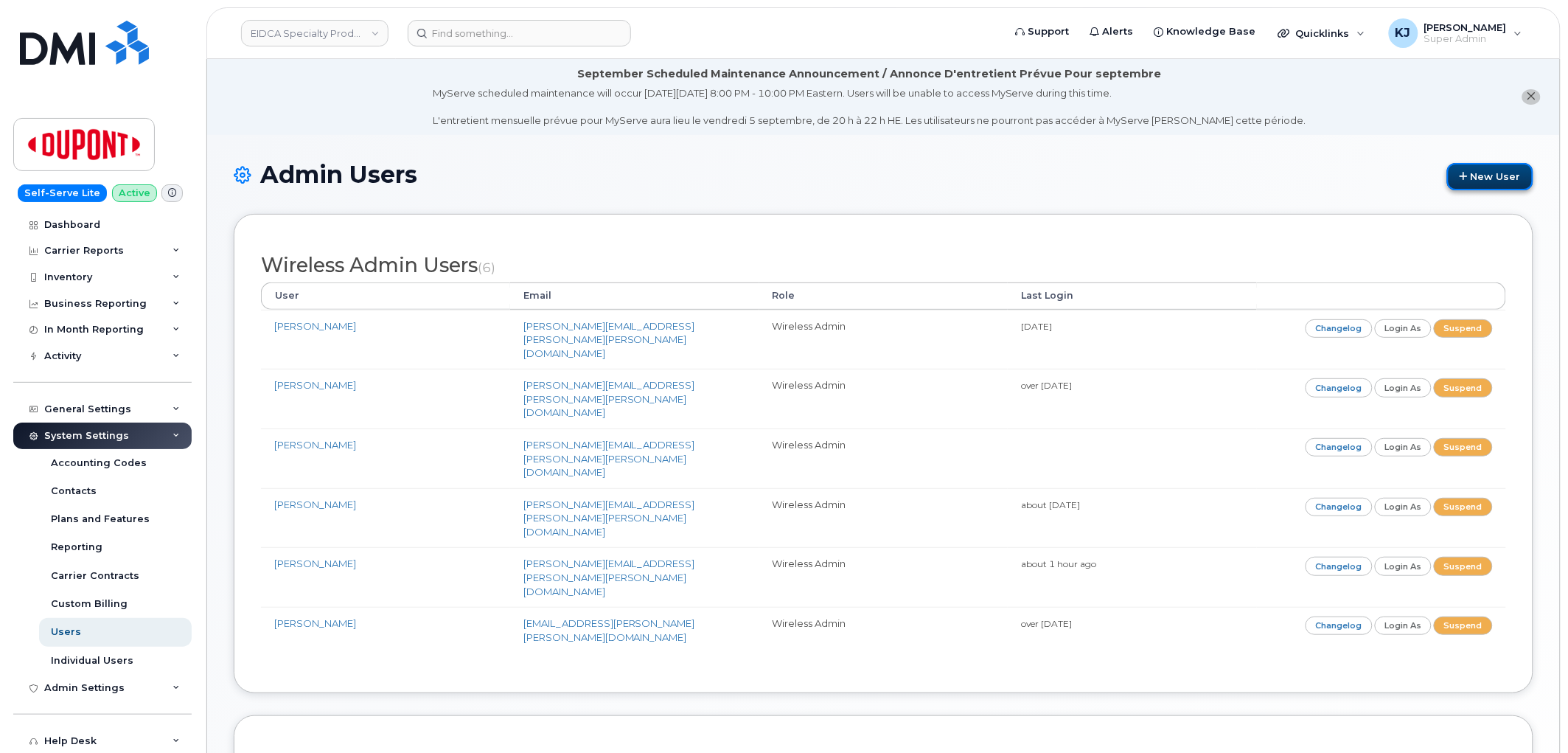
click at [1510, 180] on link "New User" at bounding box center [1490, 176] width 87 height 27
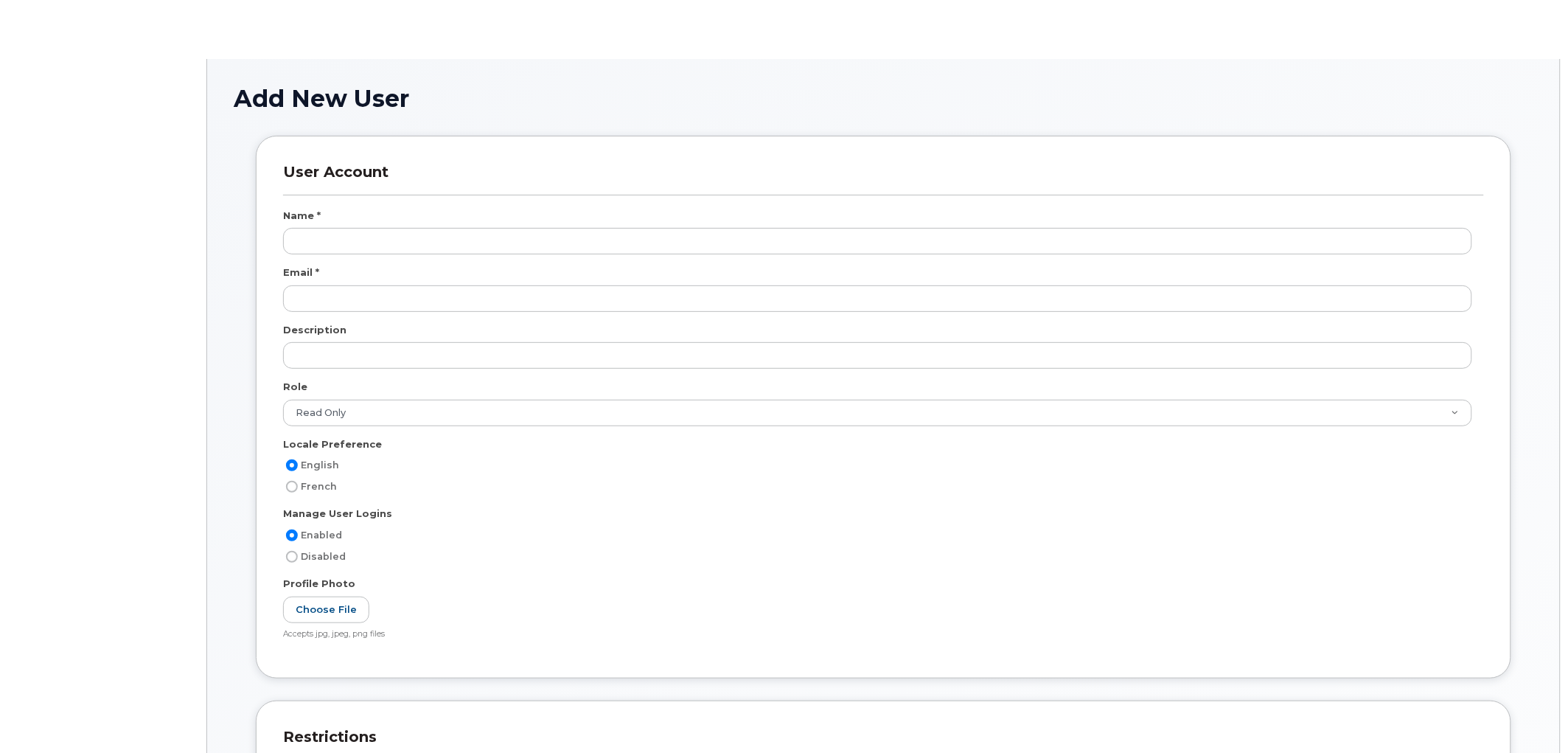
scroll to position [2743, 0]
select select "read_only"
